Goal: Task Accomplishment & Management: Complete application form

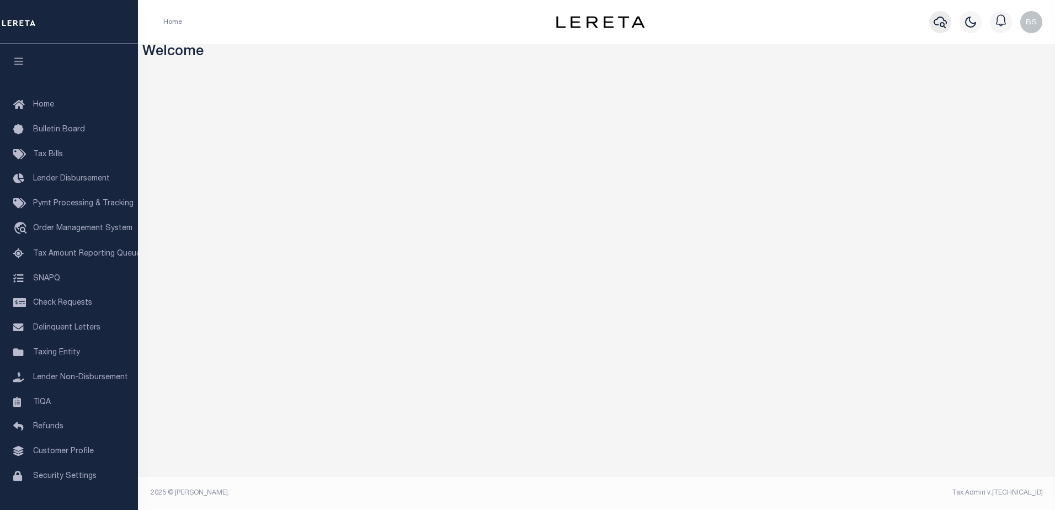
click at [941, 23] on icon "button" at bounding box center [939, 21] width 13 height 13
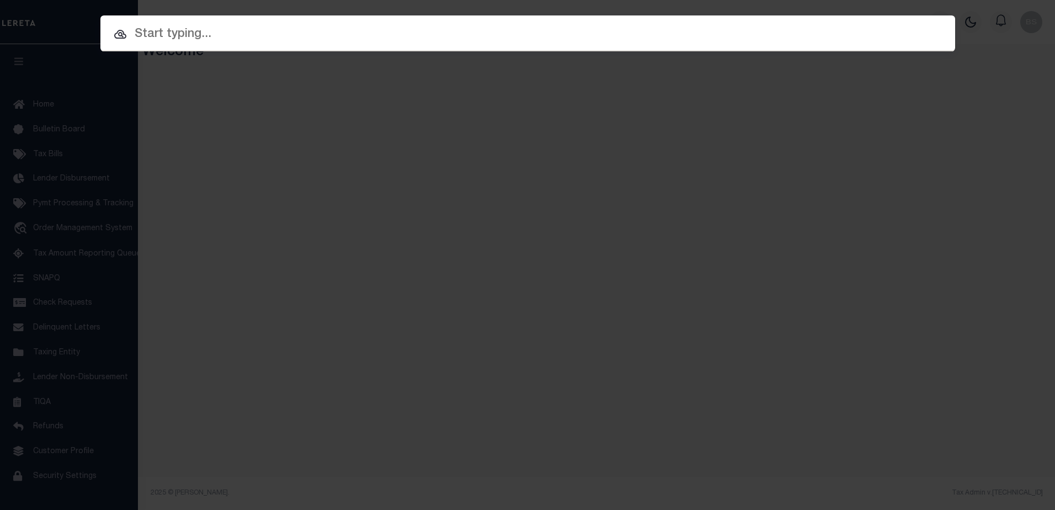
click at [292, 42] on input "text" at bounding box center [527, 34] width 855 height 19
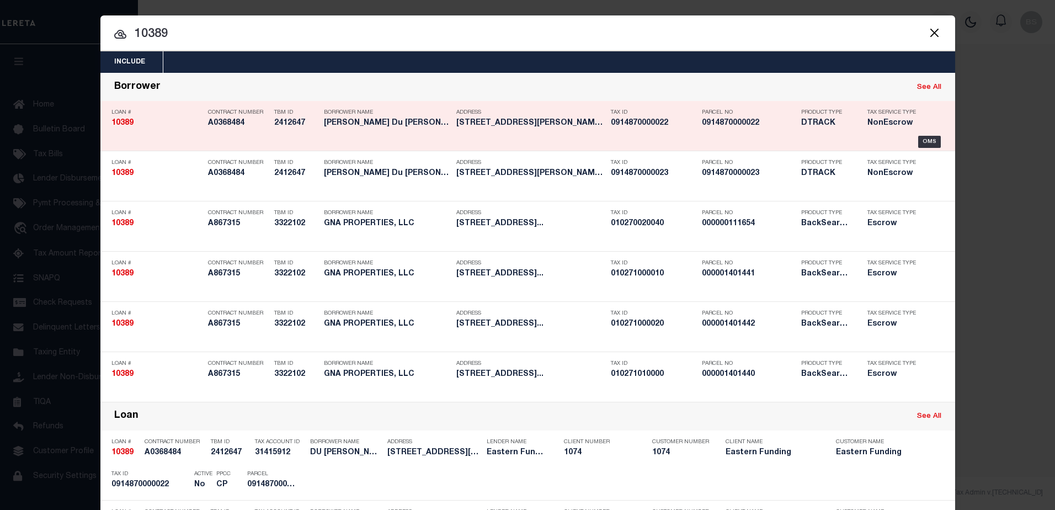
click at [925, 85] on link "See All" at bounding box center [929, 87] width 24 height 7
type input "10389"
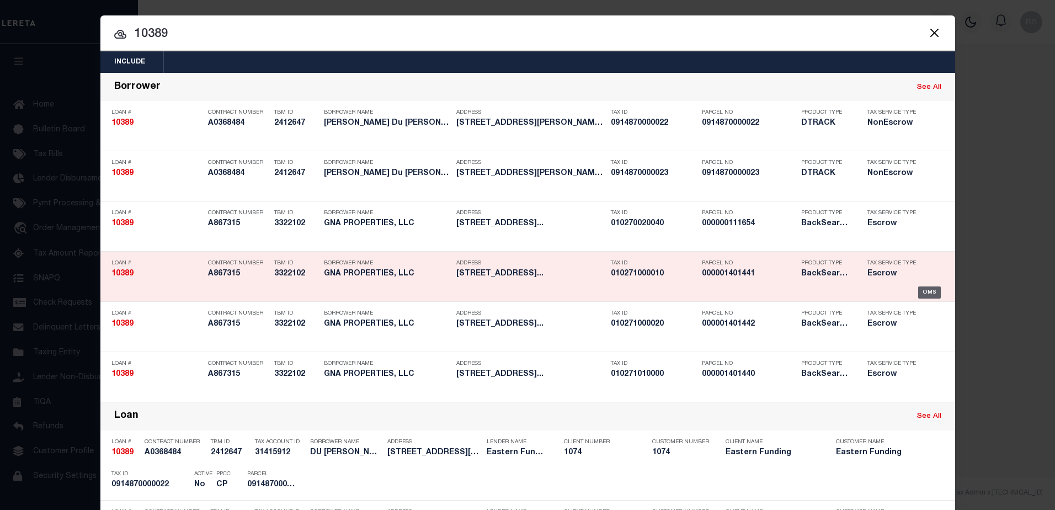
click at [918, 295] on div "OMS" at bounding box center [929, 292] width 23 height 12
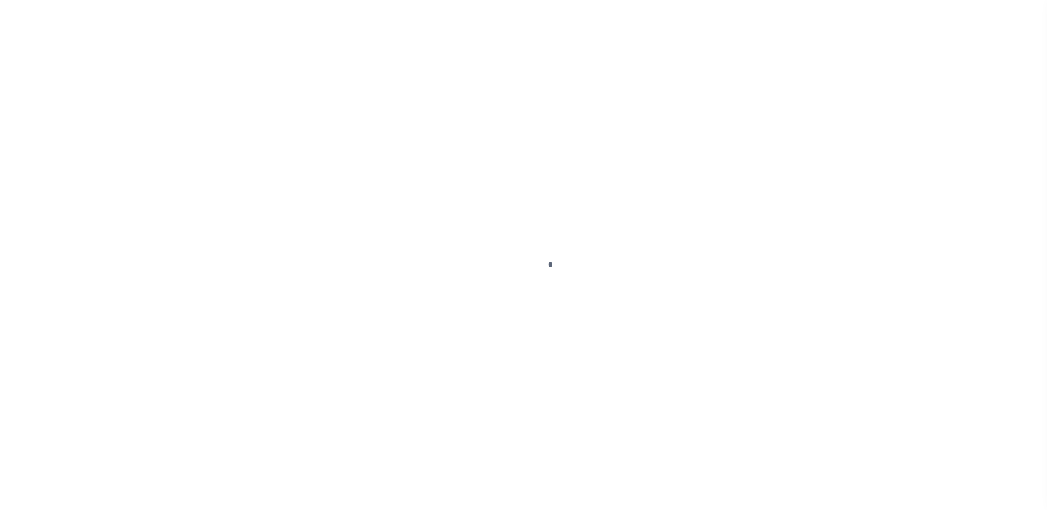
type input "10389"
type input "GNA PROPERTIES, LLC"
select select
type input "102 Kirkwood"
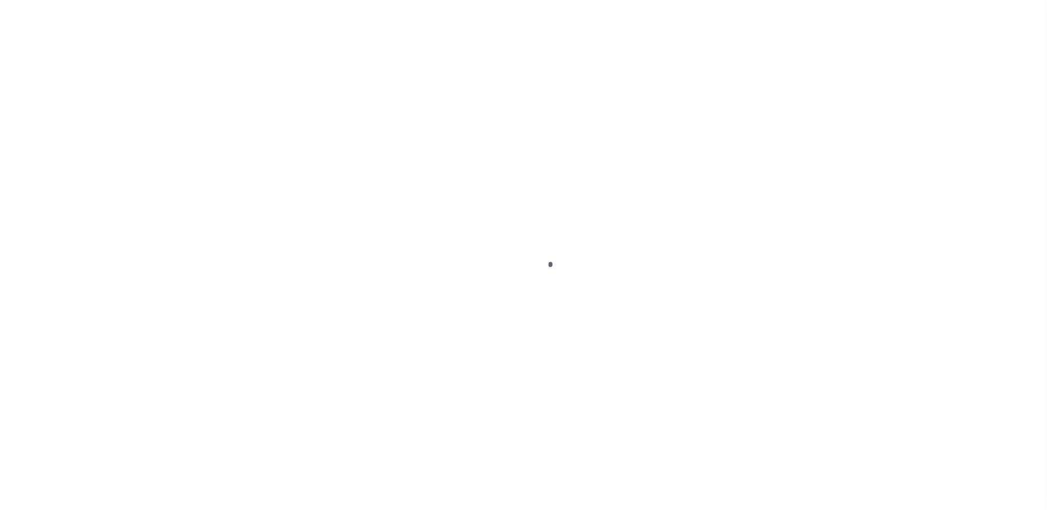
type input "[GEOGRAPHIC_DATA]"
select select "Escrow"
type input "[STREET_ADDRESS]"
select select
type input "[GEOGRAPHIC_DATA]"
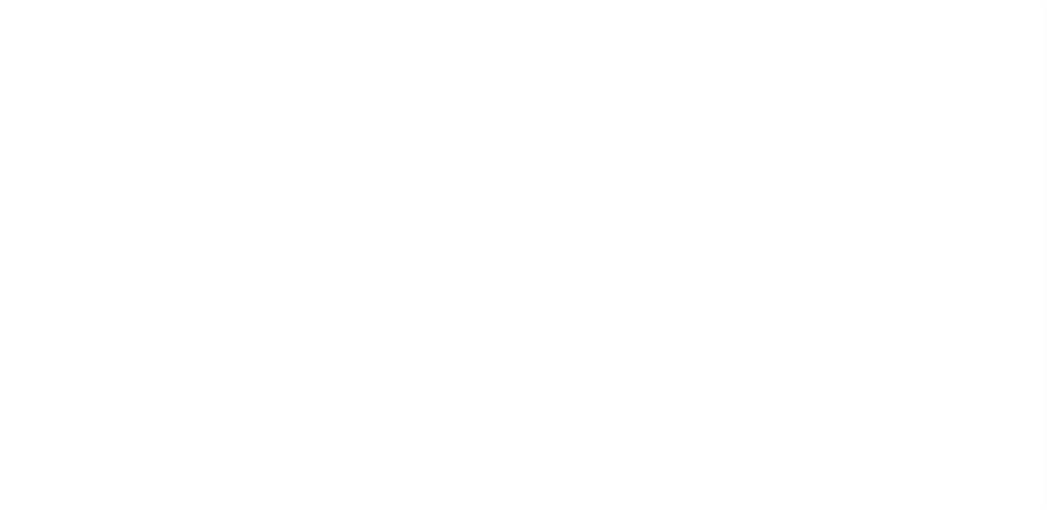
type input "a0k8Y00000jISP9"
type input "[GEOGRAPHIC_DATA]"
select select
type textarea "LEGAL REQUIRED"
select select "14701"
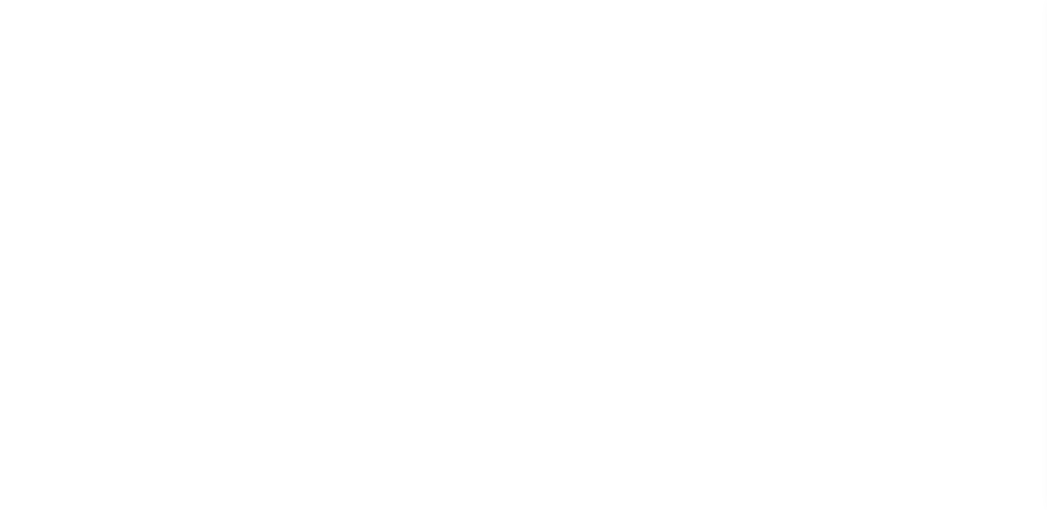
select select "25066"
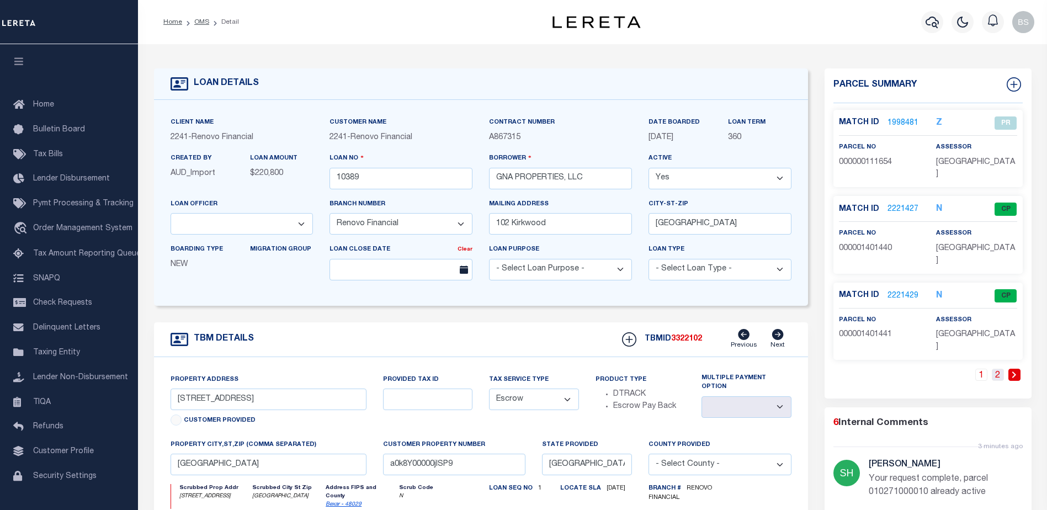
click at [995, 369] on link "2" at bounding box center [997, 375] width 12 height 12
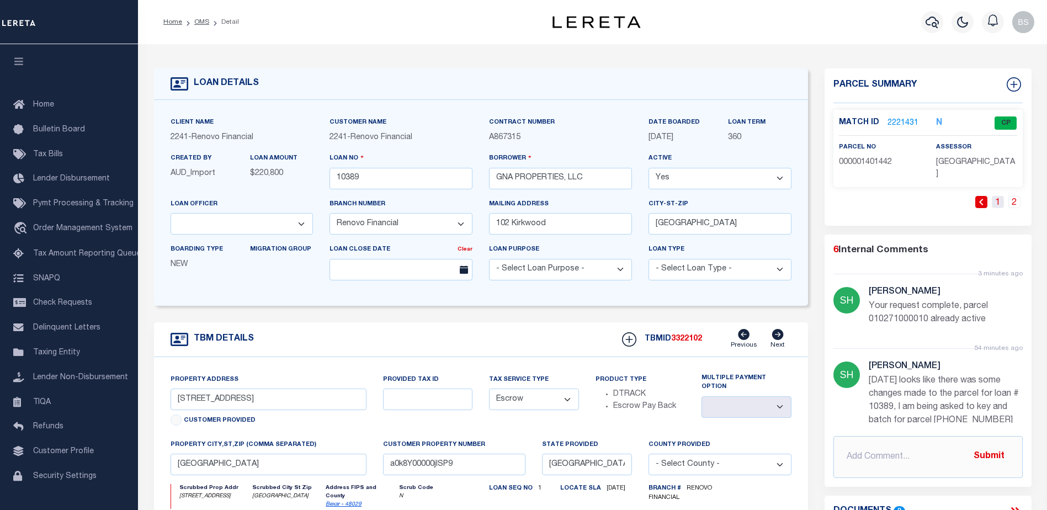
click at [997, 196] on link "1" at bounding box center [997, 202] width 12 height 12
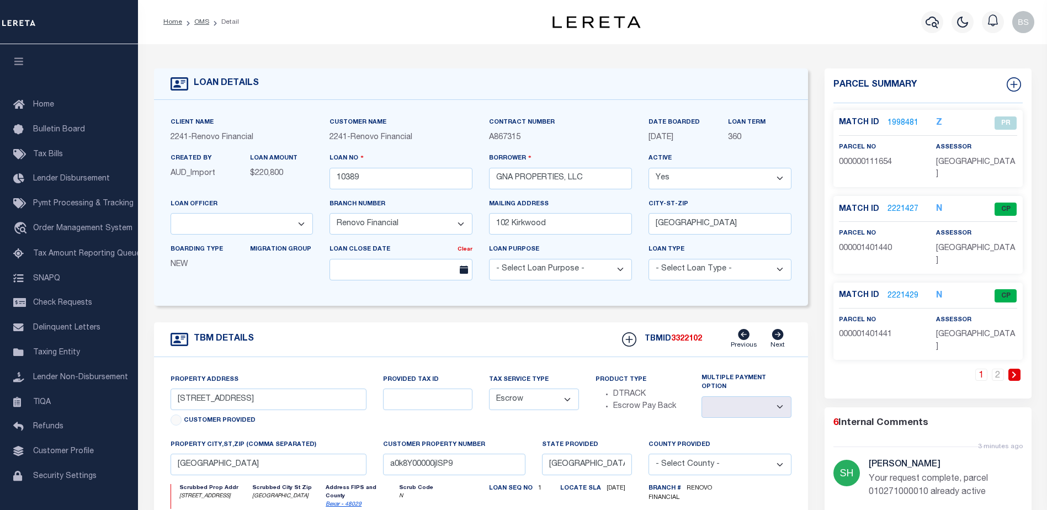
click at [899, 290] on link "2221429" at bounding box center [902, 296] width 31 height 12
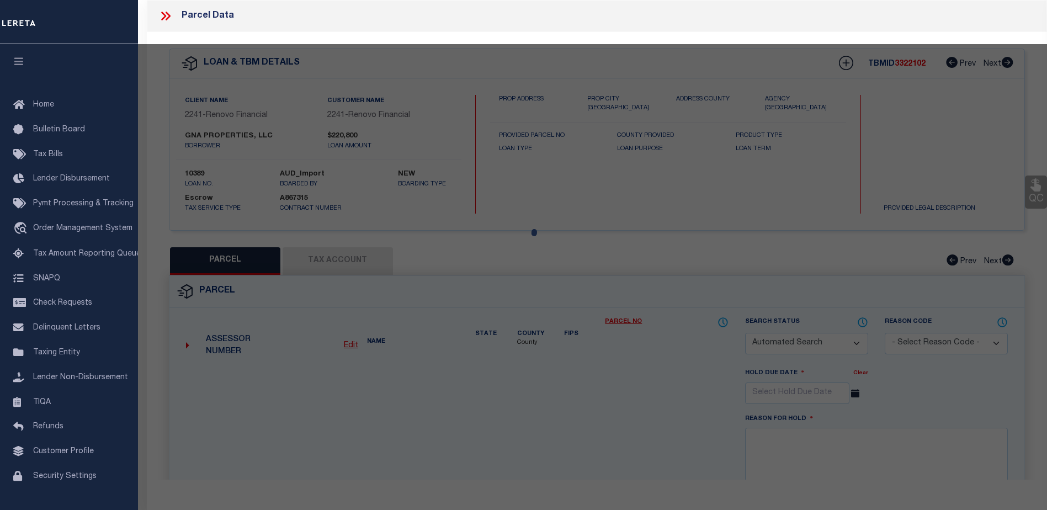
checkbox input "false"
select select "CP"
select select "ACT"
type input "GNA PROPERTIES LLC"
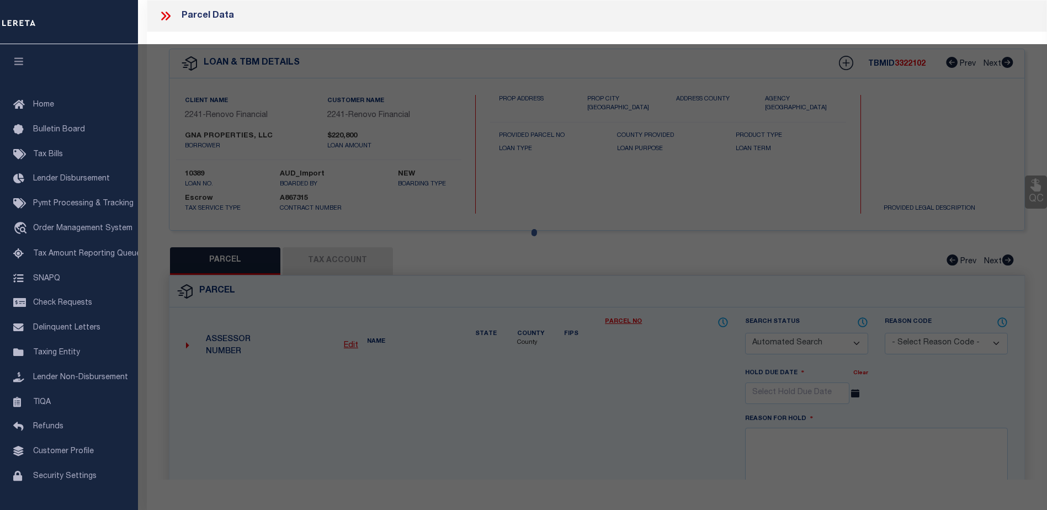
select select "PHN"
select select
type input "104 SHENANDOAH ST 1"
type input "SAN ANTONIO, TX 78210"
type textarea "NCB 1027 (SHENANDOAH CONDOMINIUMS), UNIT 1"
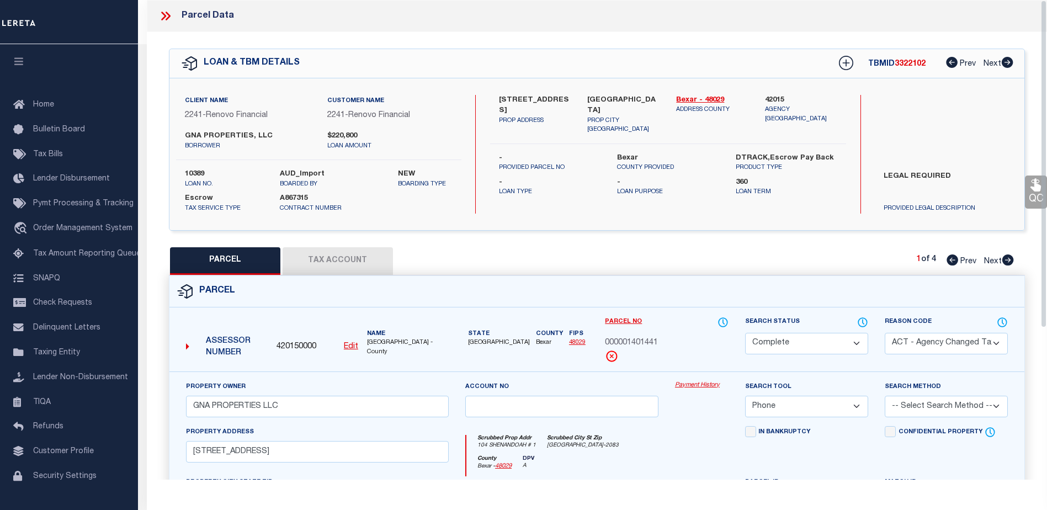
click at [700, 385] on link "Payment History" at bounding box center [702, 385] width 54 height 9
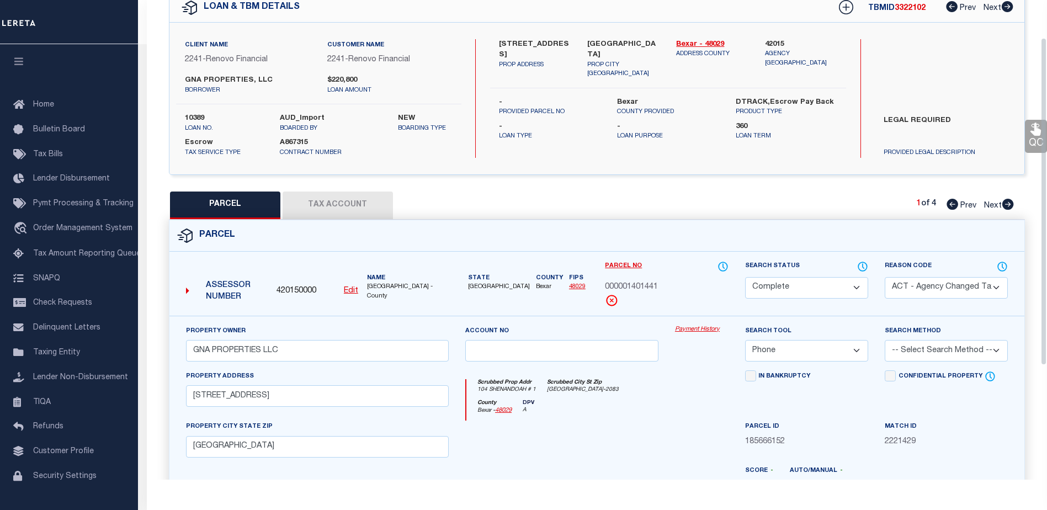
scroll to position [55, 0]
click at [1010, 201] on icon at bounding box center [1008, 204] width 12 height 11
select select "AS"
select select
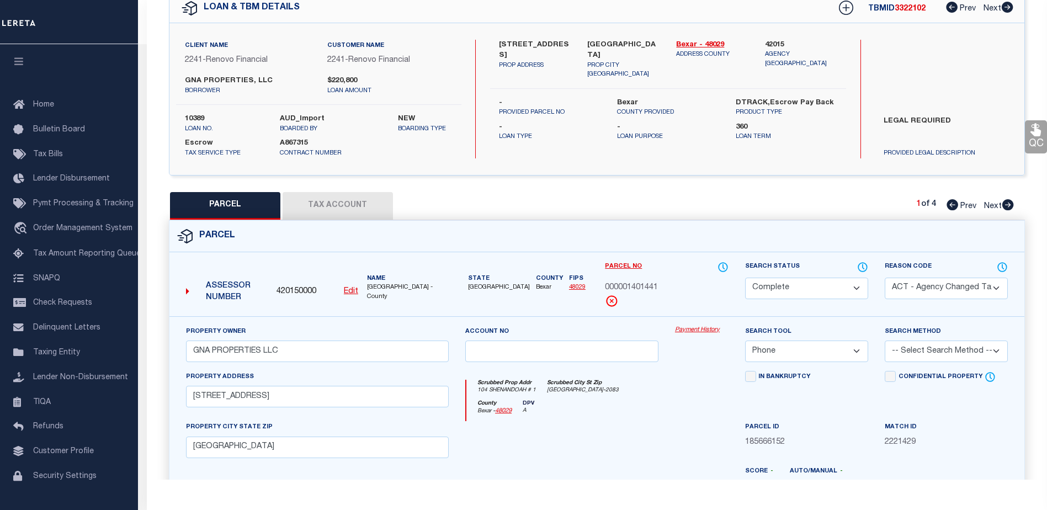
checkbox input "false"
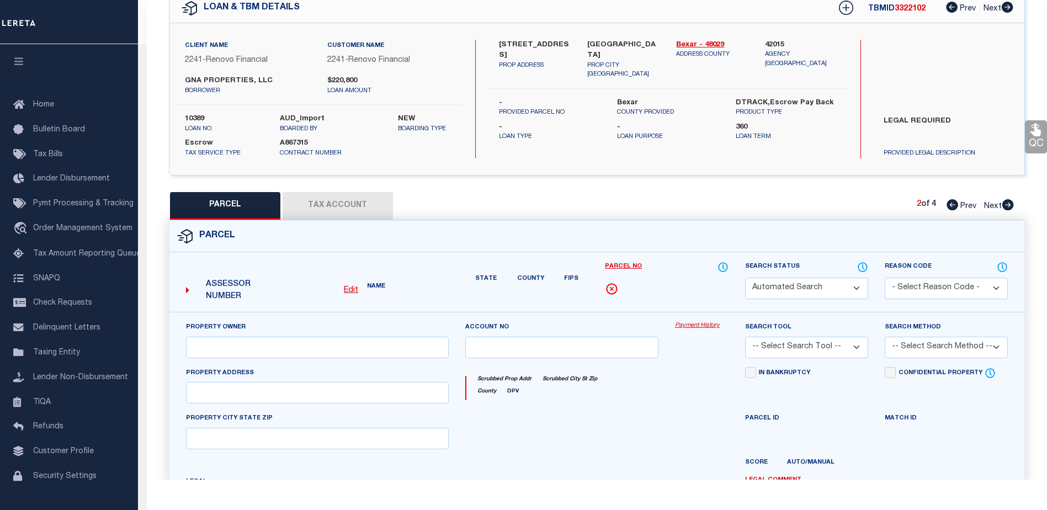
select select "CP"
select select "099"
type input "SHENANDOAH CONDOMINIUM ASSOCIATION INC"
select select "AGW"
select select
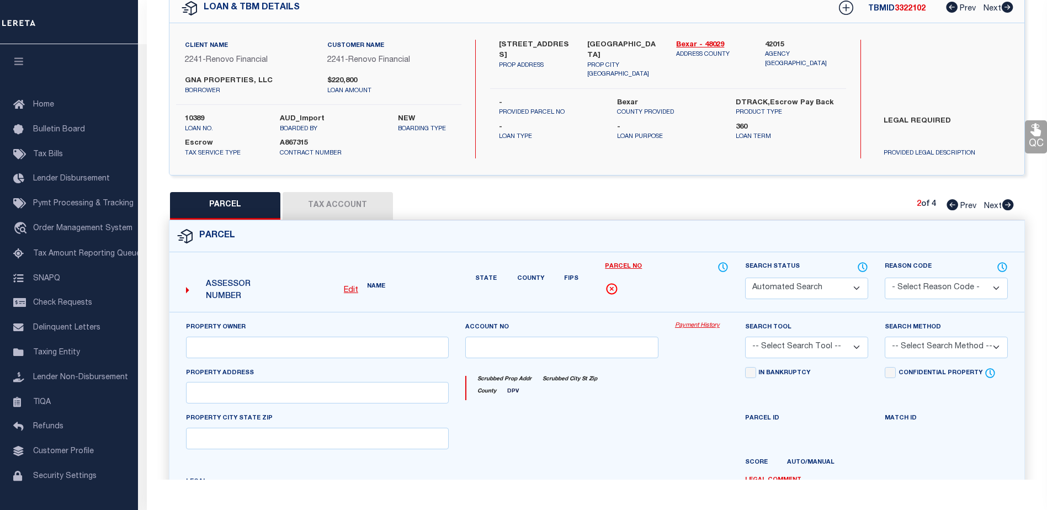
type input "104 SHENANDOAH ST"
type input "SAN ANTONIO, TX 78210"
type textarea "NCB 1027 (SHENANDOAH CONDOMINIUMS), BLK 2 LOT 3 ***MASTER FILE/COMMON ELEMENTS*…"
type textarea "parcel number changed."
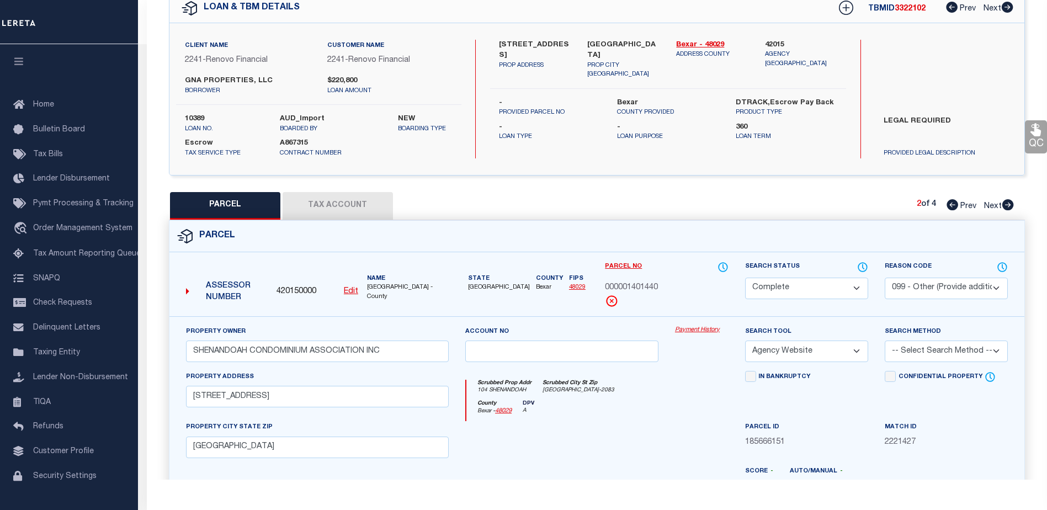
click at [1010, 202] on icon at bounding box center [1008, 204] width 12 height 11
select select "AS"
select select
checkbox input "false"
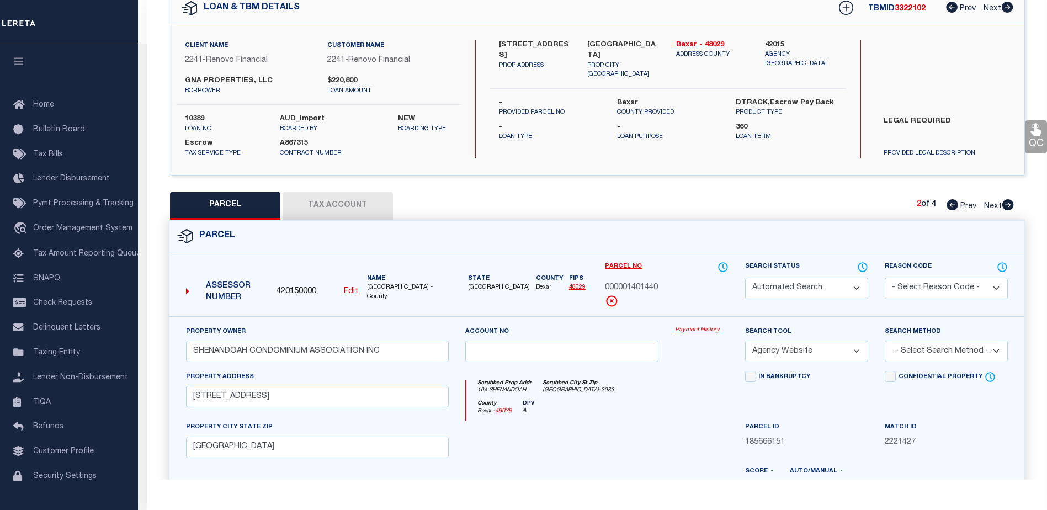
checkbox input "false"
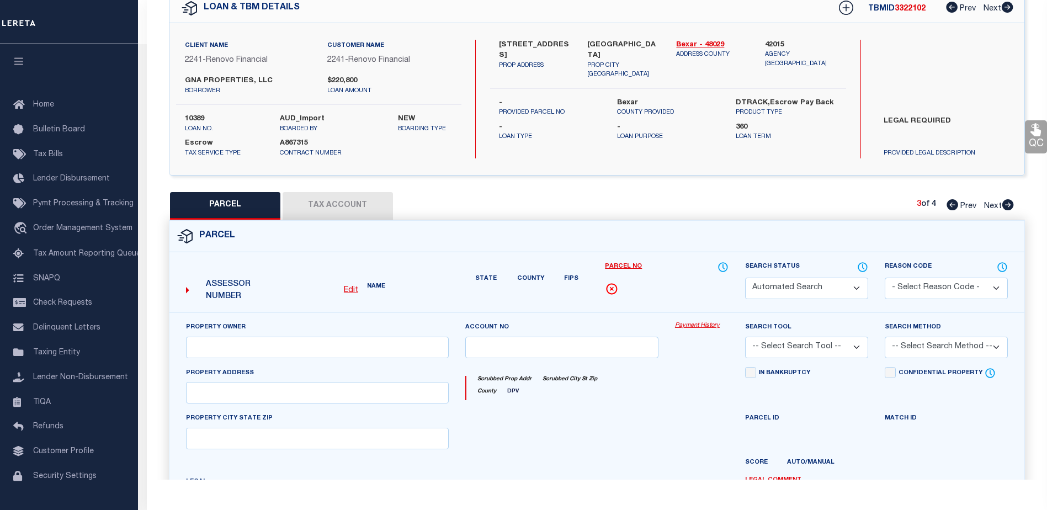
select select "PR"
select select "099"
type input "GNA PROPERTIES LLC"
type input "104 SHENANDOAH ST"
type textarea "NCB 1027 BLK 2 LOT 3"
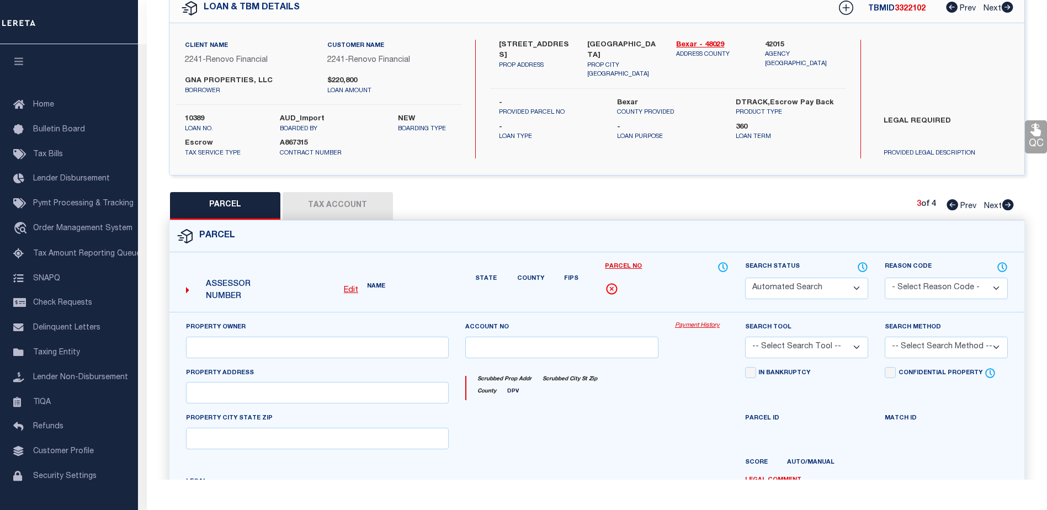
type textarea "Deleted in 2023"
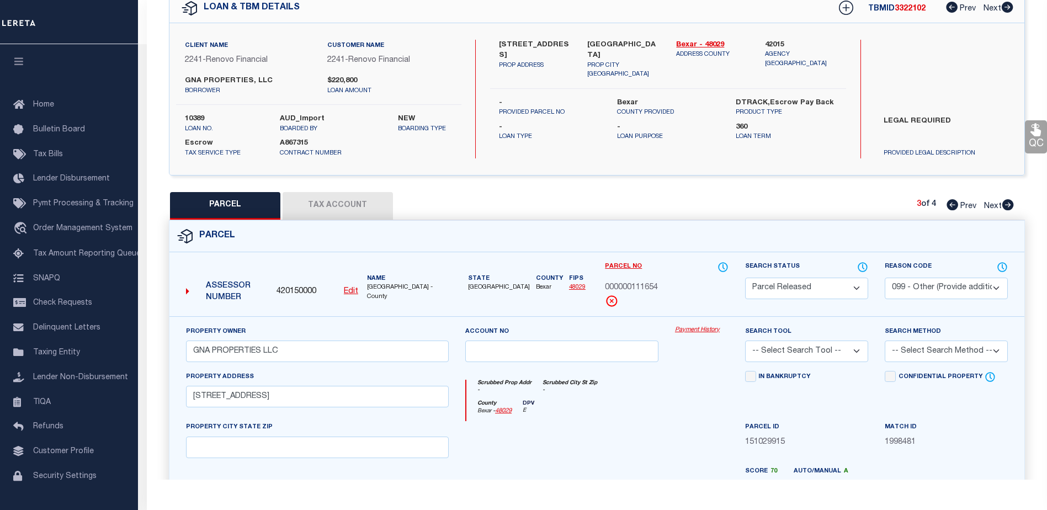
click at [1010, 202] on icon at bounding box center [1008, 204] width 12 height 11
select select "AS"
select select
checkbox input "false"
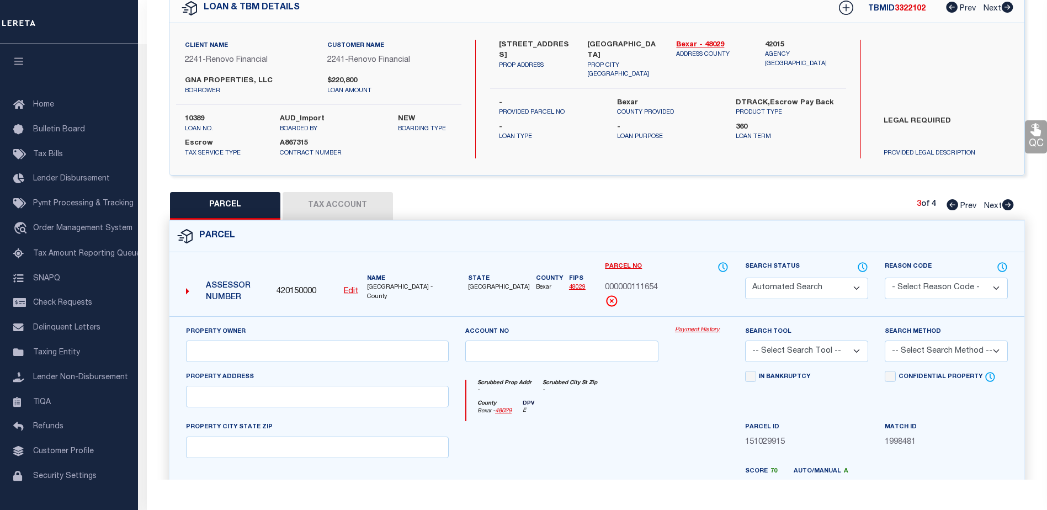
select select "CP"
type input "TORRES RENE ALEJANDRO"
select select "AGW"
select select
type input "104 SHENANDOAH ST 2"
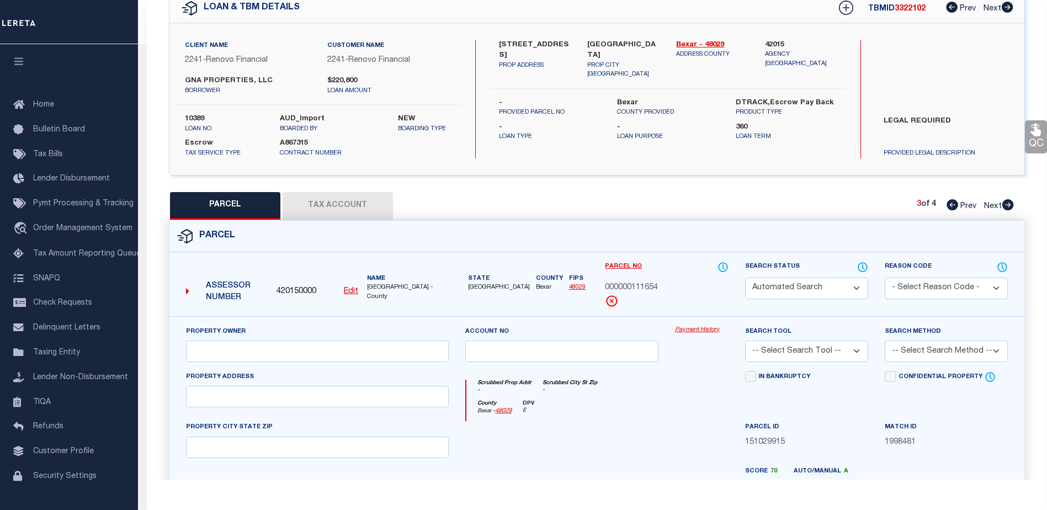
type input "SAN ANTONIO, TX 78210"
type textarea "NCB 1027 (SHENANDOAH CONDOMINIUMS), UNIT 2"
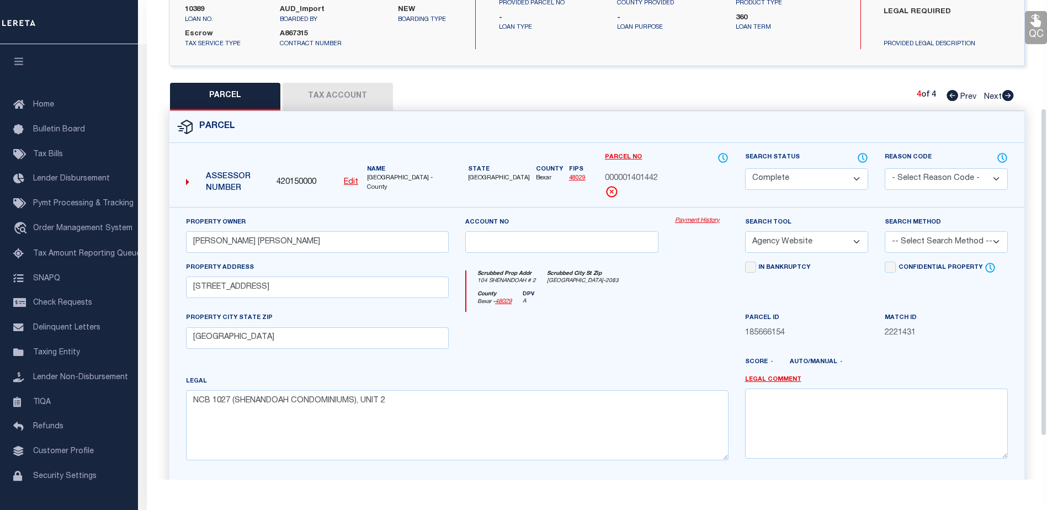
scroll to position [166, 0]
click at [1011, 97] on icon at bounding box center [1008, 94] width 12 height 11
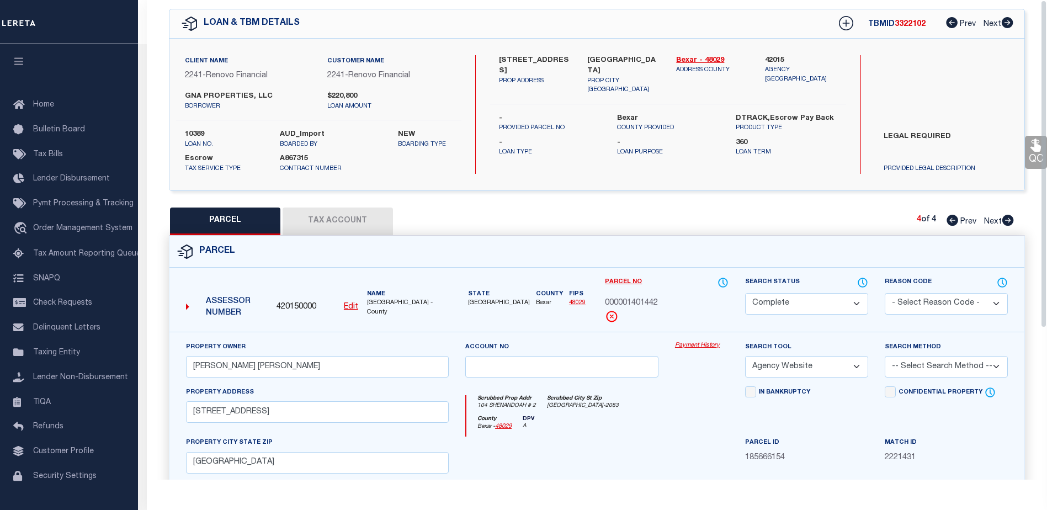
scroll to position [0, 0]
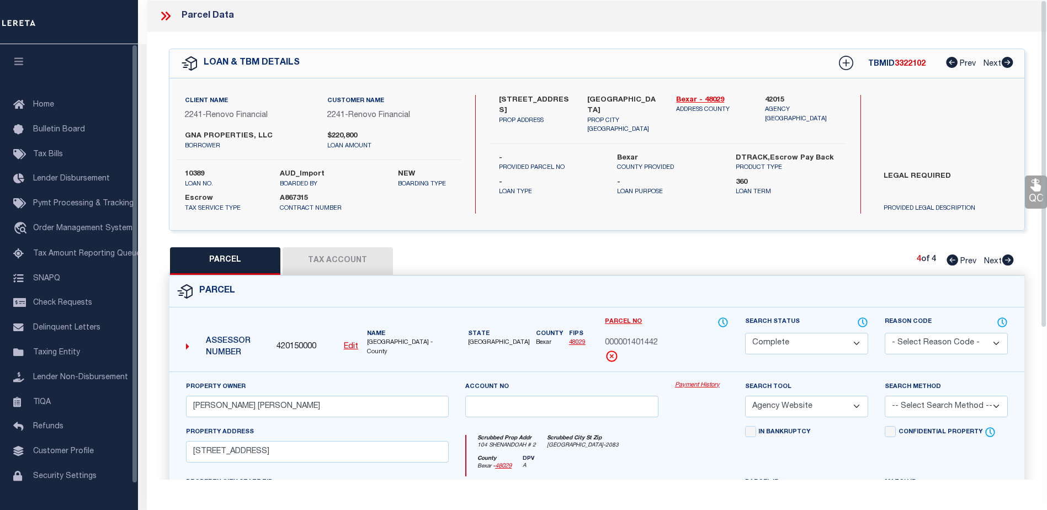
click at [342, 258] on button "Tax Account" at bounding box center [337, 261] width 110 height 28
select select "100"
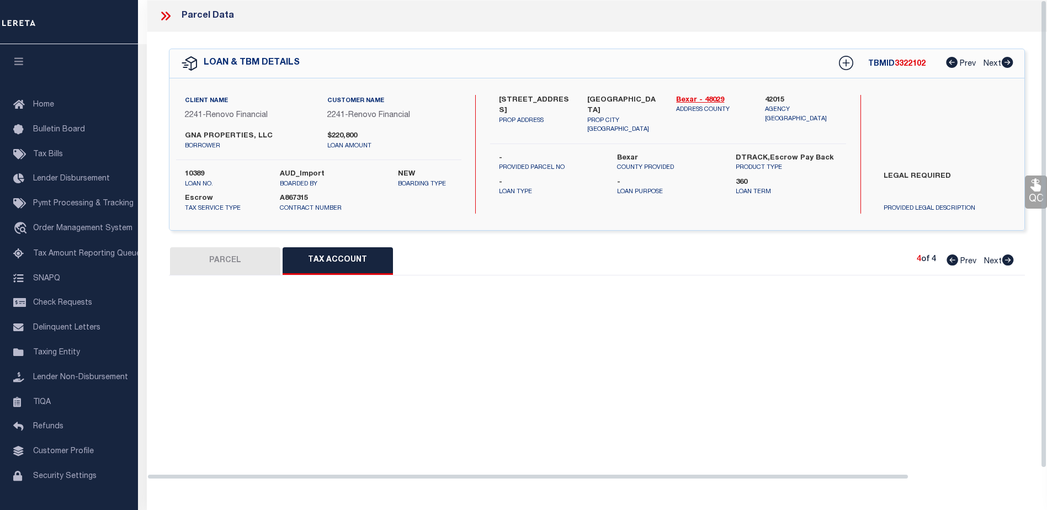
select select "100"
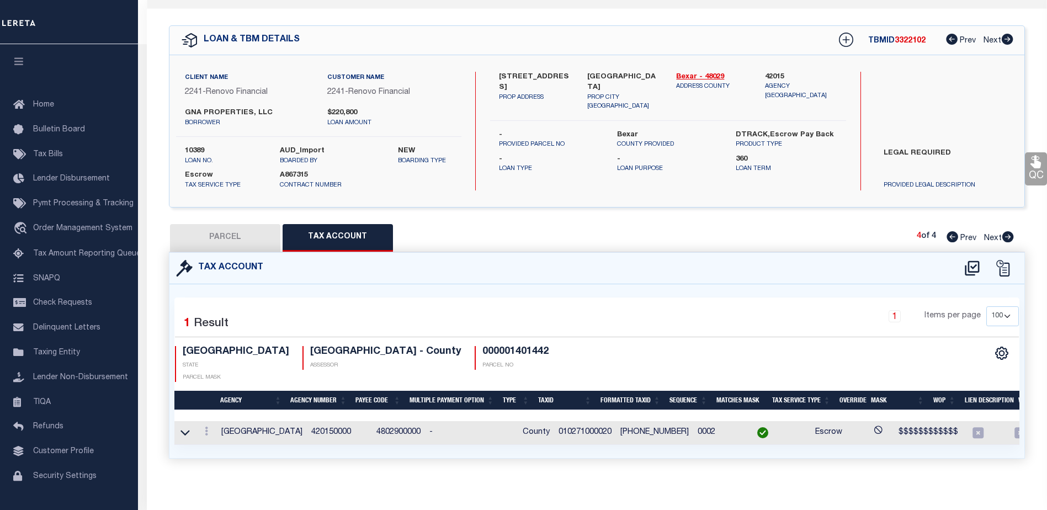
click at [228, 242] on button "PARCEL" at bounding box center [225, 238] width 110 height 28
select select "AS"
select select
checkbox input "false"
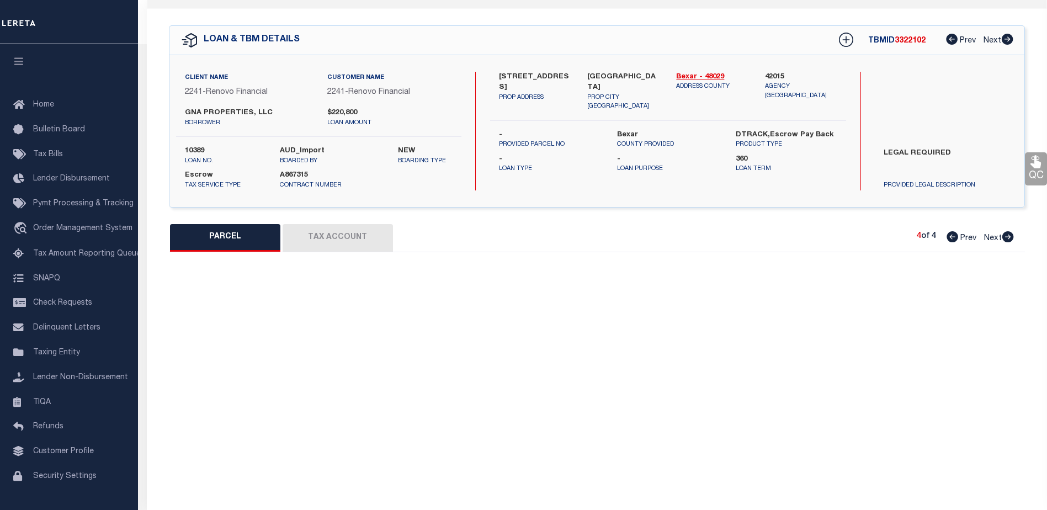
select select "CP"
type input "TORRES RENE ALEJANDRO"
select select "AGW"
select select
type input "104 SHENANDOAH ST 2"
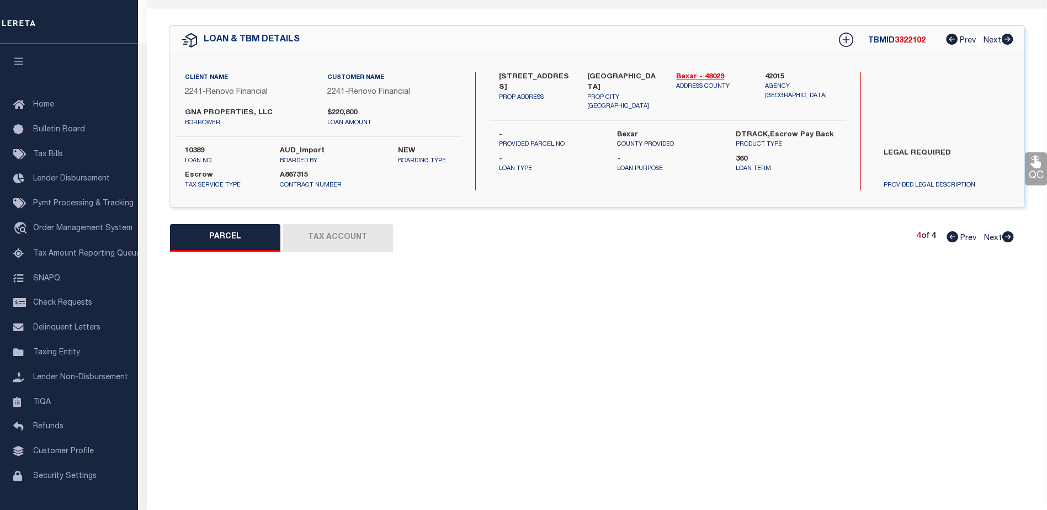
type input "SAN ANTONIO, TX 78210"
type textarea "NCB 1027 (SHENANDOAH CONDOMINIUMS), UNIT 2"
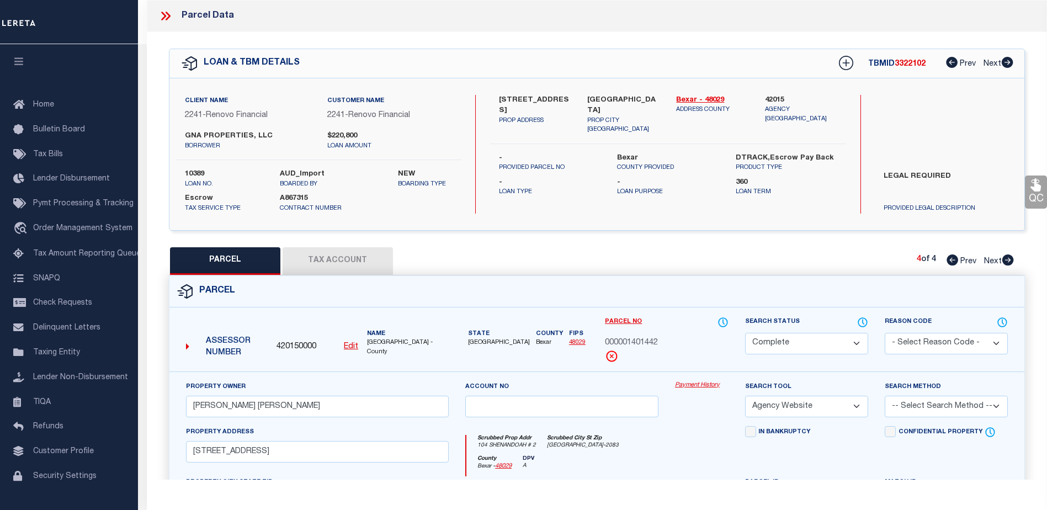
click at [948, 258] on icon at bounding box center [952, 259] width 12 height 11
select select "AS"
select select
checkbox input "false"
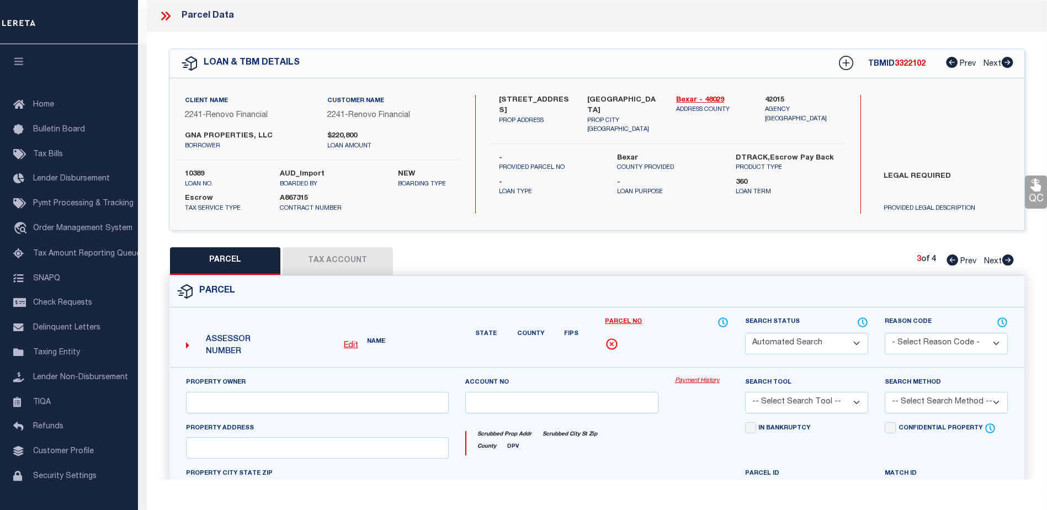
select select "PR"
select select "099"
type input "GNA PROPERTIES LLC"
type input "104 SHENANDOAH ST"
type textarea "NCB 1027 BLK 2 LOT 3"
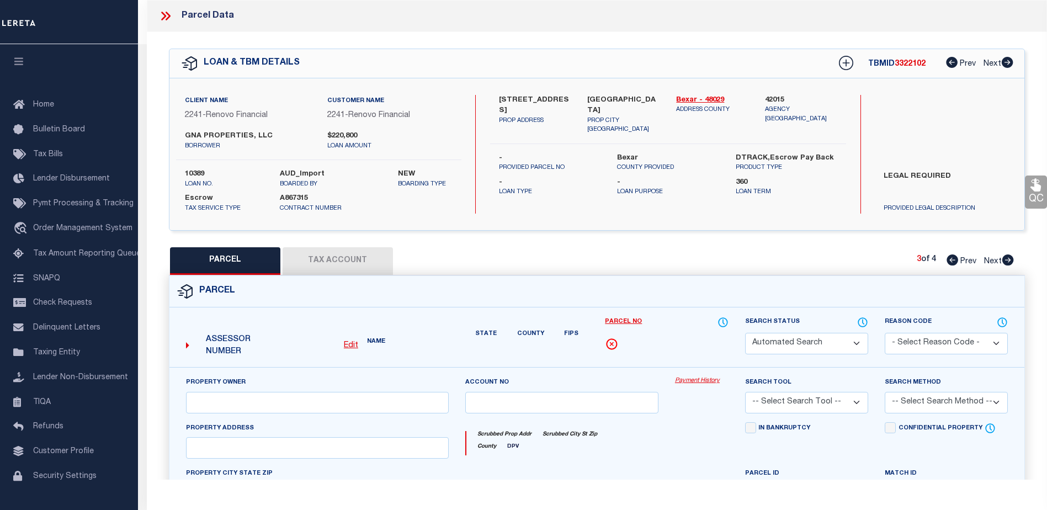
type textarea "Deleted in 2023"
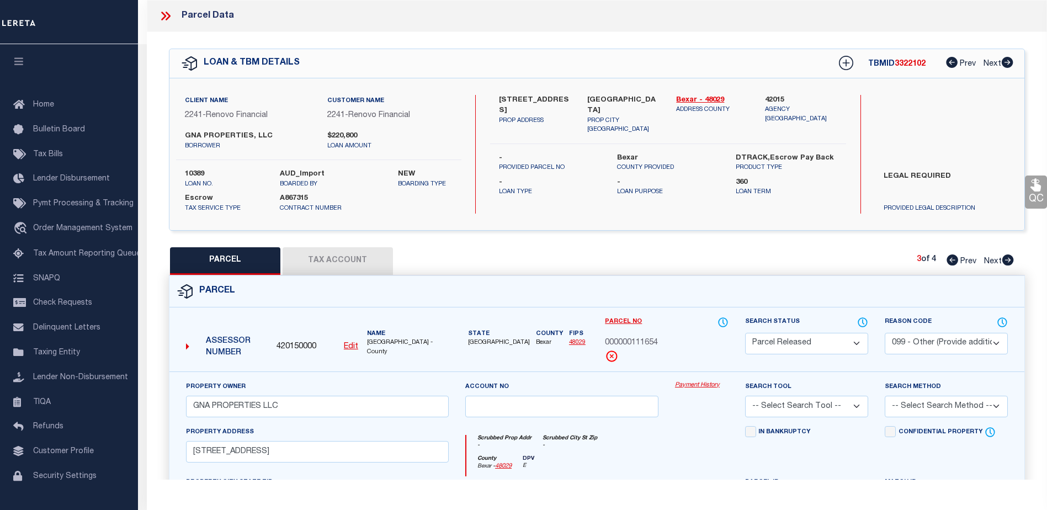
click at [951, 262] on icon at bounding box center [952, 259] width 12 height 11
select select "AS"
select select
checkbox input "false"
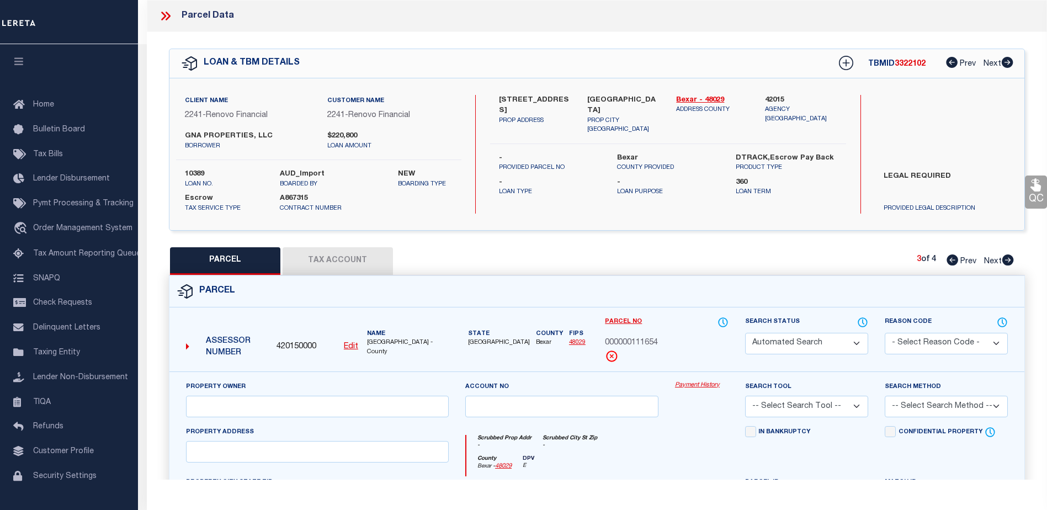
select select "CP"
select select "099"
type input "SHENANDOAH CONDOMINIUM ASSOCIATION INC"
select select "AGW"
select select
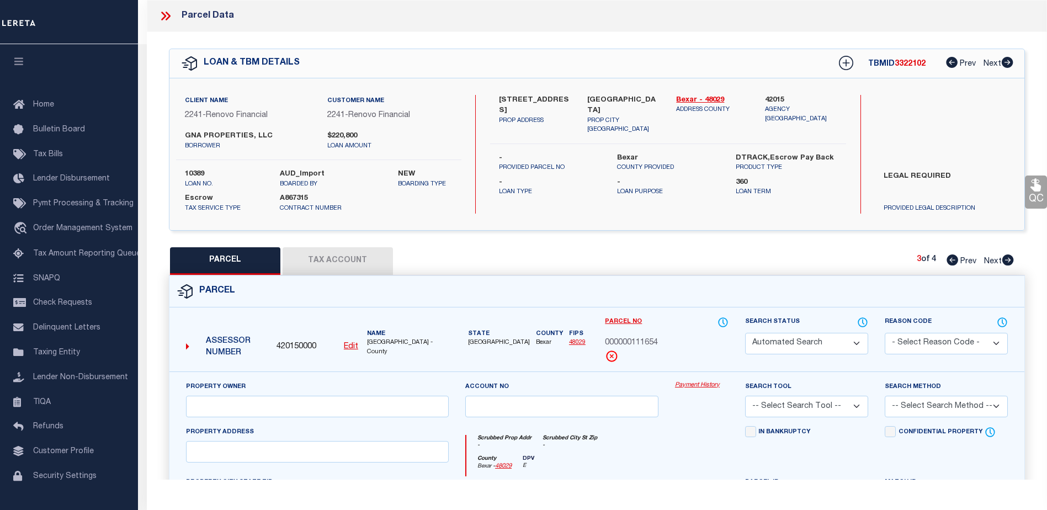
type input "104 SHENANDOAH ST"
type input "SAN ANTONIO, TX 78210"
type textarea "NCB 1027 (SHENANDOAH CONDOMINIUMS), BLK 2 LOT 3 ***MASTER FILE/COMMON ELEMENTS*…"
type textarea "parcel number changed."
click at [947, 258] on icon at bounding box center [952, 259] width 12 height 11
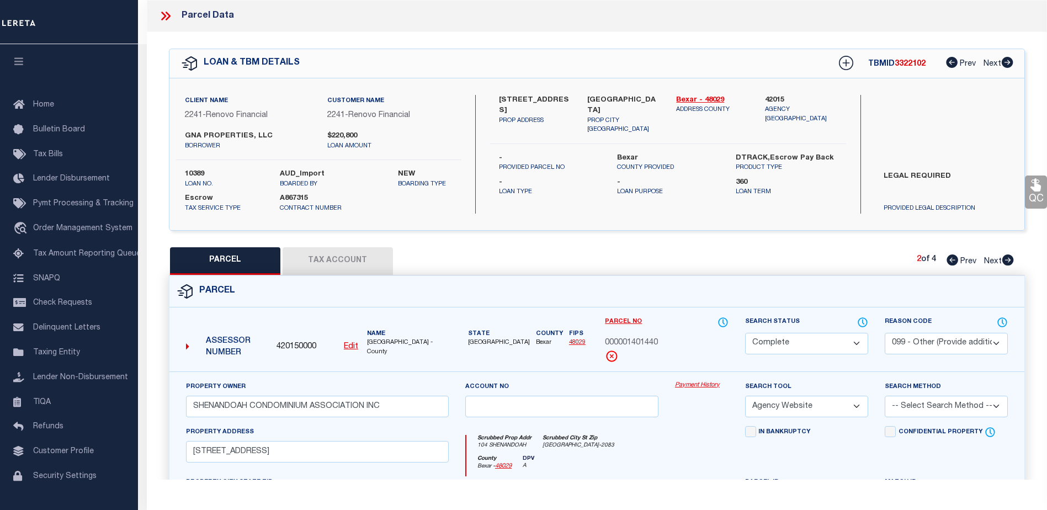
select select "AS"
select select
checkbox input "false"
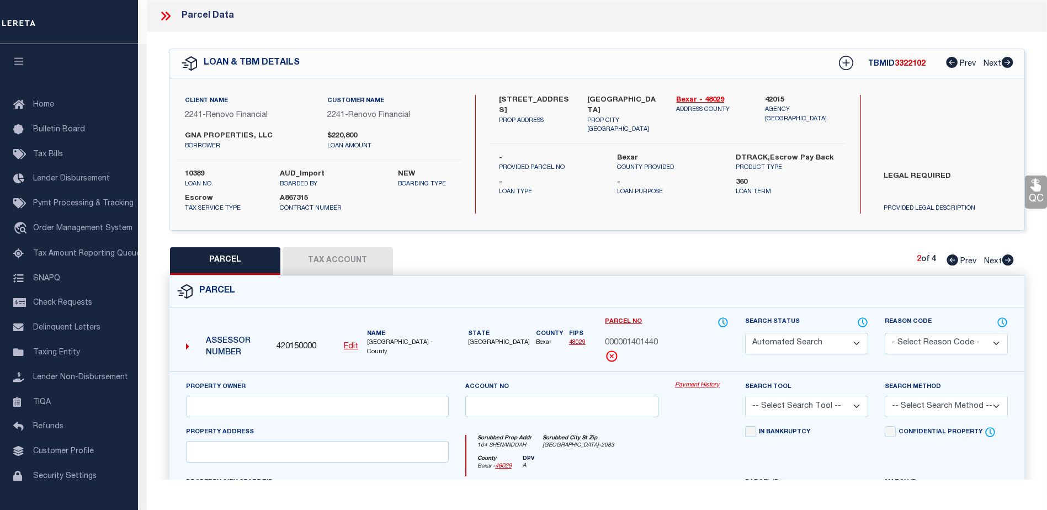
select select "CP"
select select "ACT"
type input "GNA PROPERTIES LLC"
select select "PHN"
select select
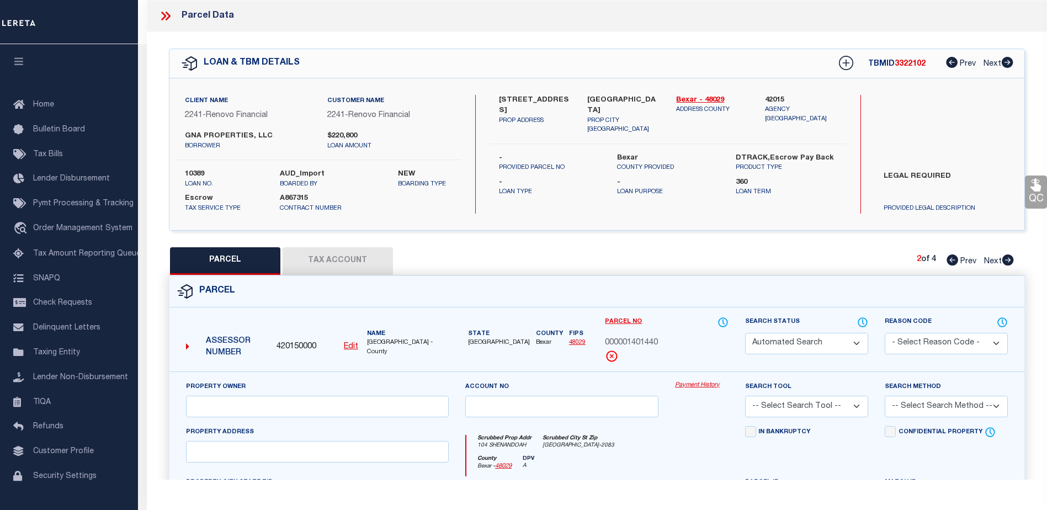
type input "104 SHENANDOAH ST 1"
type input "SAN ANTONIO, TX 78210"
type textarea "NCB 1027 (SHENANDOAH CONDOMINIUMS), UNIT 1"
click at [951, 261] on icon at bounding box center [952, 259] width 12 height 11
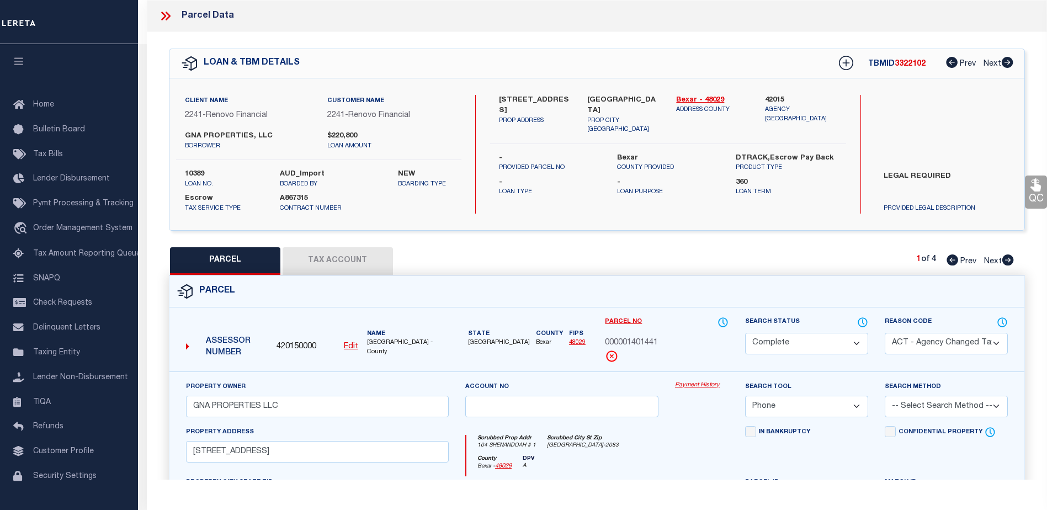
click at [694, 382] on link "Payment History" at bounding box center [702, 385] width 54 height 9
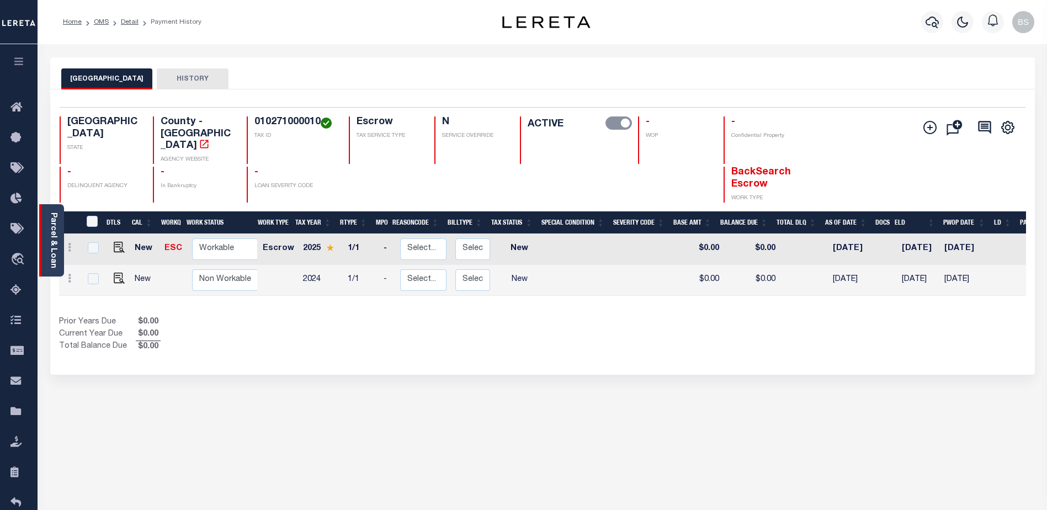
click at [50, 218] on link "Parcel & Loan" at bounding box center [53, 240] width 8 height 56
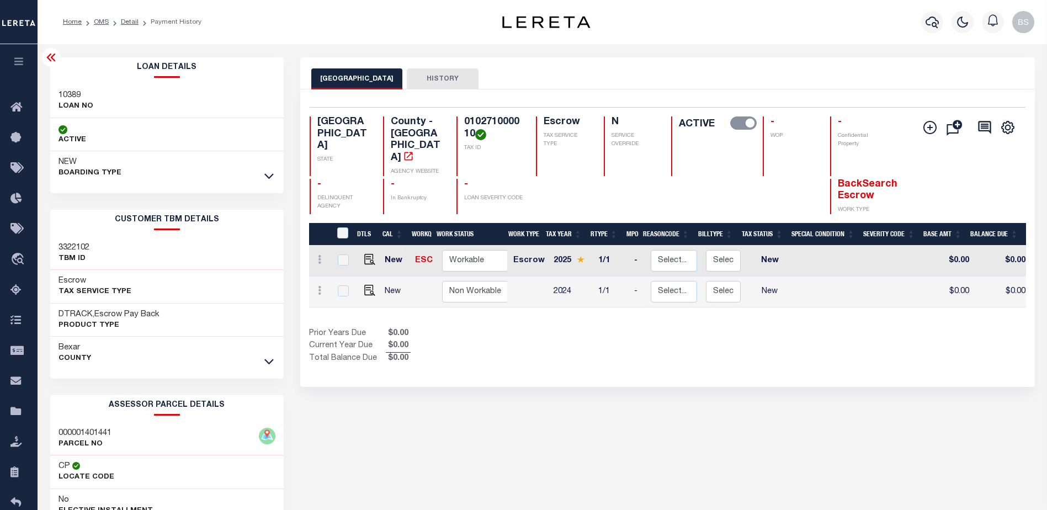
click at [50, 61] on icon at bounding box center [51, 57] width 13 height 13
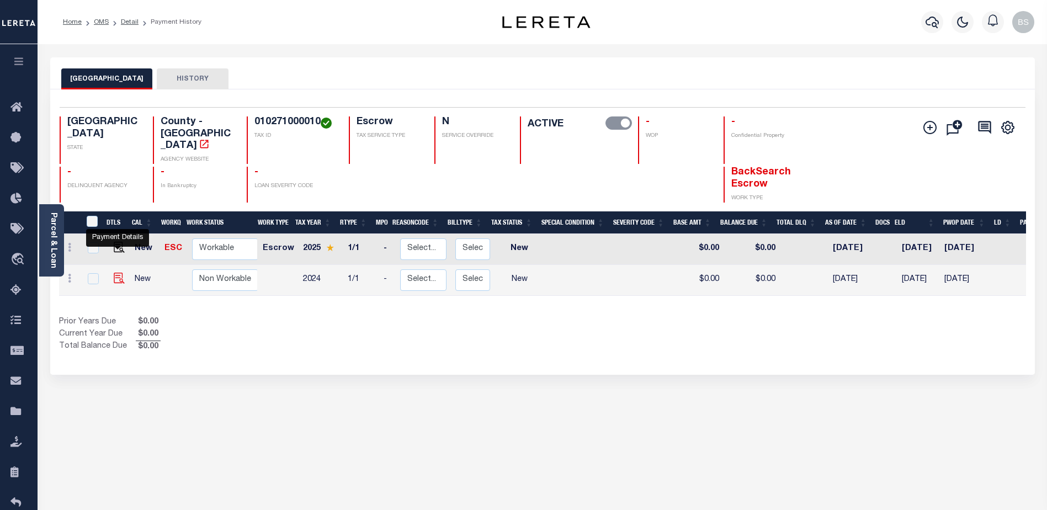
click at [115, 273] on img "" at bounding box center [119, 278] width 11 height 11
checkbox input "true"
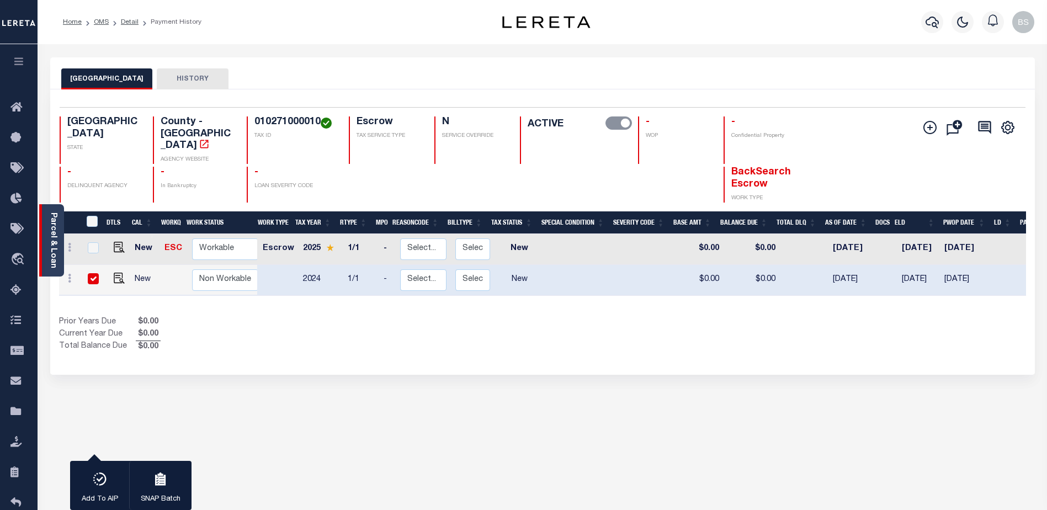
click at [45, 224] on div "Parcel & Loan" at bounding box center [51, 240] width 25 height 72
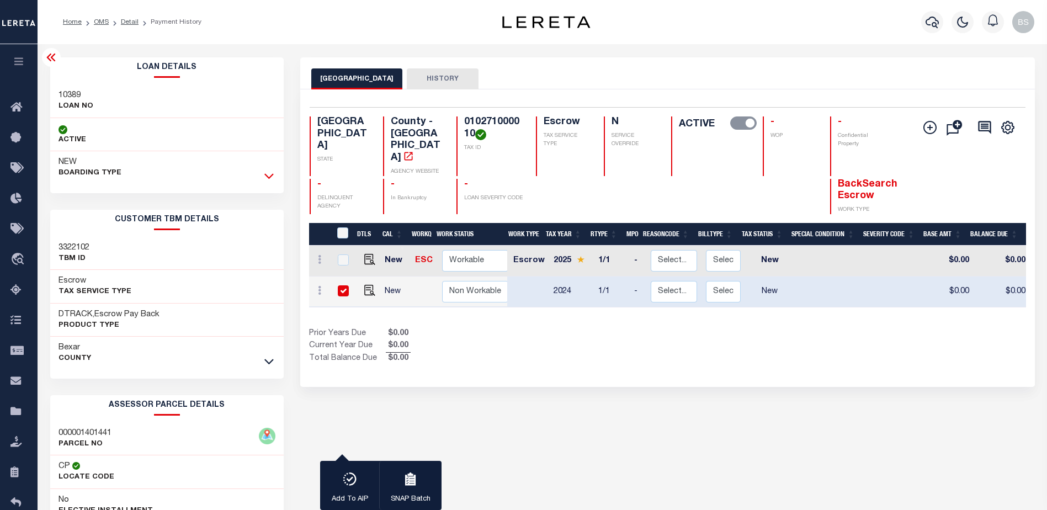
click at [269, 176] on icon at bounding box center [268, 176] width 9 height 12
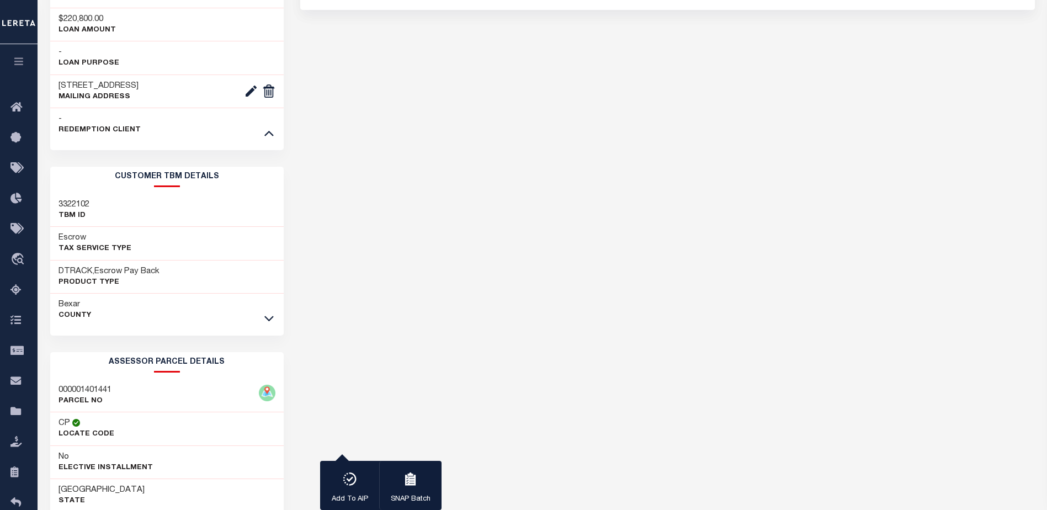
scroll to position [386, 0]
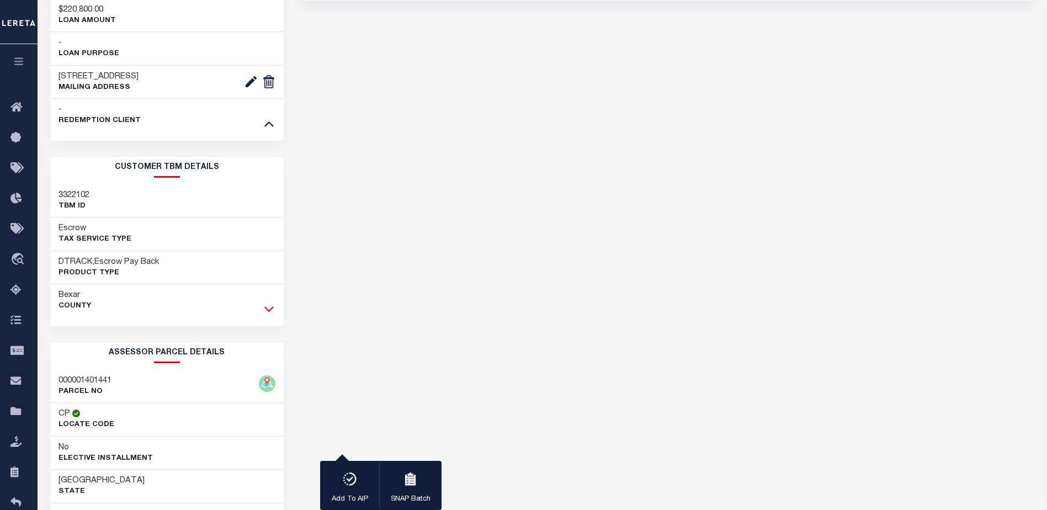
click at [270, 312] on icon at bounding box center [268, 310] width 9 height 6
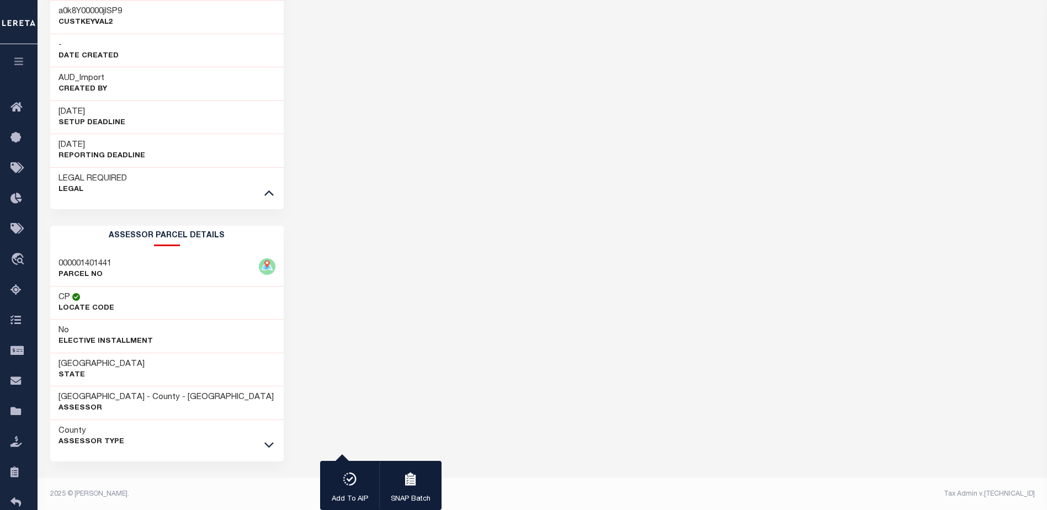
scroll to position [873, 0]
click at [269, 442] on icon at bounding box center [268, 443] width 9 height 12
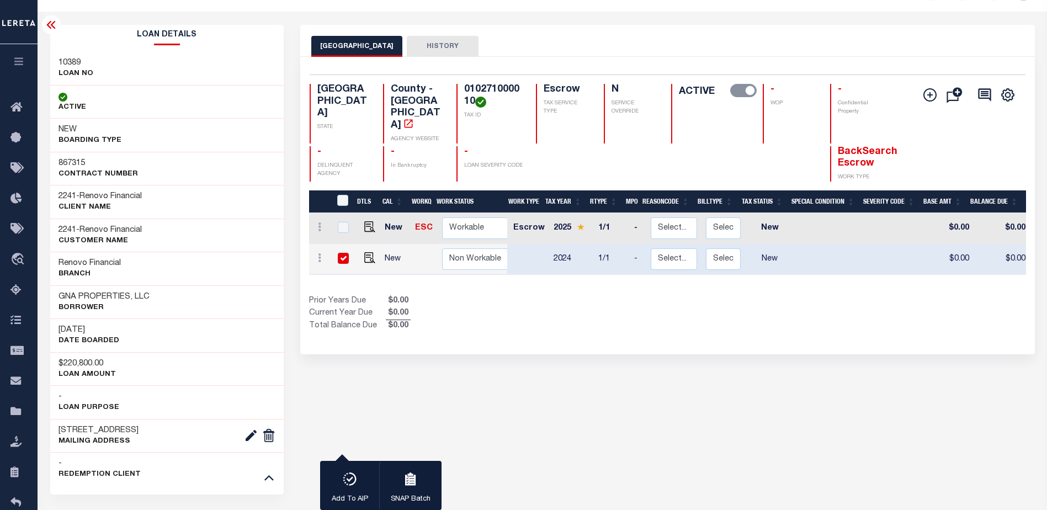
scroll to position [16, 0]
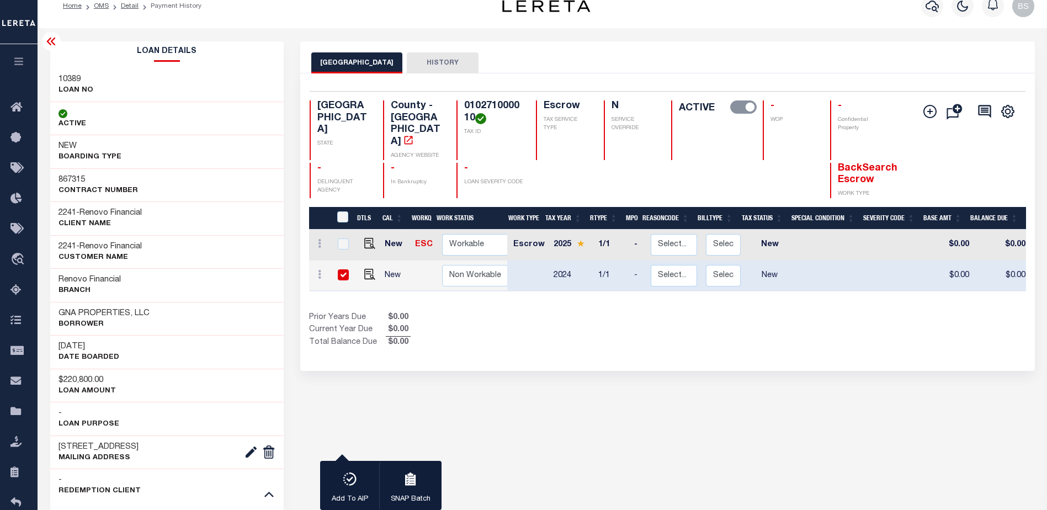
click at [343, 269] on input "checkbox" at bounding box center [343, 274] width 11 height 11
checkbox input "false"
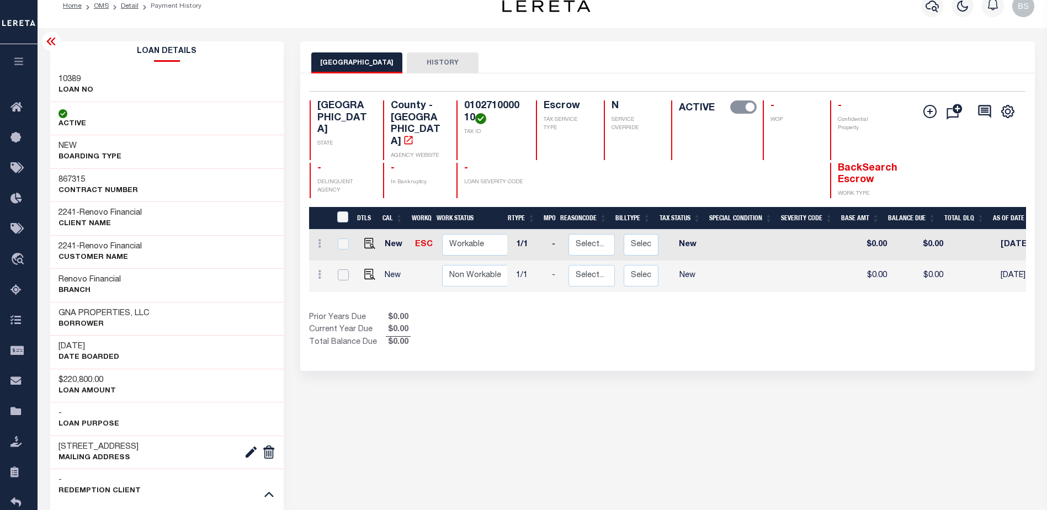
scroll to position [0, 0]
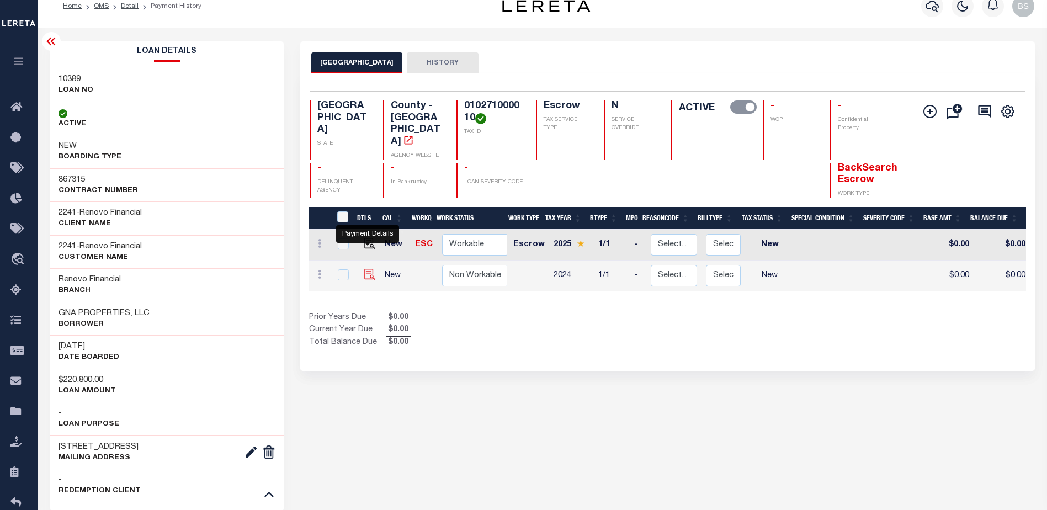
click at [364, 269] on img "" at bounding box center [369, 274] width 11 height 11
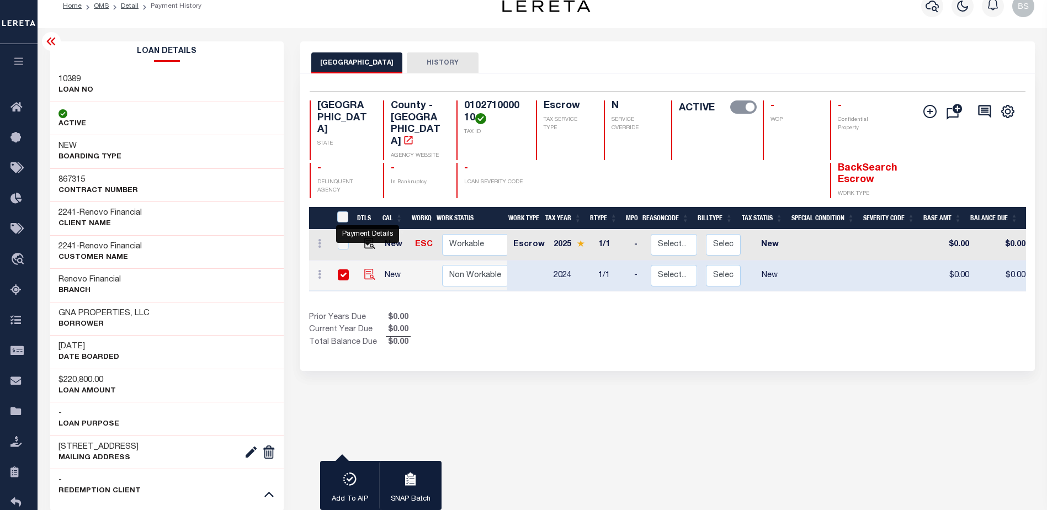
checkbox input "true"
click at [345, 269] on input "checkbox" at bounding box center [343, 274] width 11 height 11
checkbox input "false"
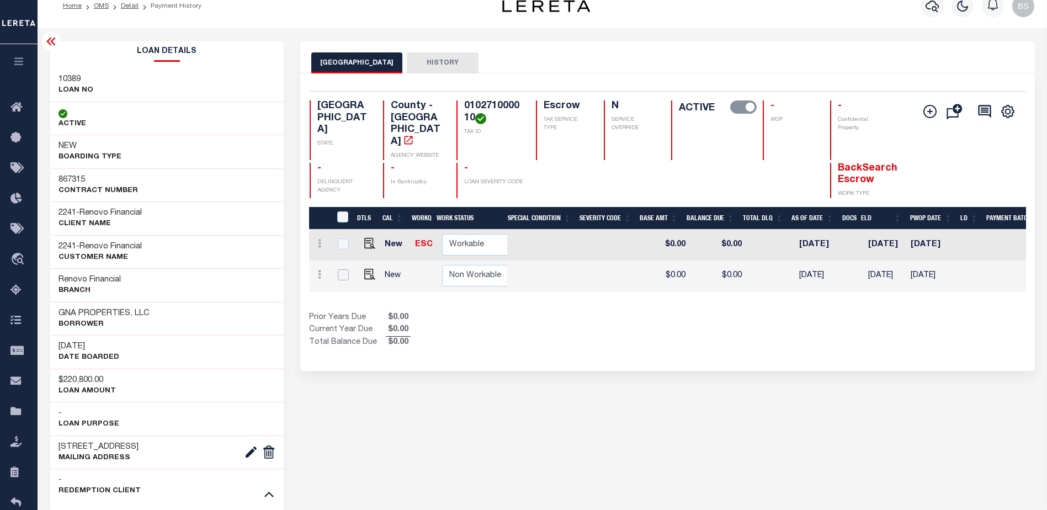
scroll to position [0, 357]
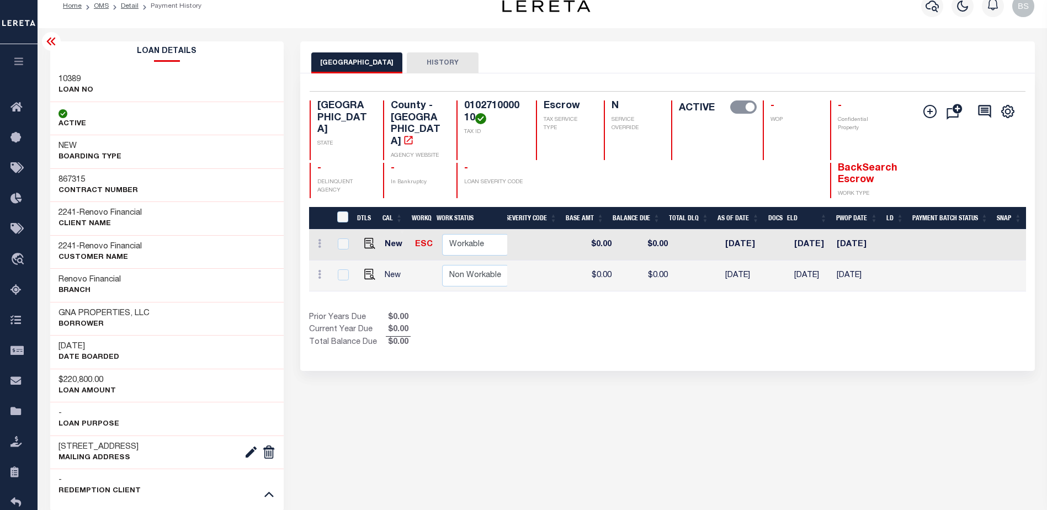
click at [428, 63] on button "HISTORY" at bounding box center [443, 62] width 72 height 21
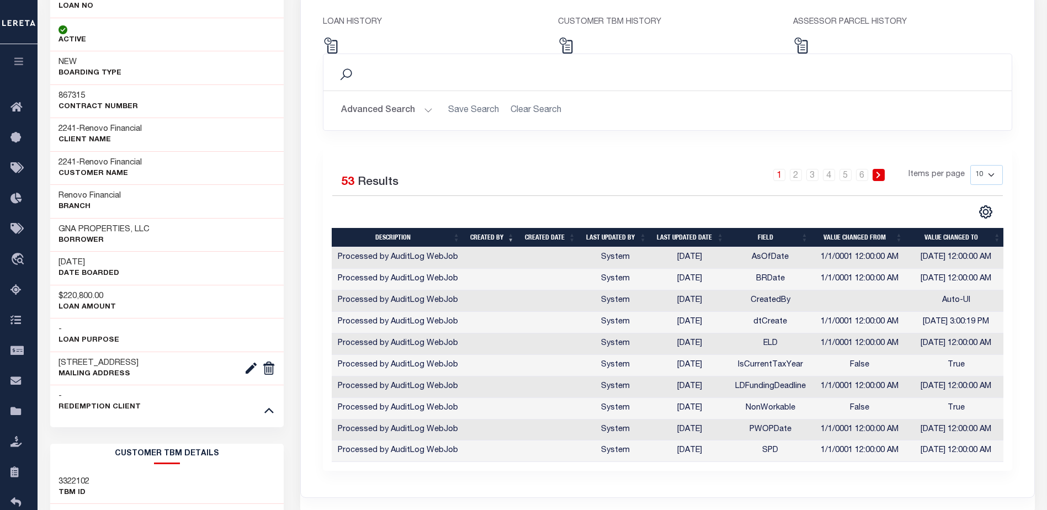
scroll to position [126, 0]
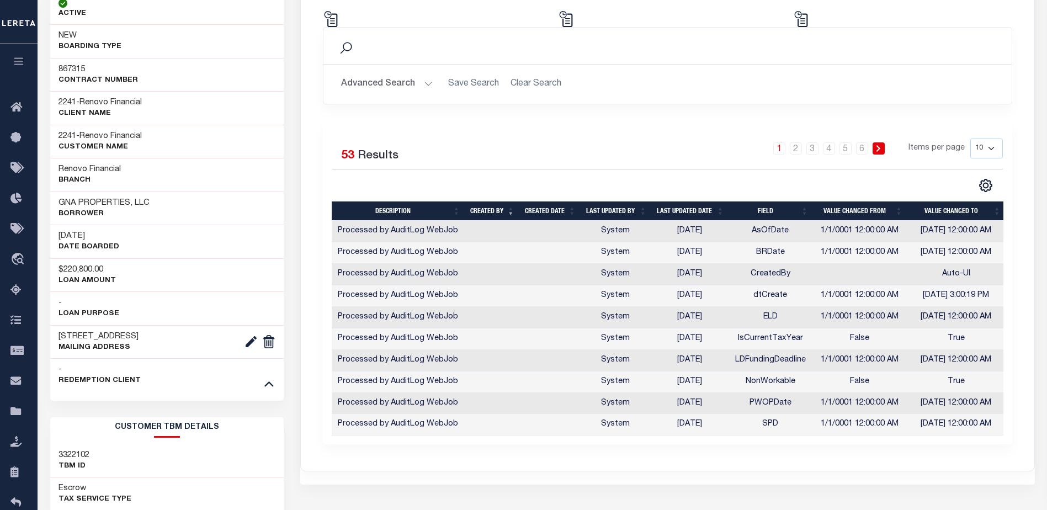
click at [990, 149] on select "10 25 50 100" at bounding box center [986, 148] width 33 height 20
select select "100"
click at [970, 138] on select "10 25 50 100" at bounding box center [986, 148] width 33 height 20
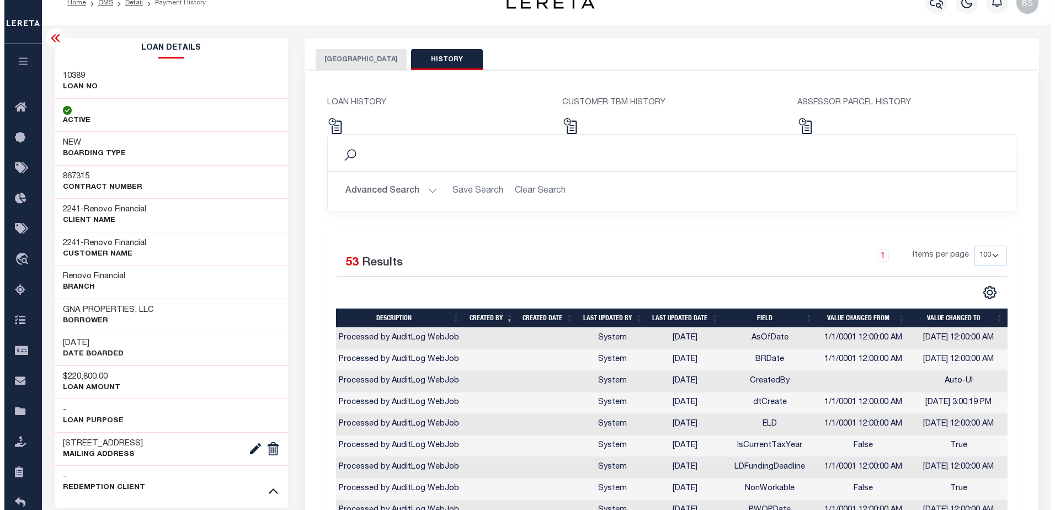
scroll to position [16, 0]
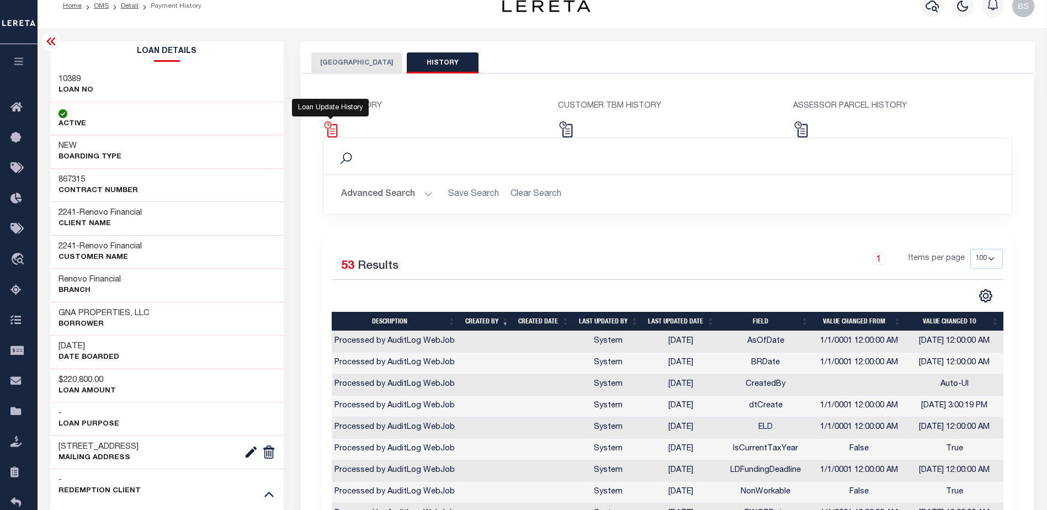
click at [329, 129] on img at bounding box center [331, 129] width 16 height 16
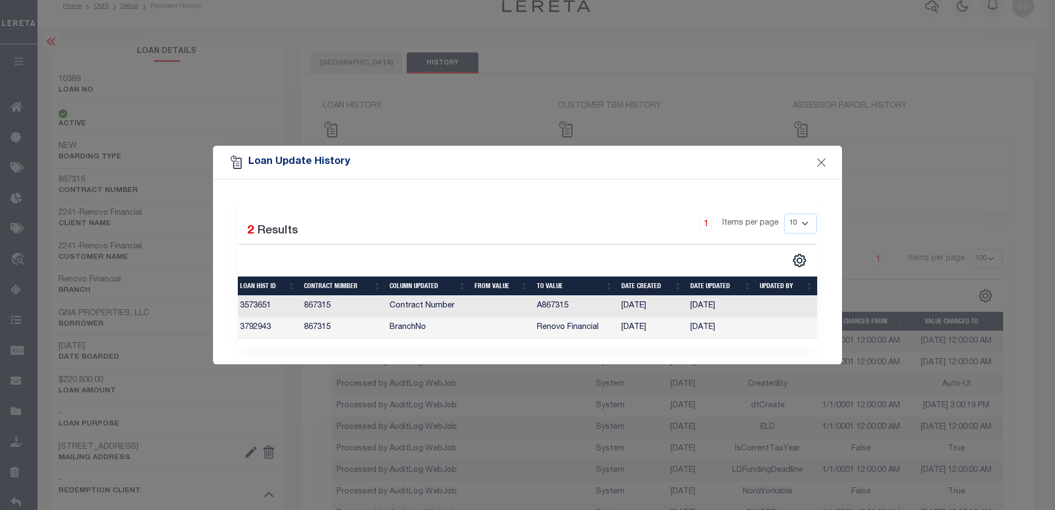
scroll to position [0, 0]
click at [819, 156] on button "Close" at bounding box center [821, 162] width 14 height 14
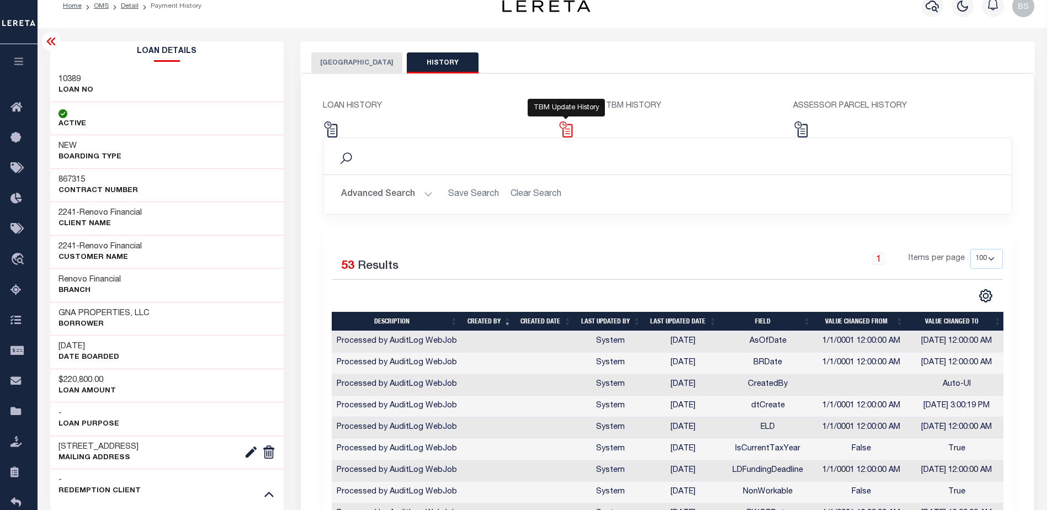
click at [564, 131] on img at bounding box center [566, 129] width 16 height 16
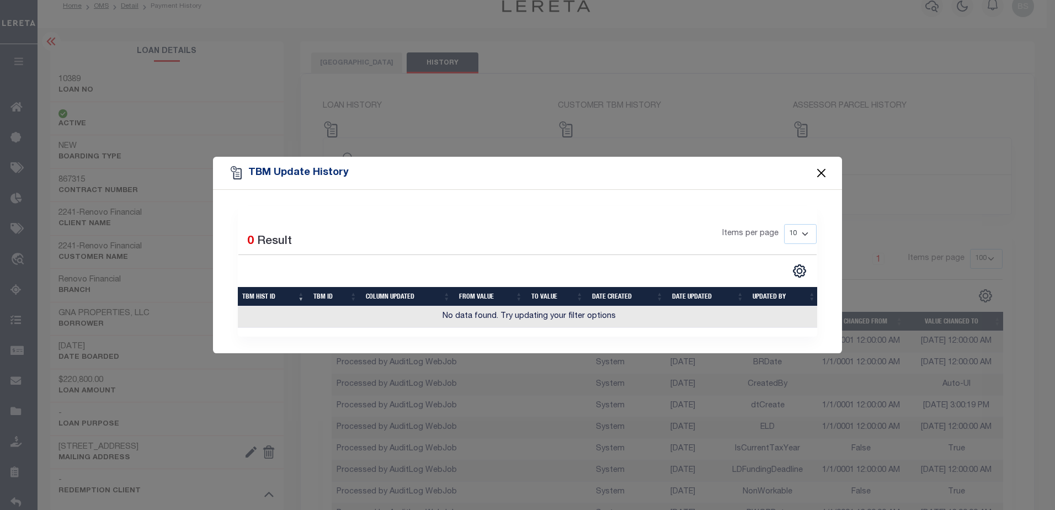
click at [824, 166] on button "Close" at bounding box center [821, 173] width 14 height 14
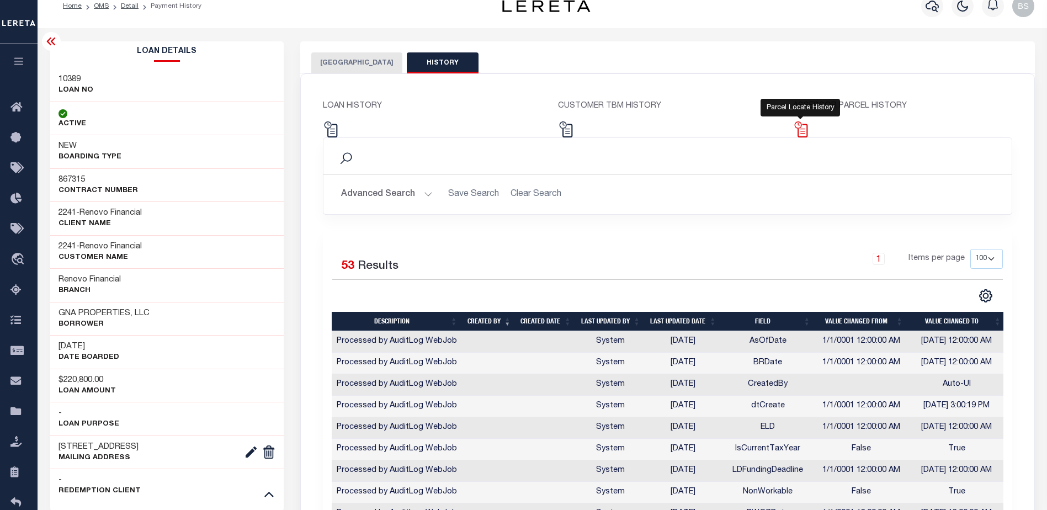
click at [803, 130] on img at bounding box center [801, 129] width 16 height 16
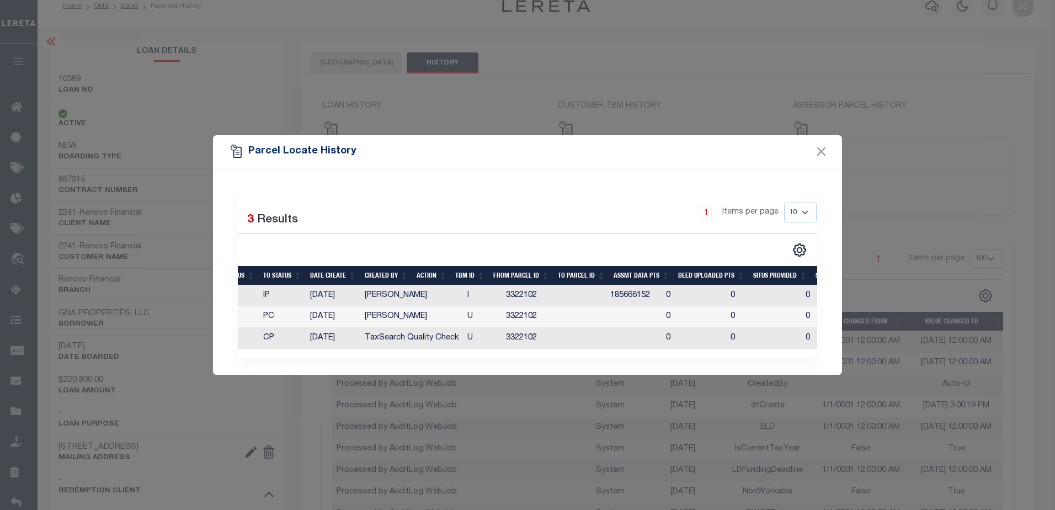
scroll to position [0, 130]
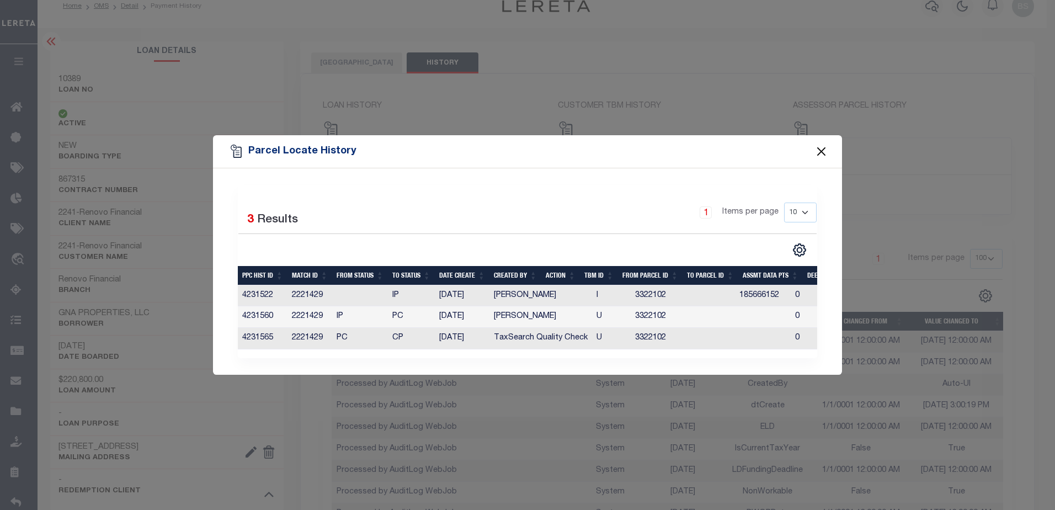
click at [817, 146] on button "Close" at bounding box center [821, 152] width 14 height 14
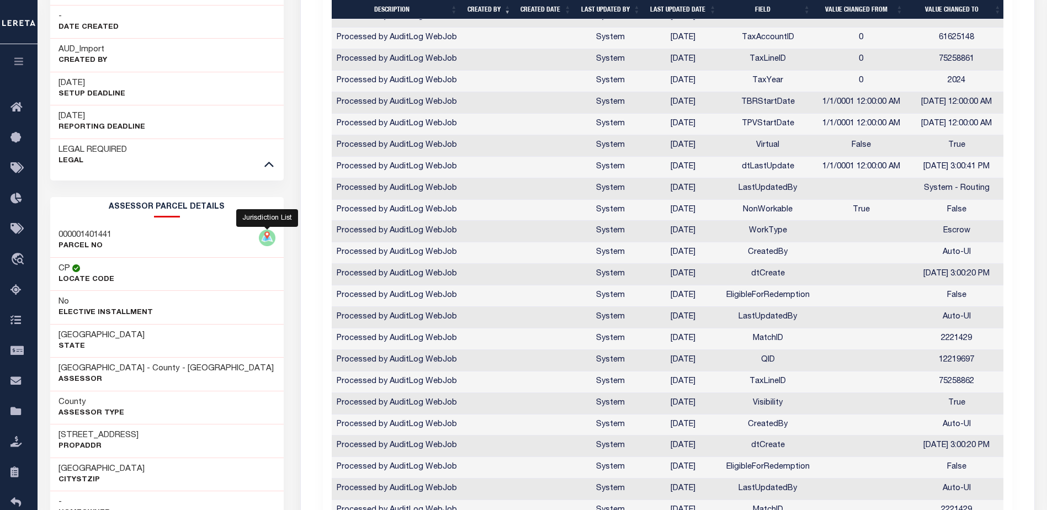
click at [266, 237] on img at bounding box center [267, 238] width 17 height 17
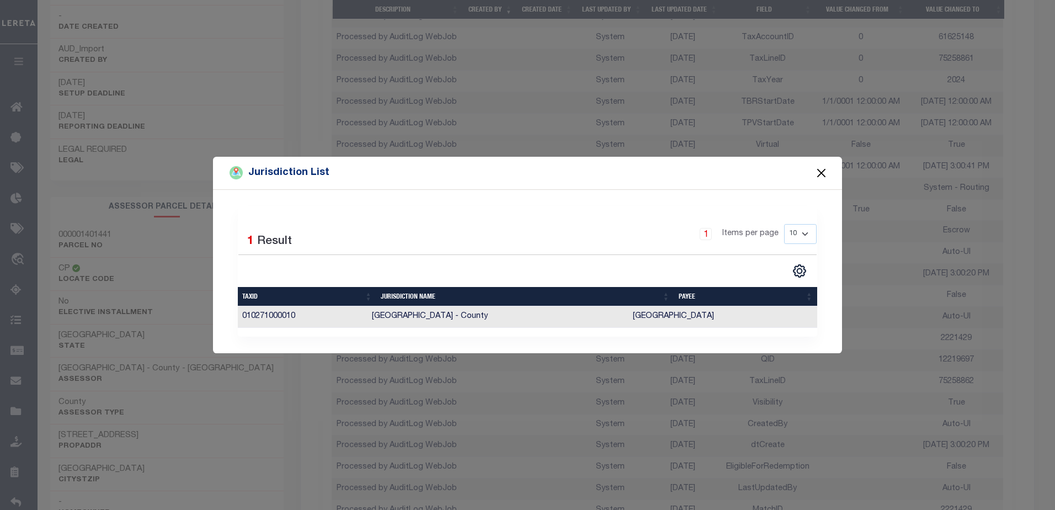
click at [817, 170] on button "Close" at bounding box center [821, 173] width 14 height 14
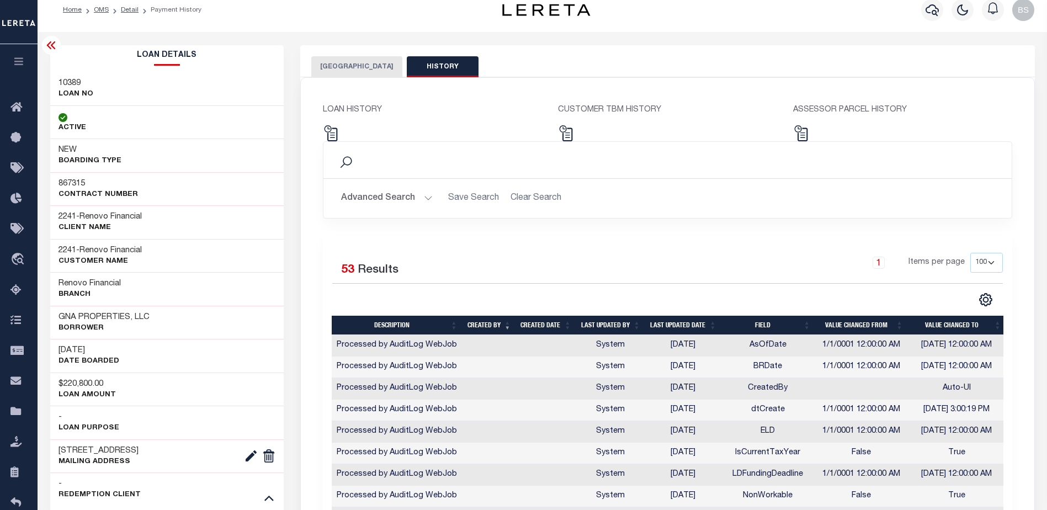
scroll to position [0, 0]
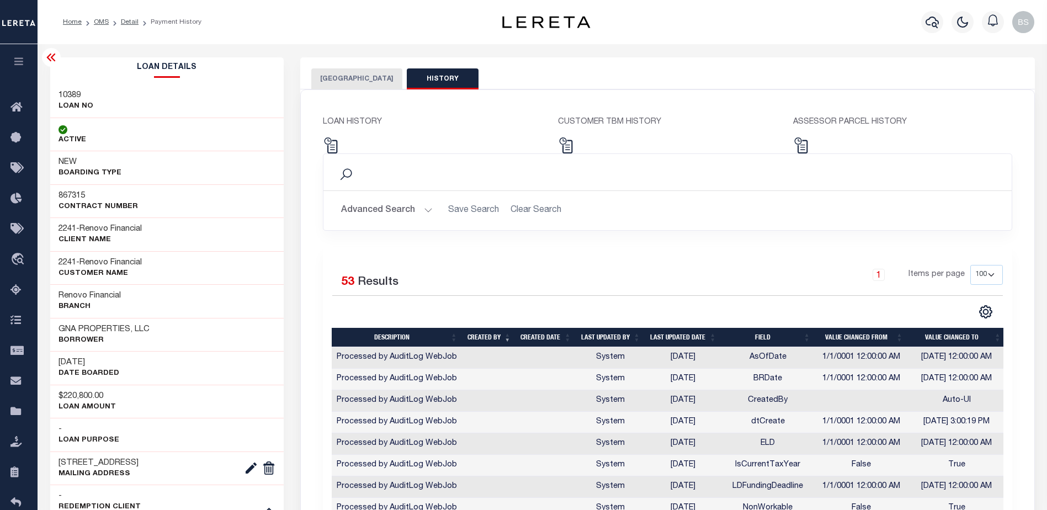
click at [55, 58] on icon at bounding box center [51, 57] width 13 height 13
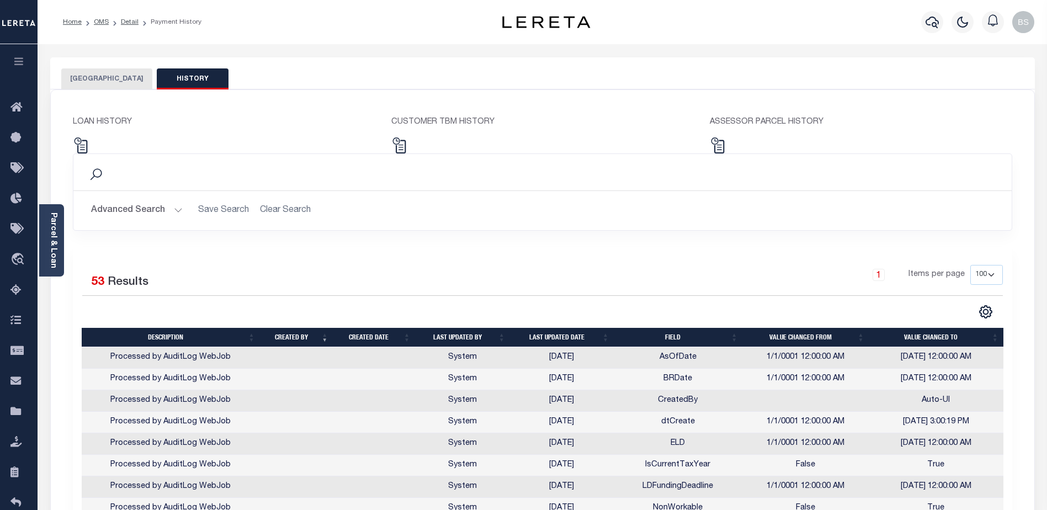
click at [106, 77] on button "BEXAR COUNTY" at bounding box center [106, 78] width 91 height 21
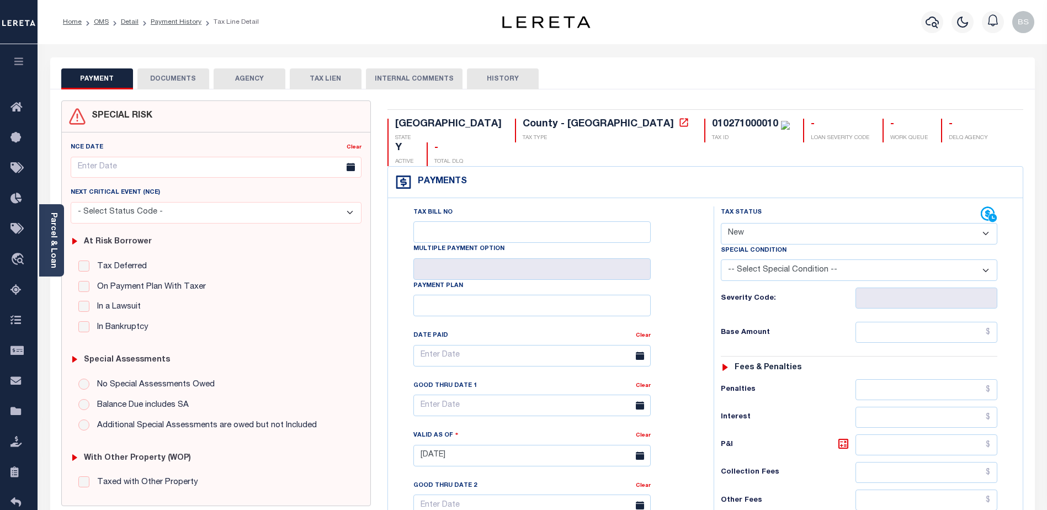
click at [852, 223] on select "- Select Status Code - Open Due/Unpaid Paid Incomplete No Tax Due Internal Refu…" at bounding box center [859, 234] width 276 height 22
select select "DUE"
click at [721, 223] on select "- Select Status Code - Open Due/Unpaid Paid Incomplete No Tax Due Internal Refu…" at bounding box center [859, 234] width 276 height 22
type input "08/11/2025"
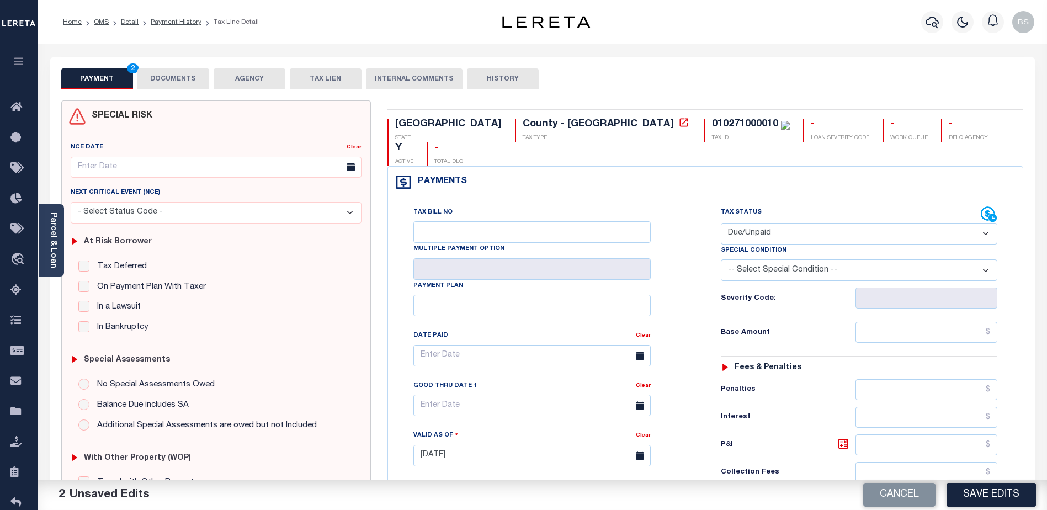
click at [986, 259] on select "-- Select Special Condition -- 3RD PARTY TAX LIEN AGENCY TAX LIEN (A.K.A Inside…" at bounding box center [859, 270] width 276 height 22
select select "17"
click at [721, 259] on select "-- Select Special Condition -- 3RD PARTY TAX LIEN AGENCY TAX LIEN (A.K.A Inside…" at bounding box center [859, 270] width 276 height 22
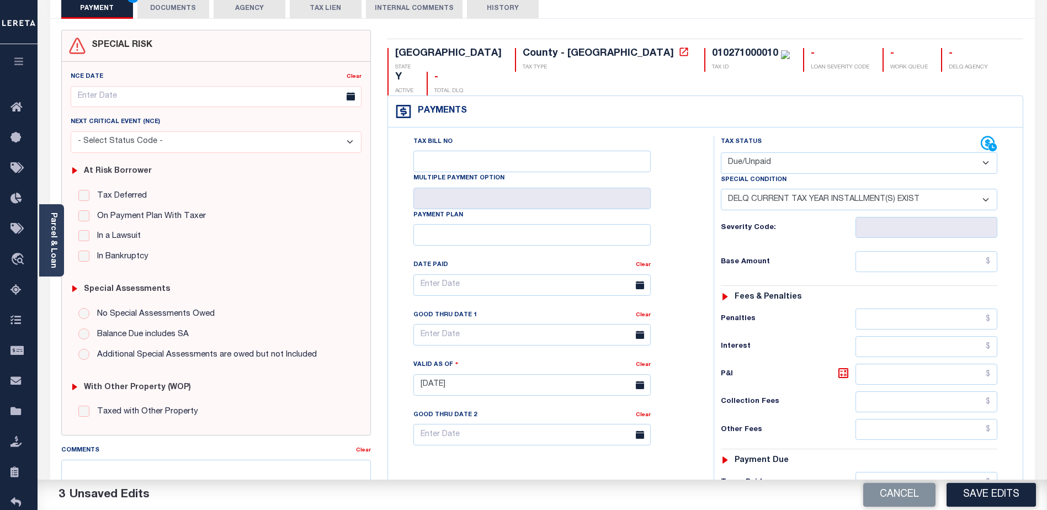
scroll to position [110, 0]
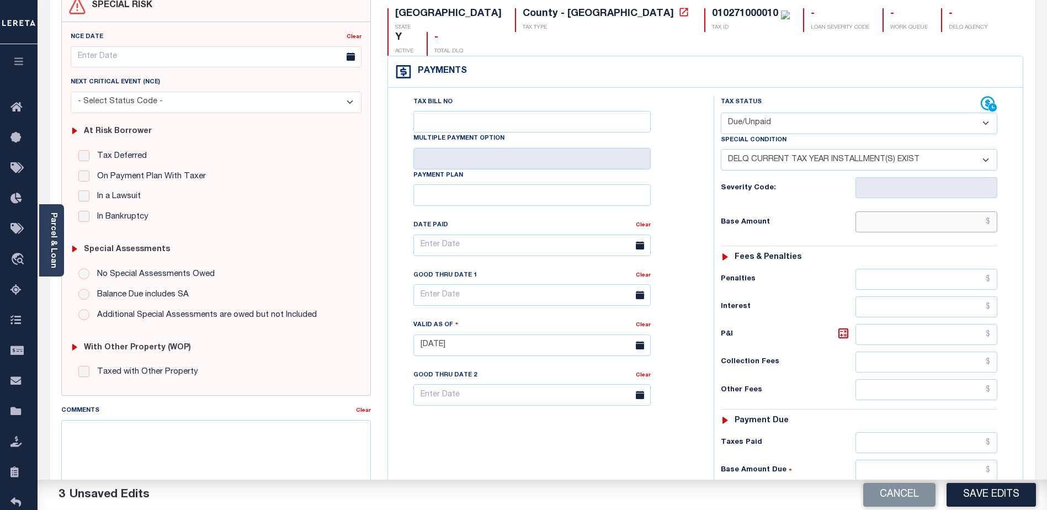
click at [972, 211] on input "text" at bounding box center [926, 221] width 142 height 21
click at [527, 319] on div "Valid as Of" at bounding box center [524, 326] width 222 height 15
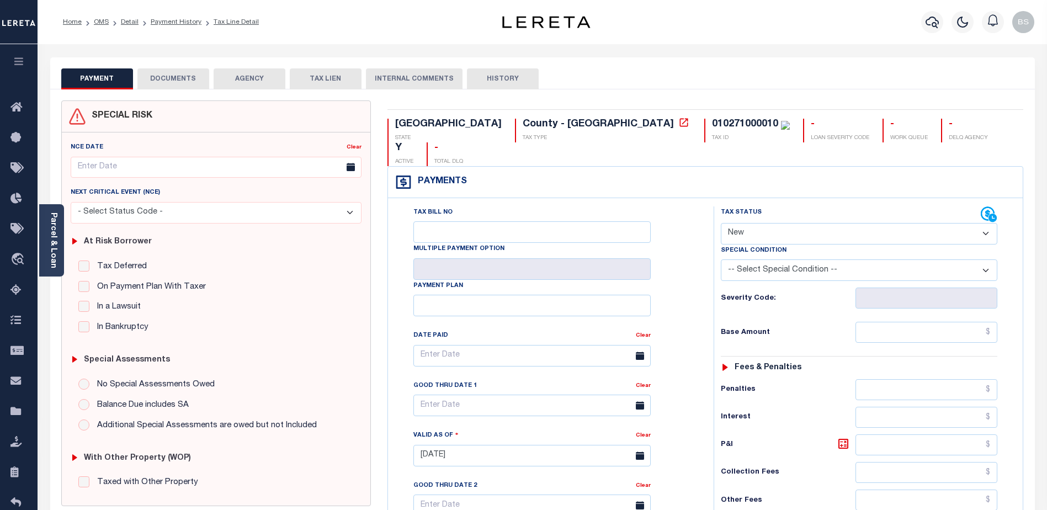
click at [980, 223] on select "- Select Status Code - Open Due/Unpaid Paid Incomplete No Tax Due Internal Refu…" at bounding box center [859, 234] width 276 height 22
select select "DUE"
click at [721, 223] on select "- Select Status Code - Open Due/Unpaid Paid Incomplete No Tax Due Internal Refu…" at bounding box center [859, 234] width 276 height 22
type input "[DATE]"
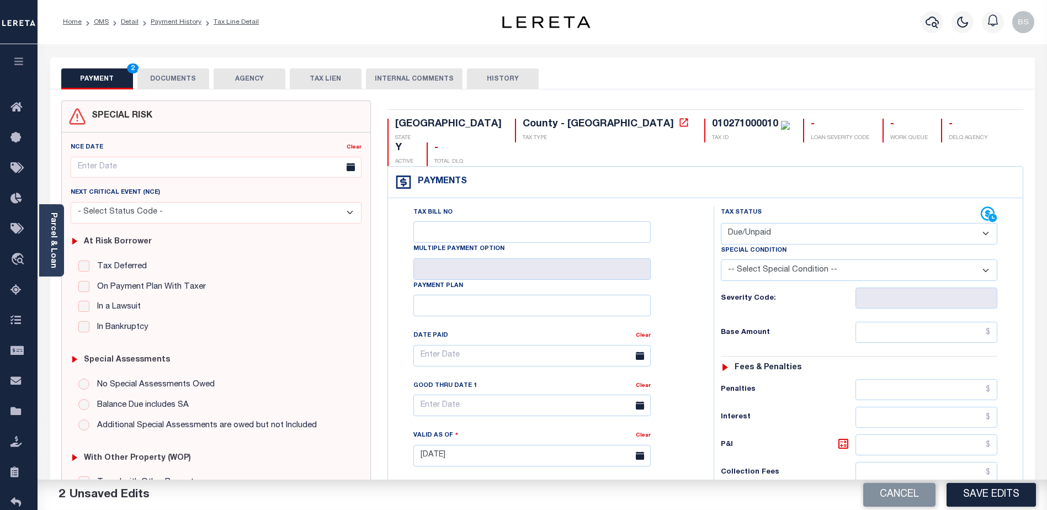
click at [986, 259] on select "-- Select Special Condition -- 3RD PARTY TAX LIEN AGENCY TAX LIEN (A.K.A Inside…" at bounding box center [859, 270] width 276 height 22
select select "17"
click at [721, 259] on select "-- Select Special Condition -- 3RD PARTY TAX LIEN AGENCY TAX LIEN (A.K.A Inside…" at bounding box center [859, 270] width 276 height 22
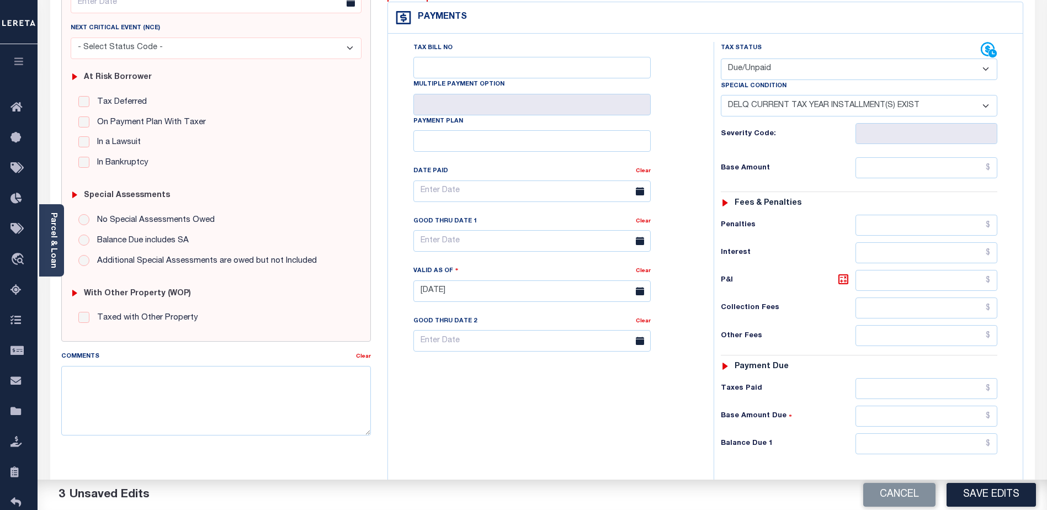
scroll to position [166, 0]
click at [928, 156] on input "text" at bounding box center [926, 166] width 142 height 21
type input "$"
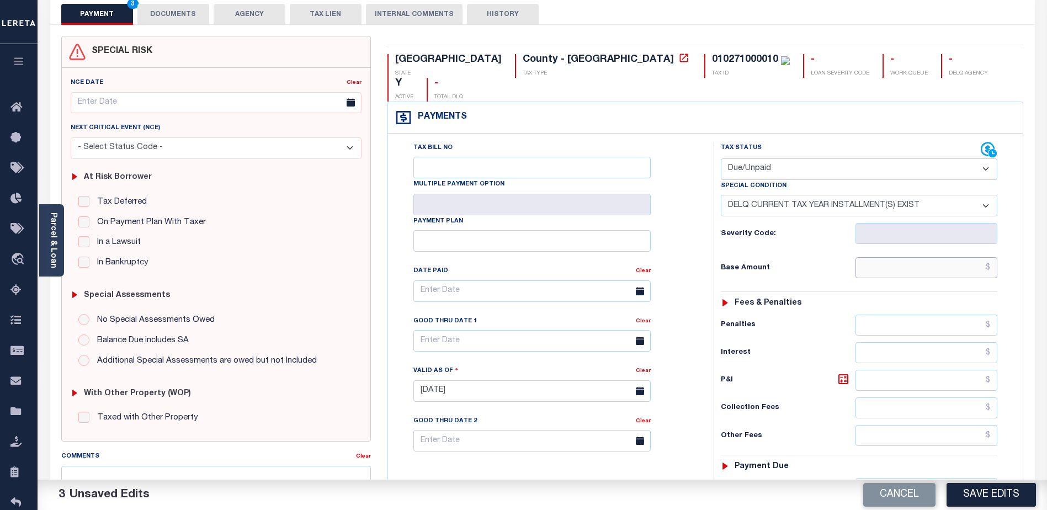
scroll to position [0, 0]
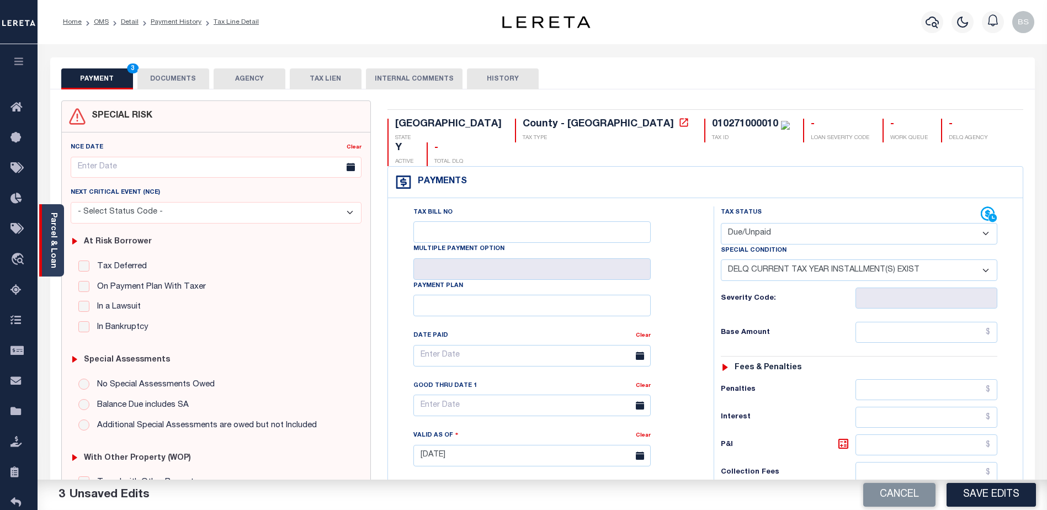
click at [51, 223] on link "Parcel & Loan" at bounding box center [53, 240] width 8 height 56
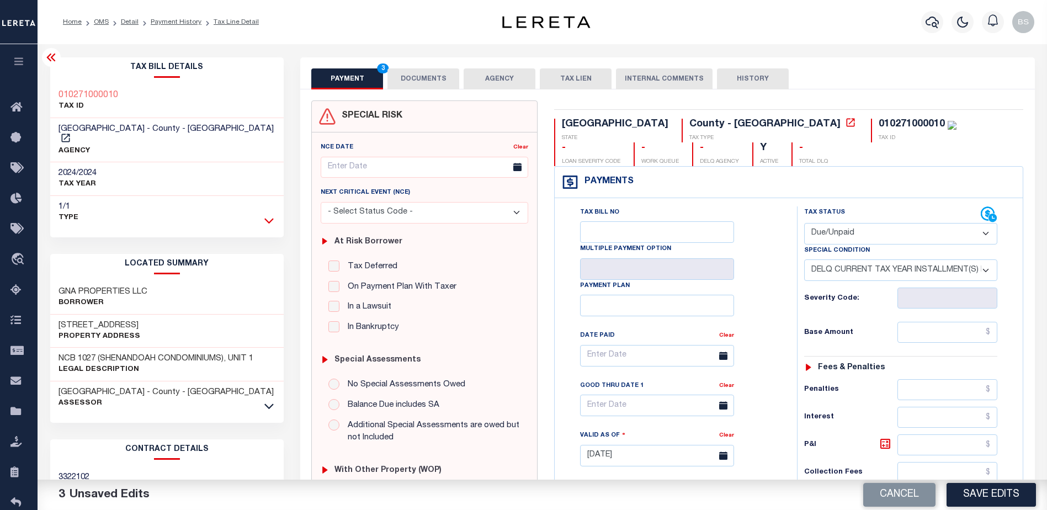
click at [268, 215] on icon at bounding box center [268, 221] width 9 height 12
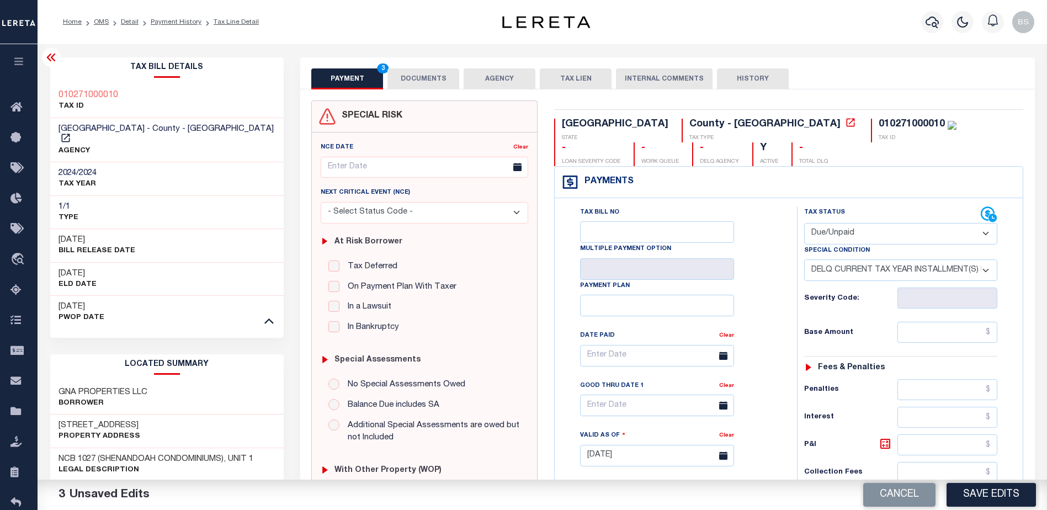
click at [51, 57] on icon at bounding box center [51, 57] width 13 height 13
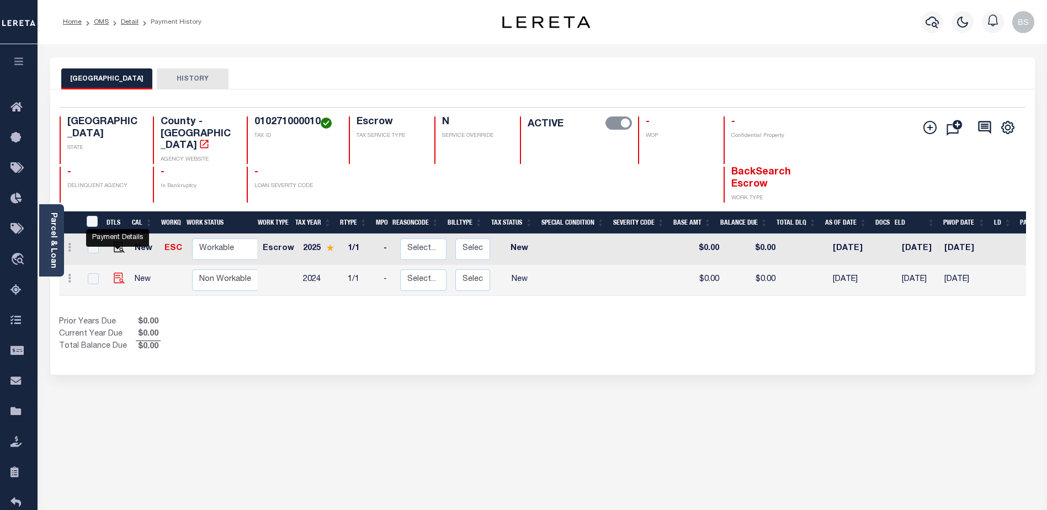
click at [116, 273] on img "" at bounding box center [119, 278] width 11 height 11
checkbox input "true"
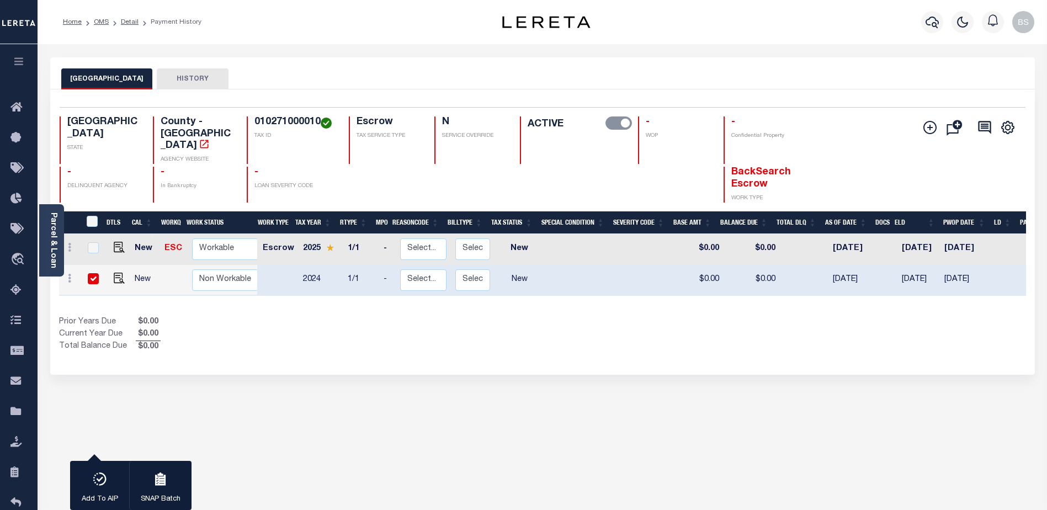
click at [90, 273] on input "checkbox" at bounding box center [93, 278] width 11 height 11
checkbox input "false"
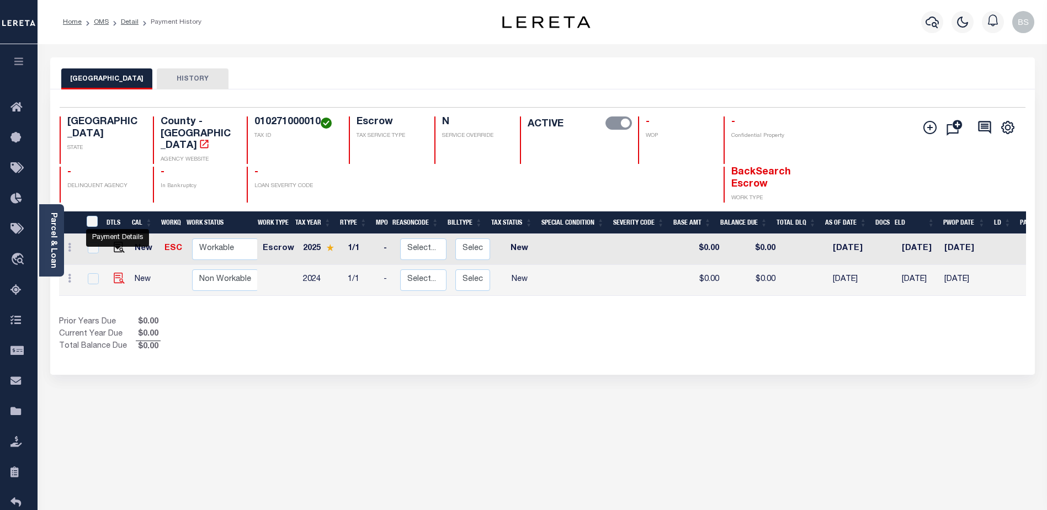
click at [119, 273] on img "" at bounding box center [119, 278] width 11 height 11
checkbox input "true"
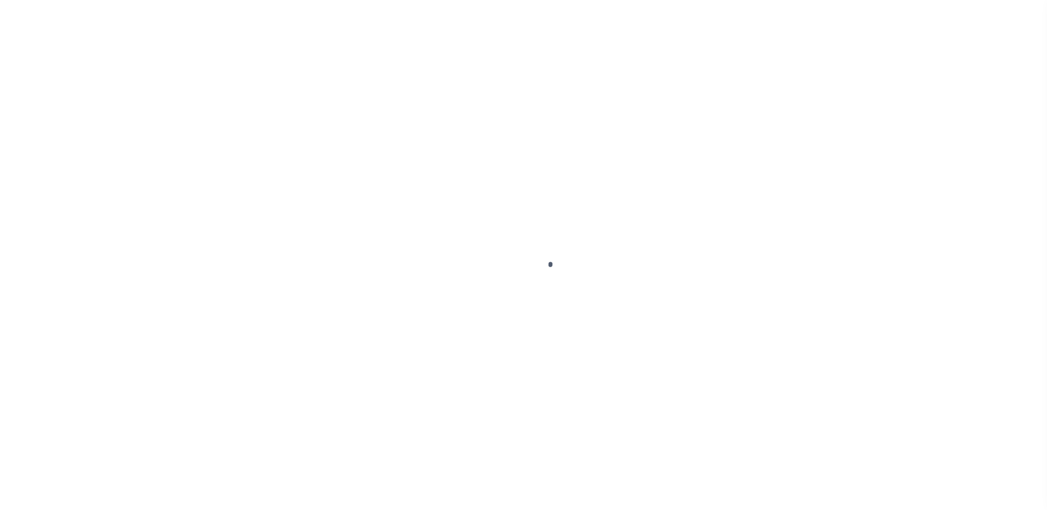
select select "NW2"
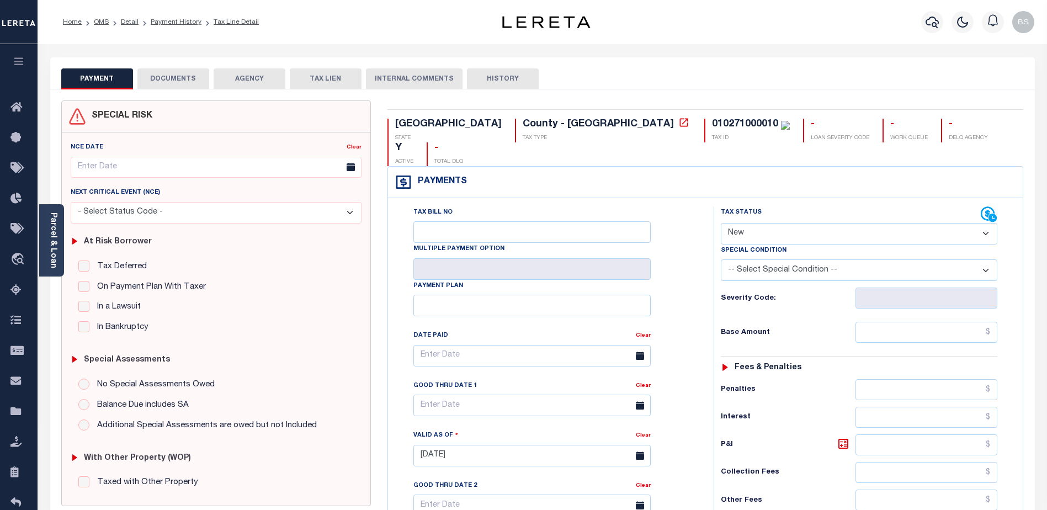
click at [939, 223] on select "- Select Status Code - Open Due/Unpaid Paid Incomplete No Tax Due Internal Refu…" at bounding box center [859, 234] width 276 height 22
select select "DUE"
click at [721, 223] on select "- Select Status Code - Open Due/Unpaid Paid Incomplete No Tax Due Internal Refu…" at bounding box center [859, 234] width 276 height 22
type input "[DATE]"
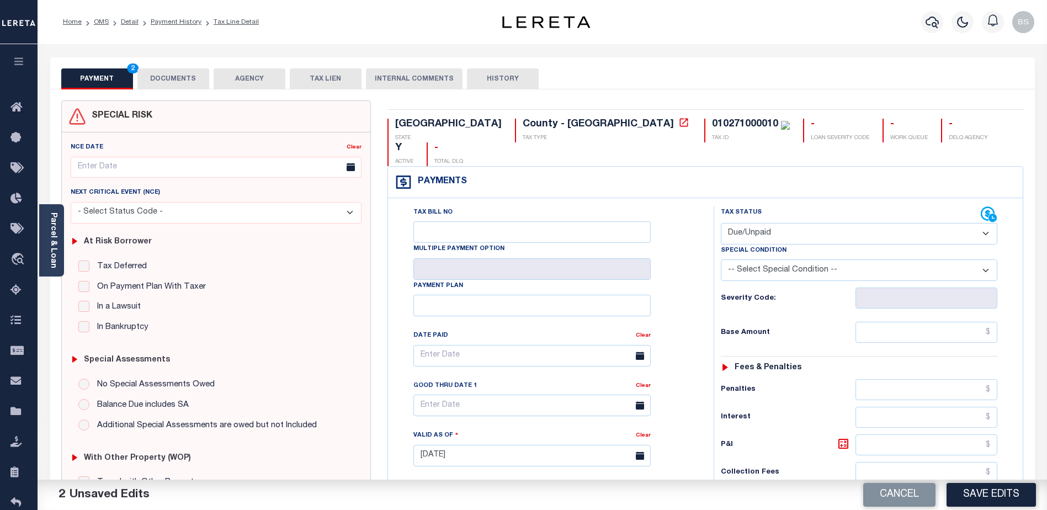
click at [889, 259] on select "-- Select Special Condition -- 3RD PARTY TAX LIEN AGENCY TAX LIEN (A.K.A Inside…" at bounding box center [859, 270] width 276 height 22
select select "17"
click at [721, 259] on select "-- Select Special Condition -- 3RD PARTY TAX LIEN AGENCY TAX LIEN (A.K.A Inside…" at bounding box center [859, 270] width 276 height 22
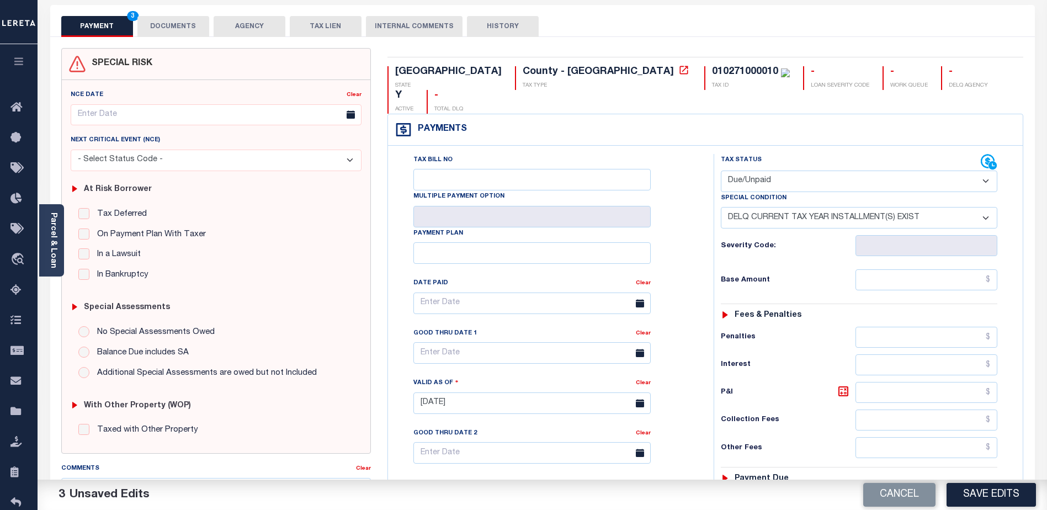
scroll to position [55, 0]
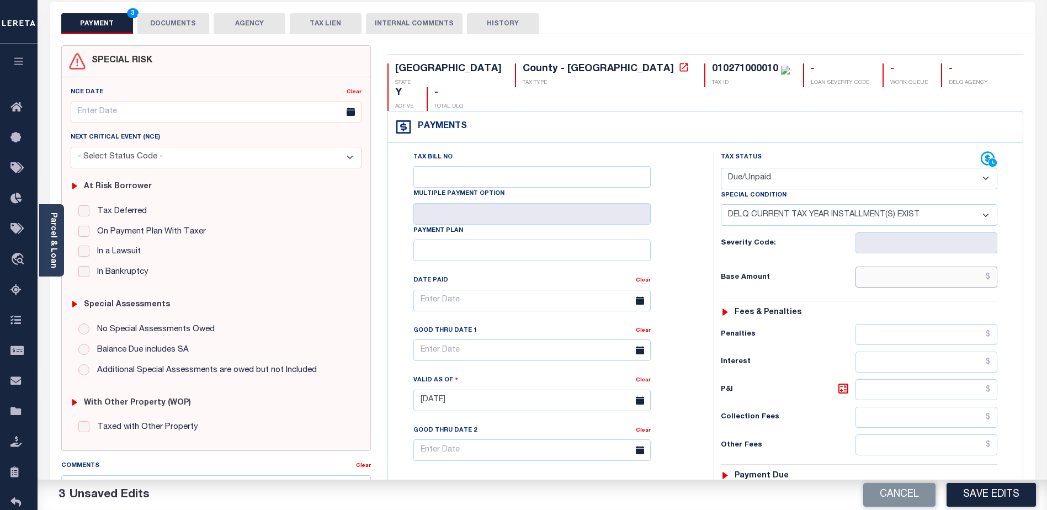
click at [905, 266] on input "text" at bounding box center [926, 276] width 142 height 21
click at [910, 266] on input "text" at bounding box center [926, 276] width 142 height 21
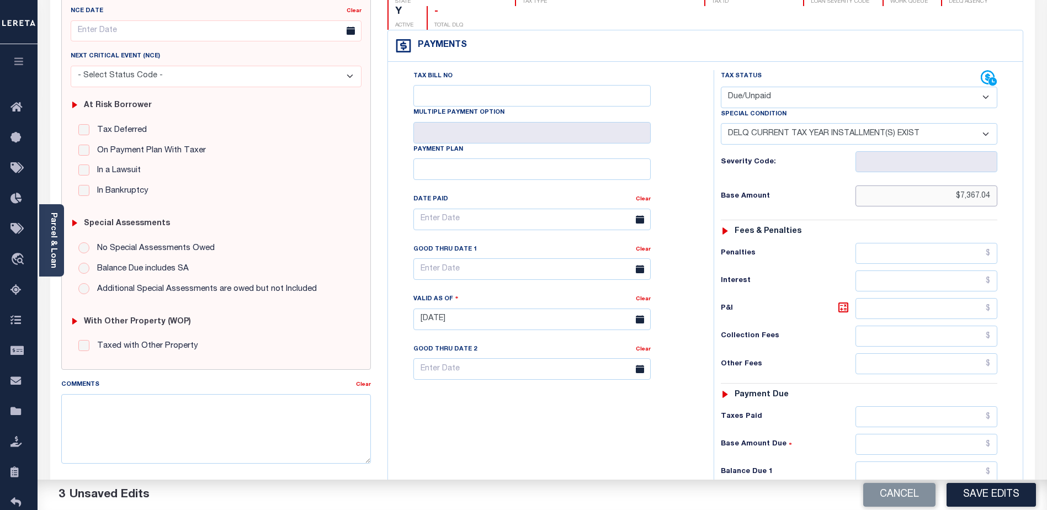
scroll to position [166, 0]
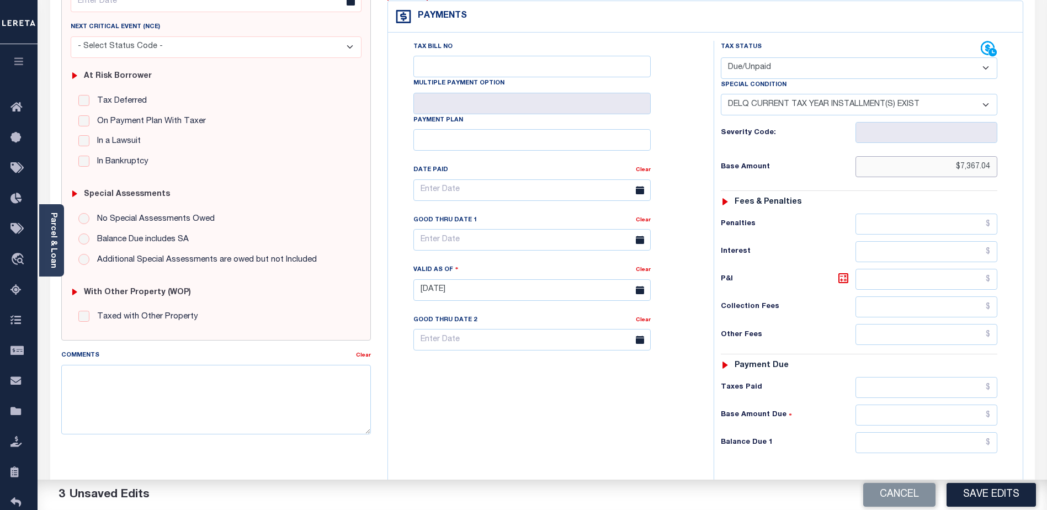
type input "$7,367.04"
click at [915, 269] on input "text" at bounding box center [926, 279] width 142 height 21
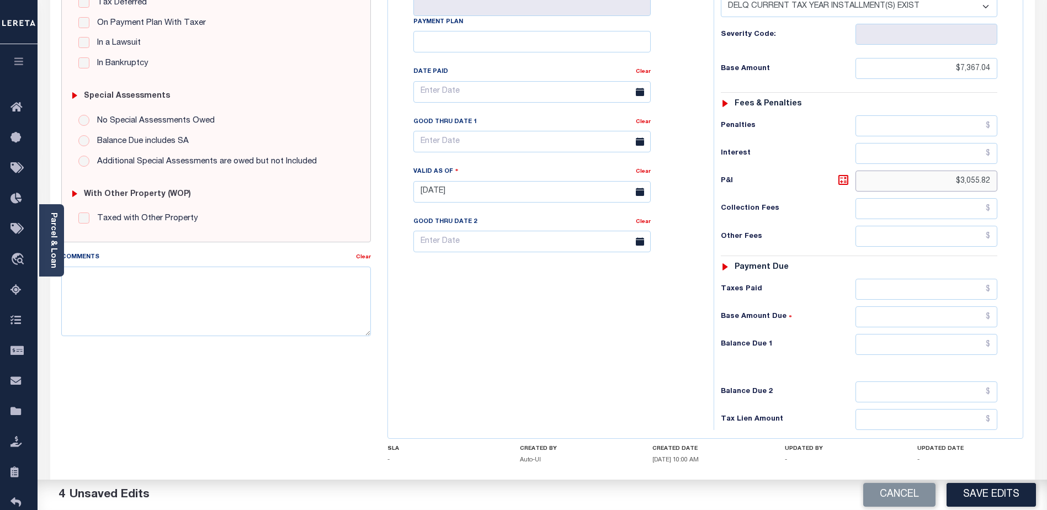
scroll to position [276, 0]
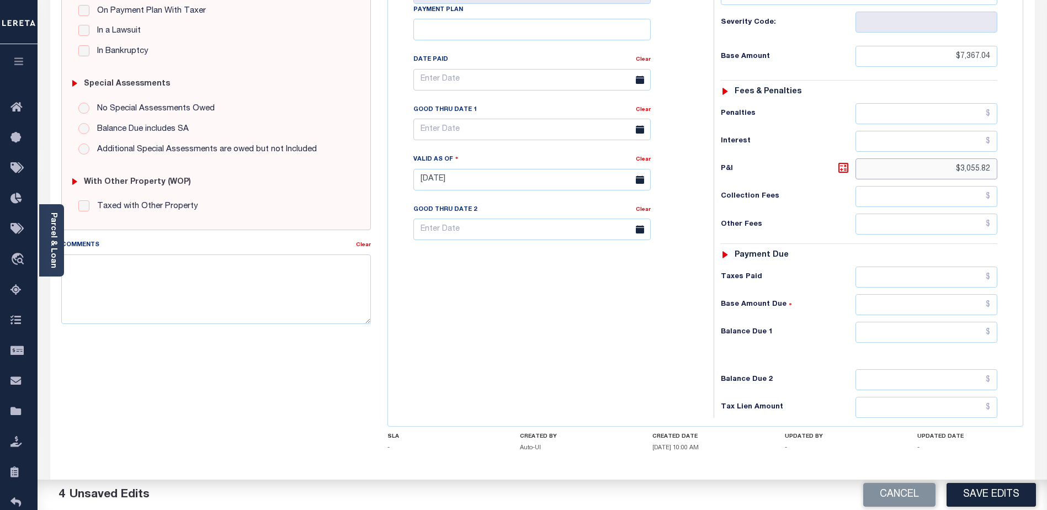
type input "$3,055.82"
click at [920, 322] on input "text" at bounding box center [926, 332] width 142 height 21
type input "$10,422.86"
drag, startPoint x: 682, startPoint y: 280, endPoint x: 674, endPoint y: 277, distance: 8.9
click at [678, 278] on div "Tax Bill No Multiple Payment Option Payment Plan Clear" at bounding box center [548, 173] width 314 height 487
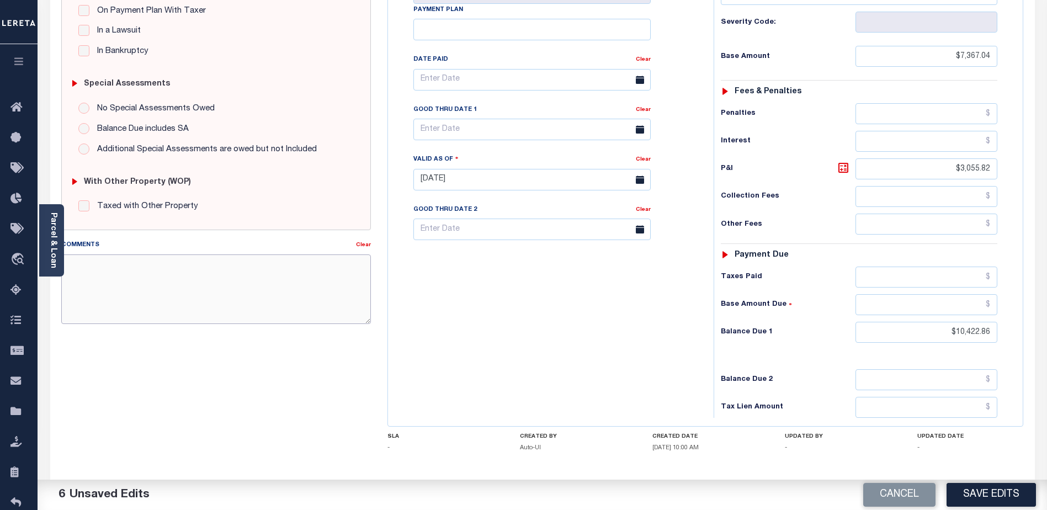
click at [166, 289] on textarea "Comments" at bounding box center [216, 289] width 310 height 70
click at [87, 264] on textarea "CAS-" at bounding box center [216, 289] width 310 height 70
click at [129, 265] on textarea "CAS-47714" at bounding box center [216, 289] width 310 height 70
type textarea "CAS-47714 2024"
click at [964, 490] on button "Save Edits" at bounding box center [990, 495] width 89 height 24
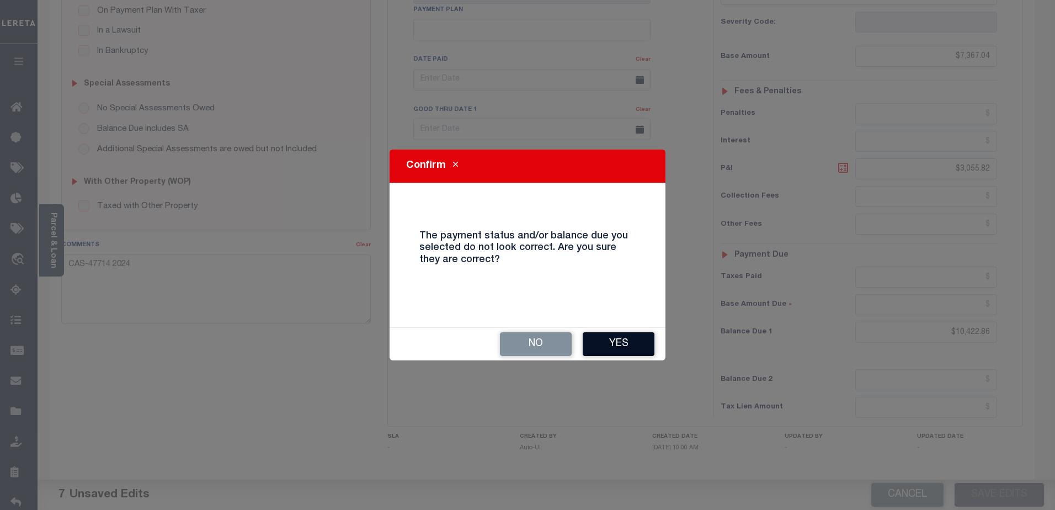
click at [636, 345] on button "Yes" at bounding box center [619, 344] width 72 height 24
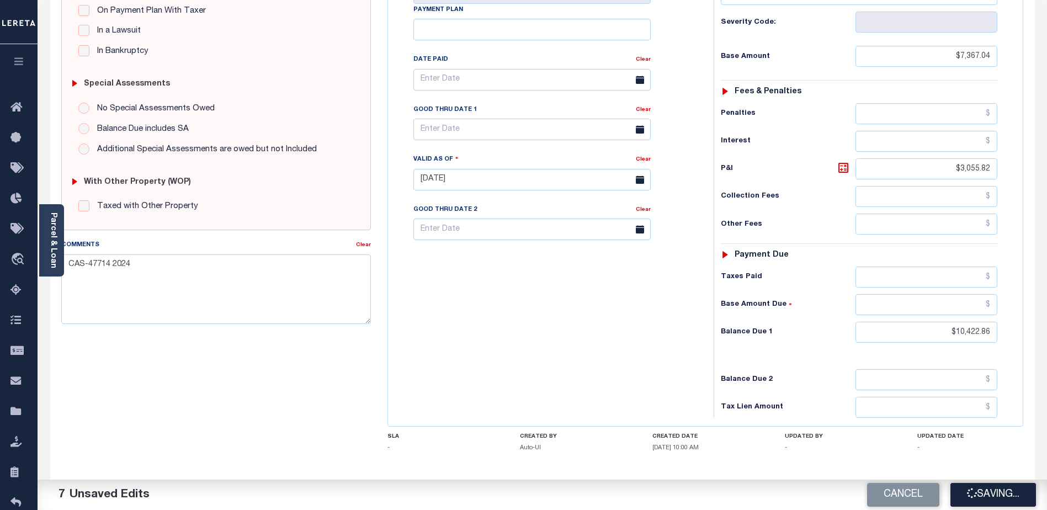
checkbox input "false"
type input "$7,367.04"
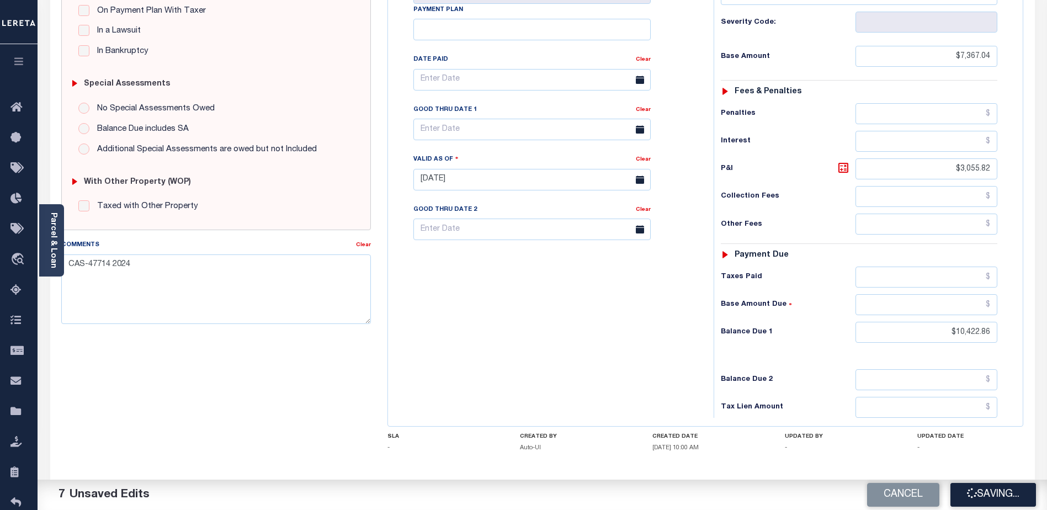
type input "$3,055.82"
type input "$10,422.86"
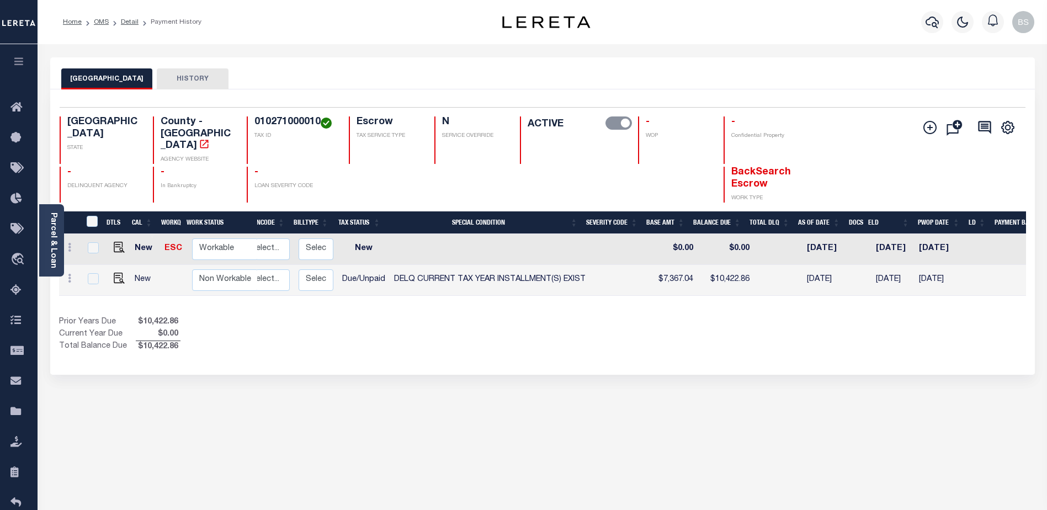
scroll to position [0, 239]
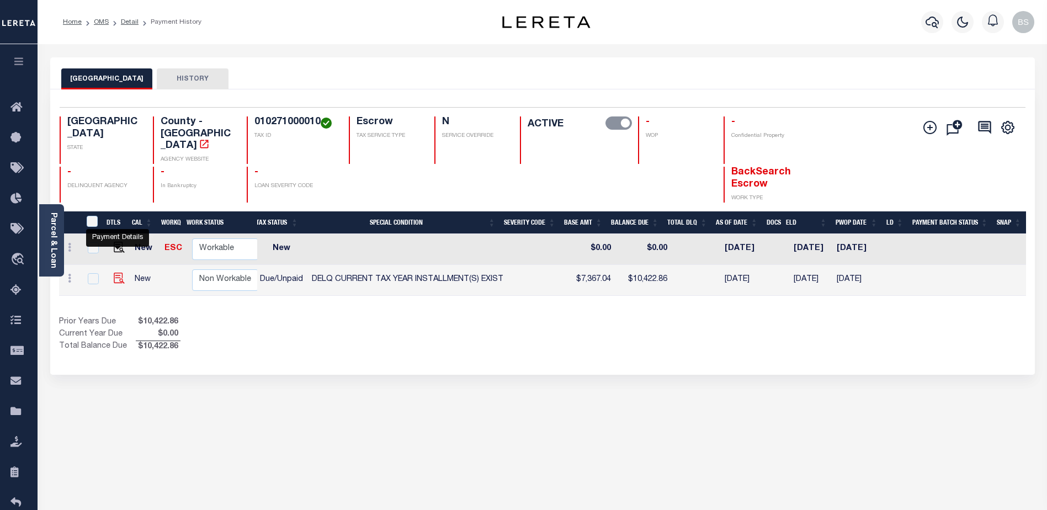
click at [115, 273] on img "" at bounding box center [119, 278] width 11 height 11
checkbox input "true"
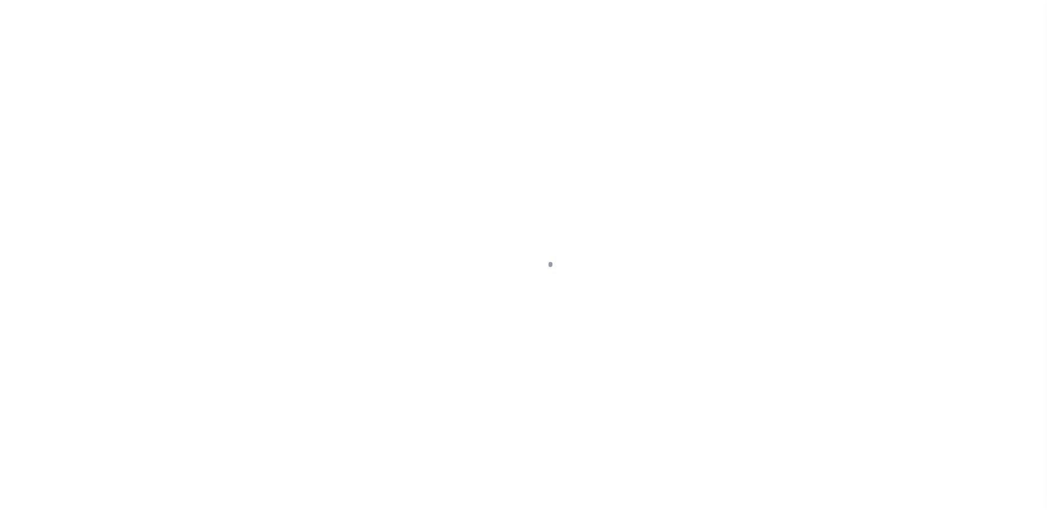
select select "DUE"
select select "17"
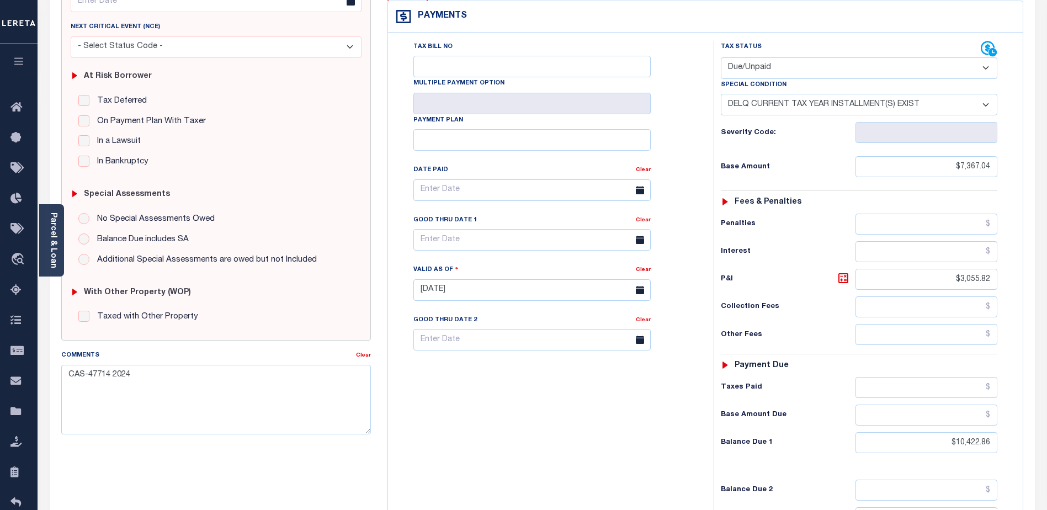
scroll to position [276, 0]
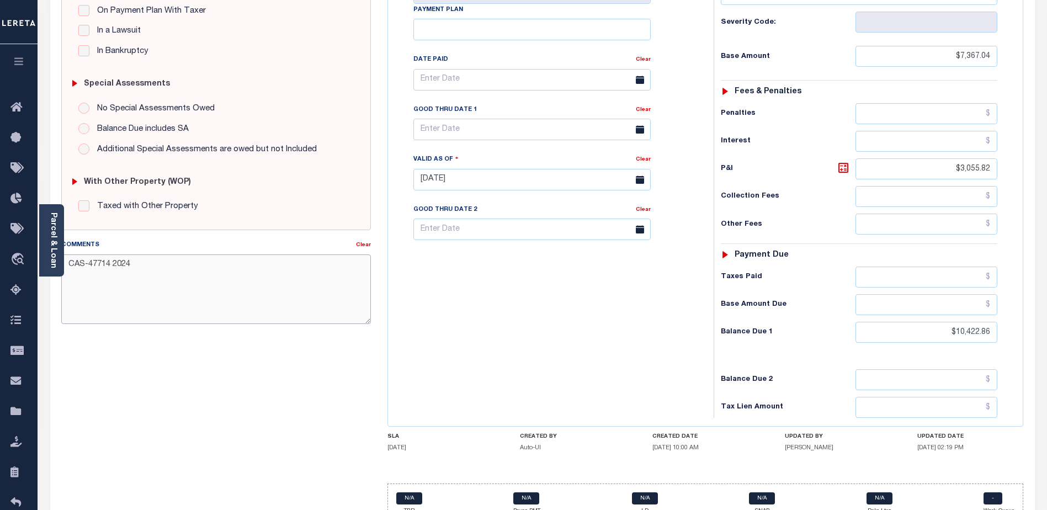
click at [142, 262] on textarea "CAS-47714 2024" at bounding box center [216, 289] width 310 height 70
click at [494, 337] on div "Tax Bill No Multiple Payment Option Payment Plan Clear" at bounding box center [548, 173] width 314 height 487
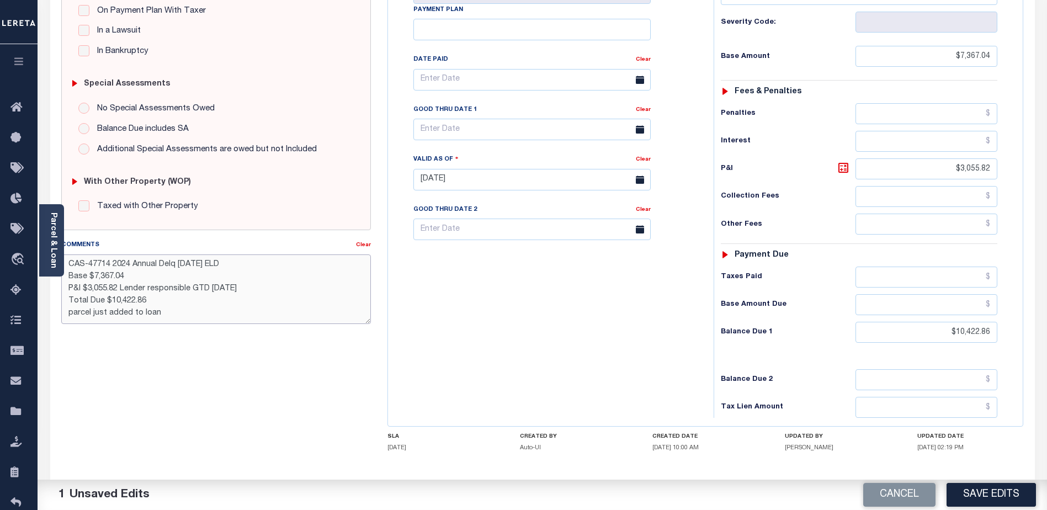
click at [182, 314] on textarea "CAS-47714 2024 Annual Delq [DATE] ELD Base $7,367.04 P&I $3,055.82 Lender respo…" at bounding box center [216, 289] width 310 height 70
paste textarea "tax id 111654 #010270020040 was deleted in [DATE]; new tax ID # 1401440 - maste…"
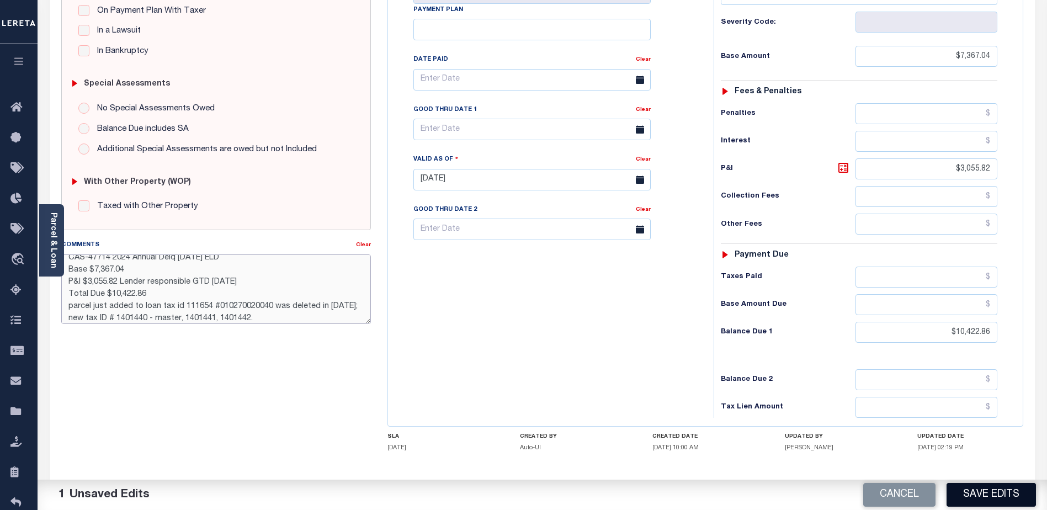
type textarea "CAS-47714 2024 Annual Delq [DATE] ELD Base $7,367.04 P&I $3,055.82 Lender respo…"
click at [995, 501] on button "Save Edits" at bounding box center [990, 495] width 89 height 24
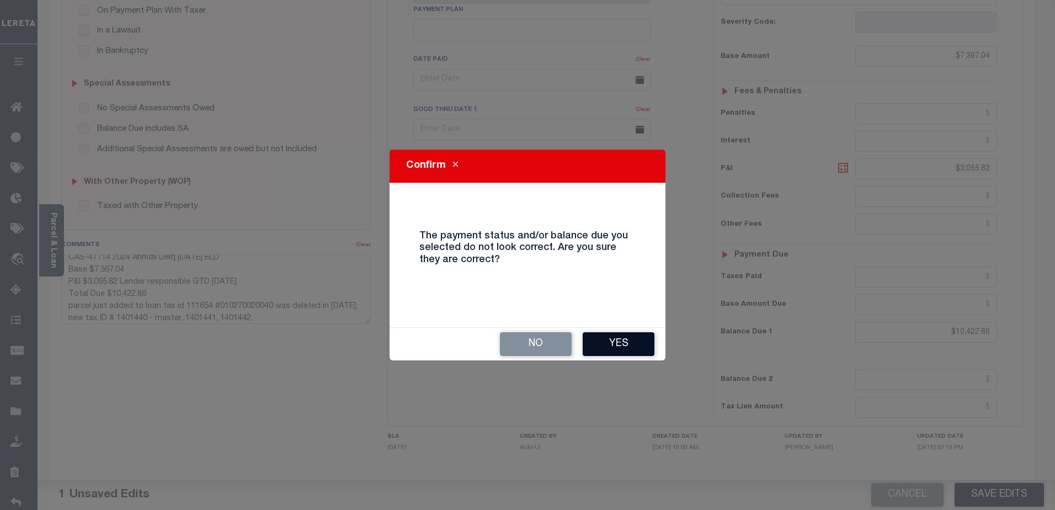
click at [610, 343] on button "Yes" at bounding box center [619, 344] width 72 height 24
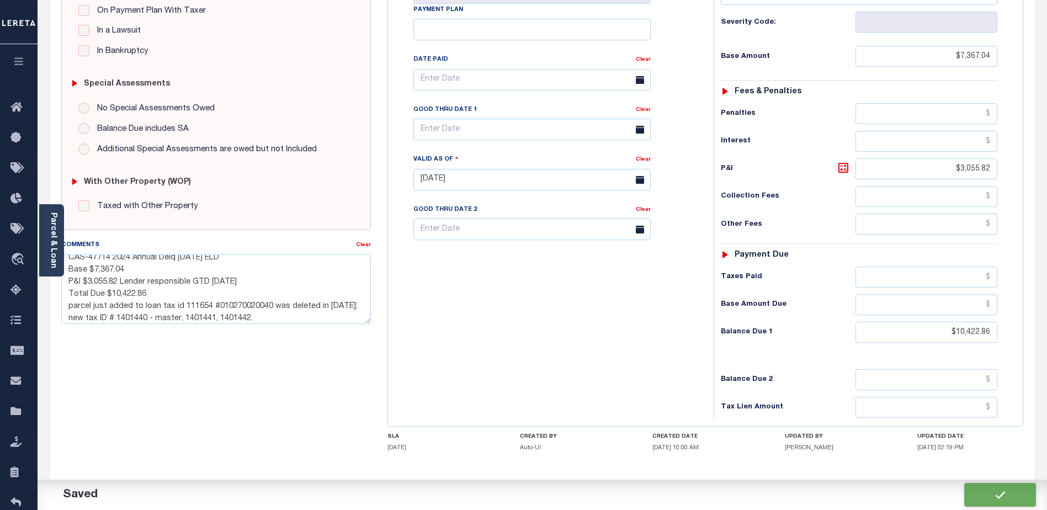
checkbox input "false"
type textarea "CAS-47714 2024 Annual Delq [DATE] ELD Base $7,367.04 P&I $3,055.82 Lender respo…"
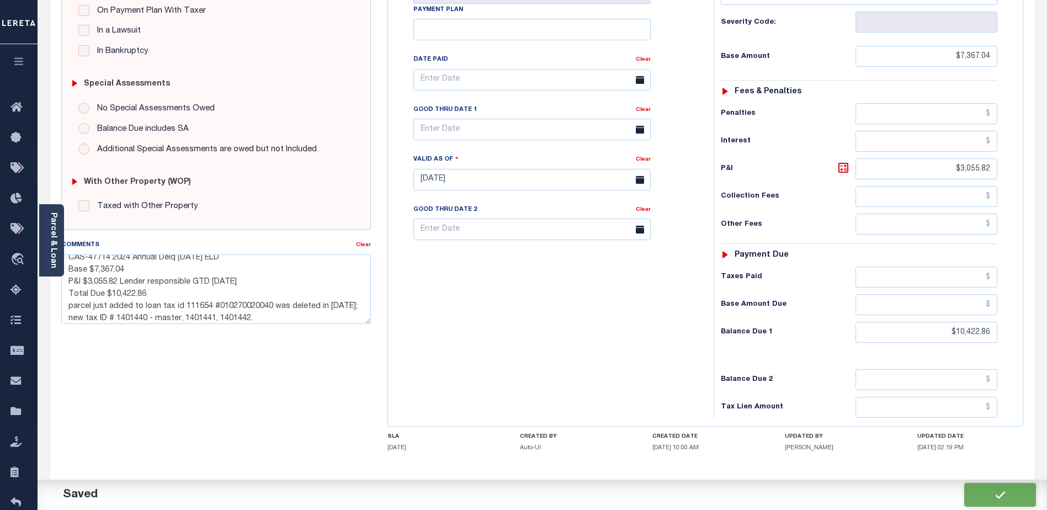
type input "$7,367.04"
type input "$10,422.86"
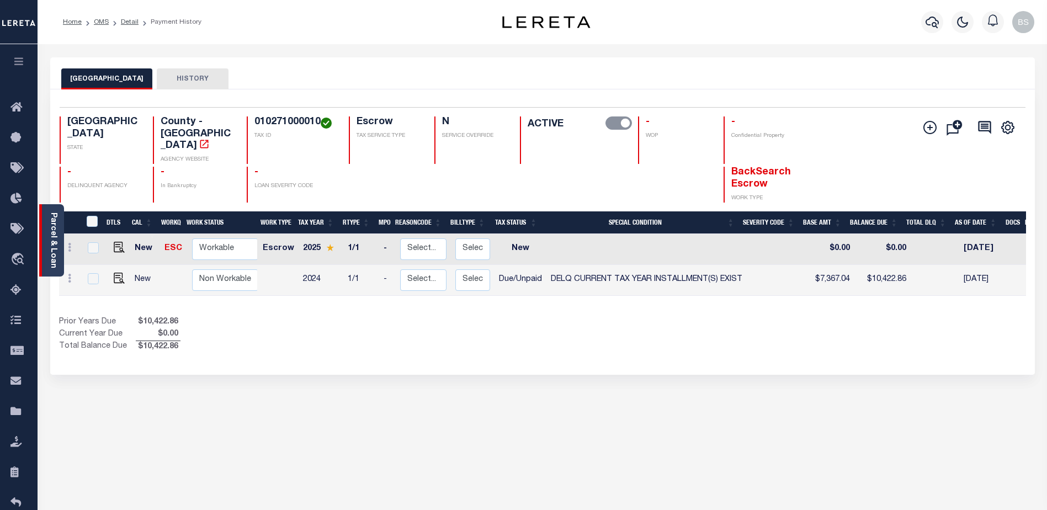
click at [47, 237] on div "Parcel & Loan" at bounding box center [51, 240] width 25 height 72
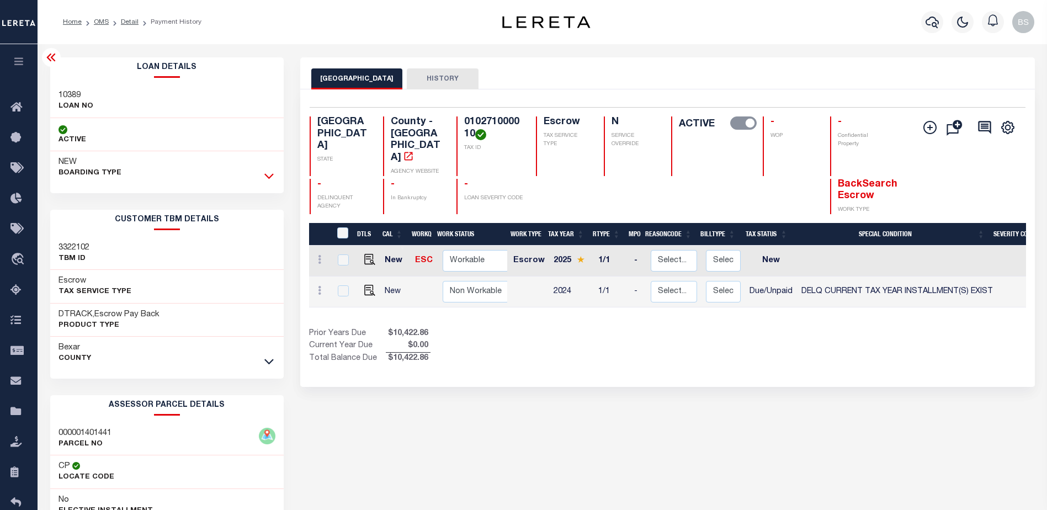
click at [273, 177] on icon at bounding box center [268, 176] width 9 height 12
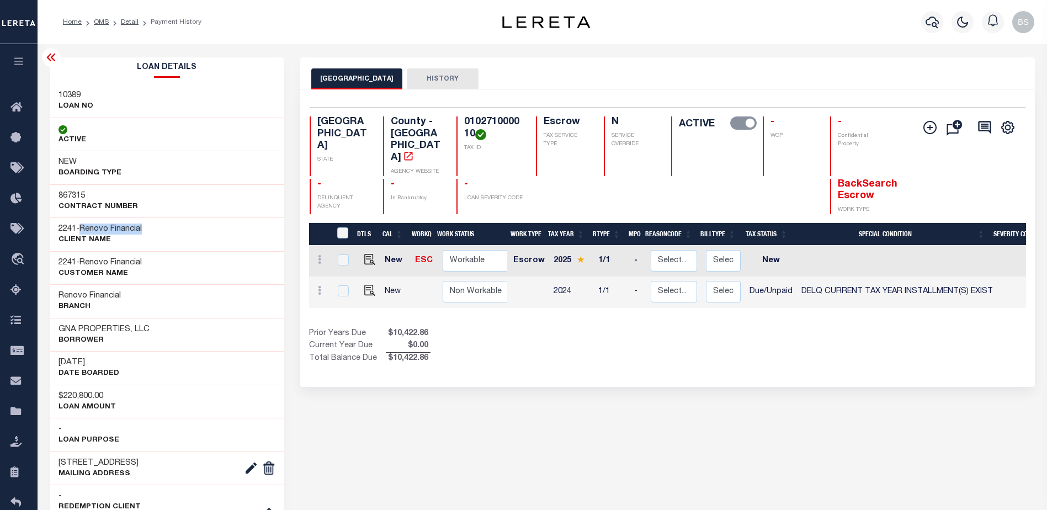
drag, startPoint x: 84, startPoint y: 230, endPoint x: 161, endPoint y: 228, distance: 76.1
click at [161, 228] on div "2241 - Renovo Financial CLIENT Name" at bounding box center [167, 234] width 234 height 34
drag, startPoint x: 161, startPoint y: 228, endPoint x: 150, endPoint y: 226, distance: 11.3
copy span "Renovo Financial"
click at [18, 107] on icon at bounding box center [19, 108] width 18 height 14
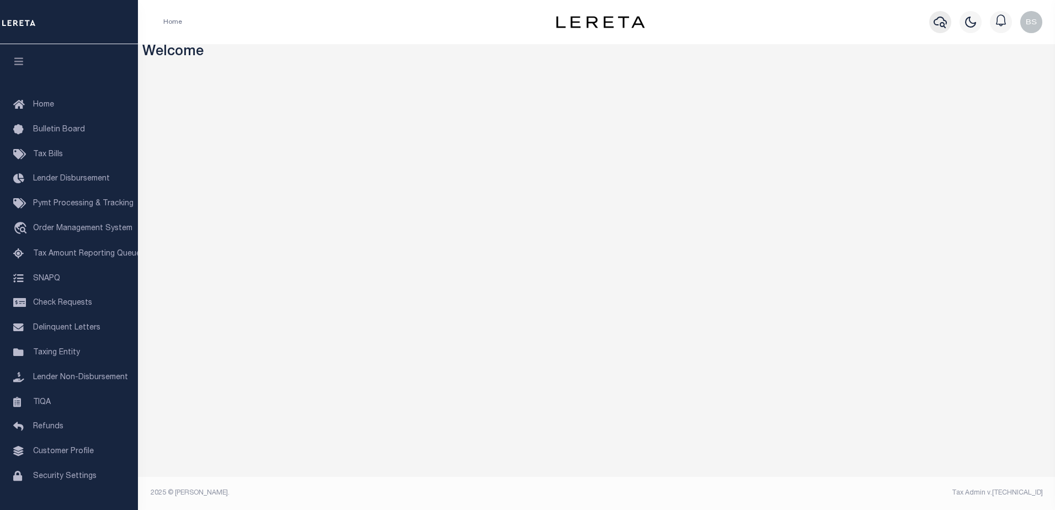
click at [942, 20] on icon "button" at bounding box center [939, 21] width 13 height 13
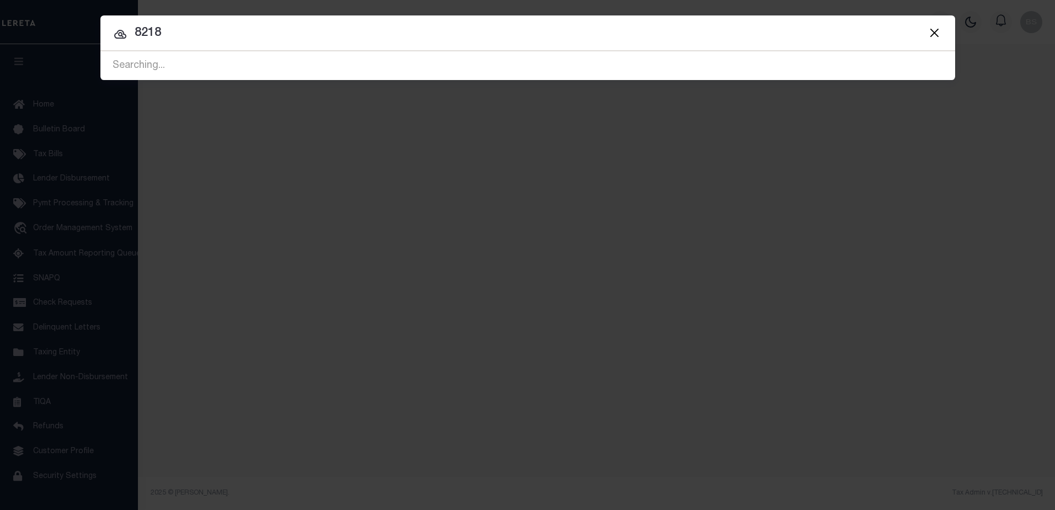
type input "8218"
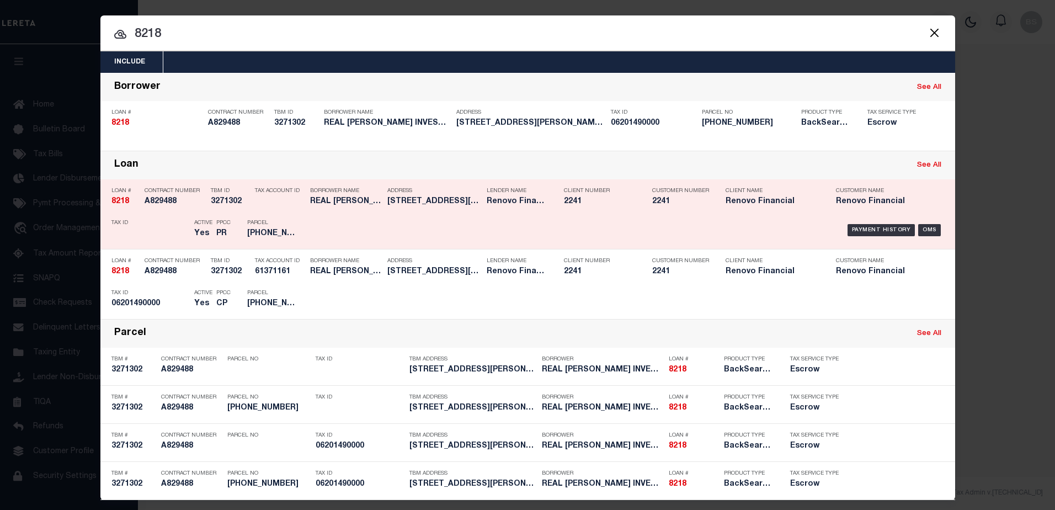
scroll to position [7, 0]
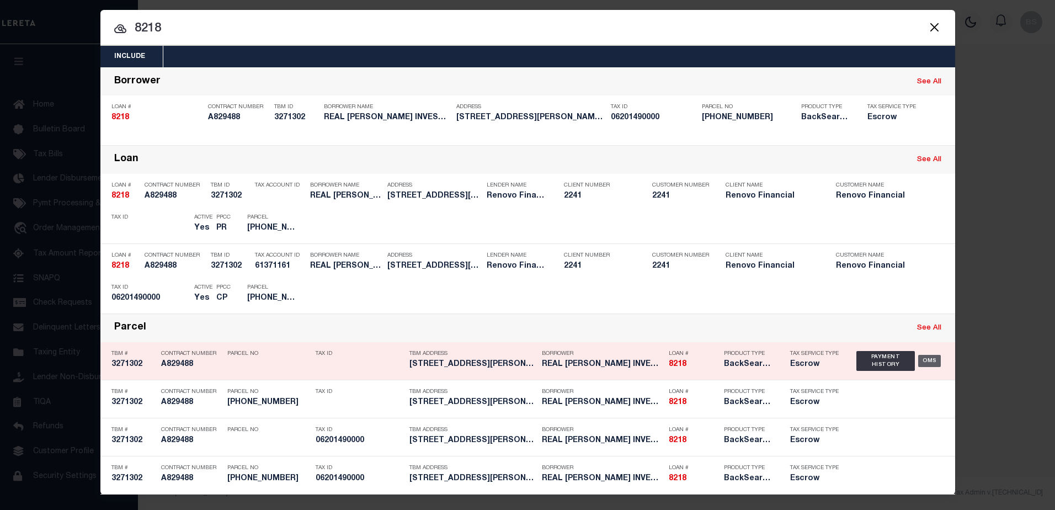
click at [925, 362] on div "OMS" at bounding box center [929, 361] width 23 height 12
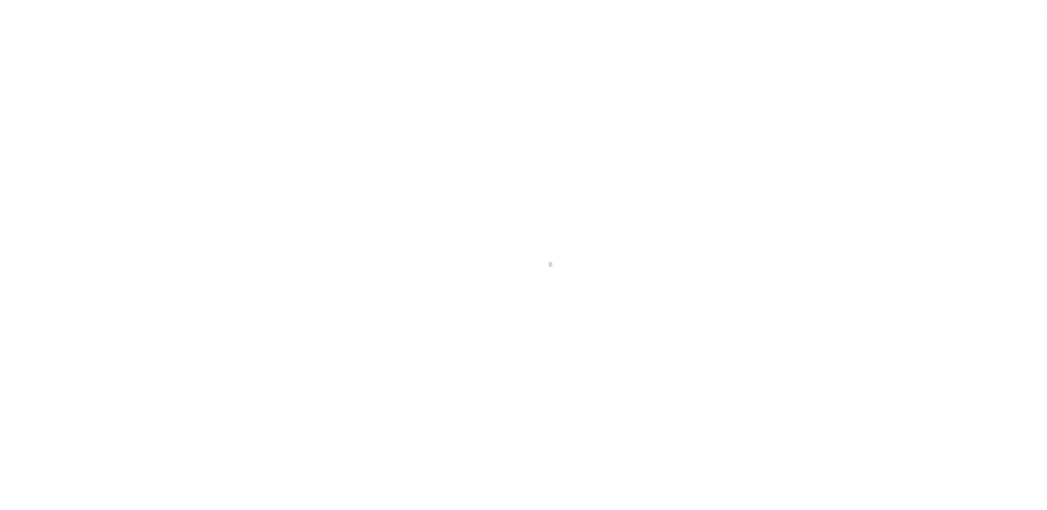
select select "Escrow"
type input "[STREET_ADDRESS][PERSON_NAME]"
type input "[GEOGRAPHIC_DATA]"
type input "a0k8Y00000d1nRN"
type input "RI"
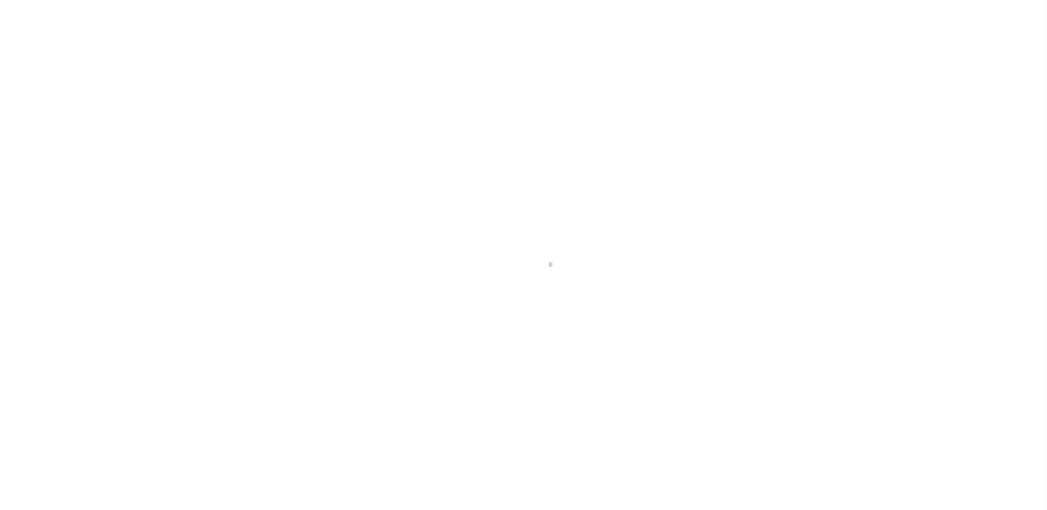
select select
select select "14701"
select select "25066"
select select
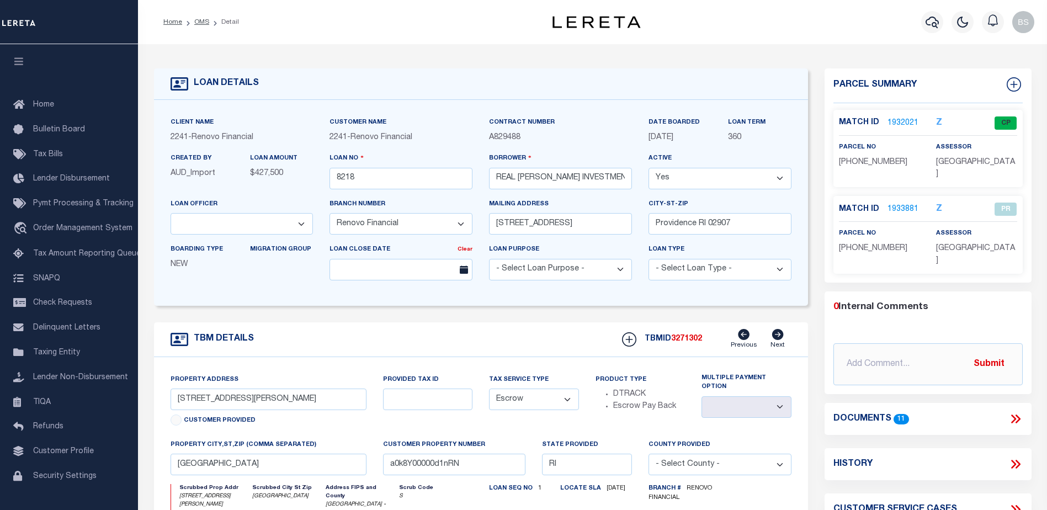
click at [895, 121] on link "1932021" at bounding box center [902, 124] width 31 height 12
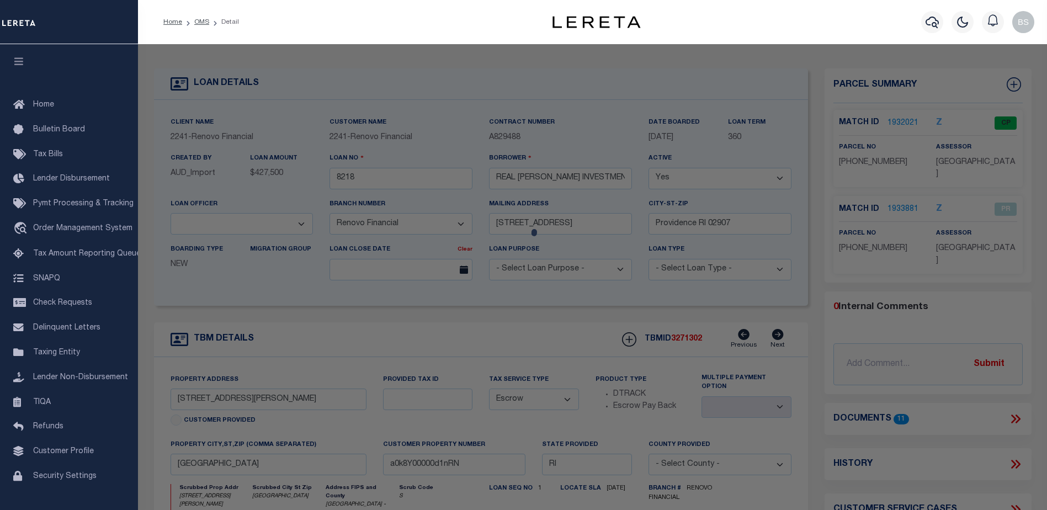
checkbox input "false"
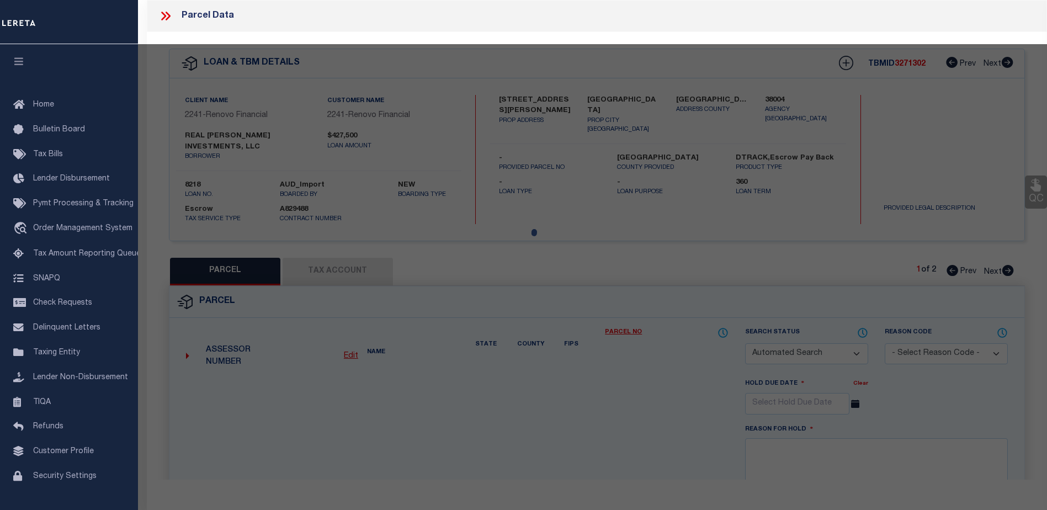
select select "CP"
type input "Real Vasquez Investments LLC"
select select
type input "33 PUTNAM ST"
checkbox input "false"
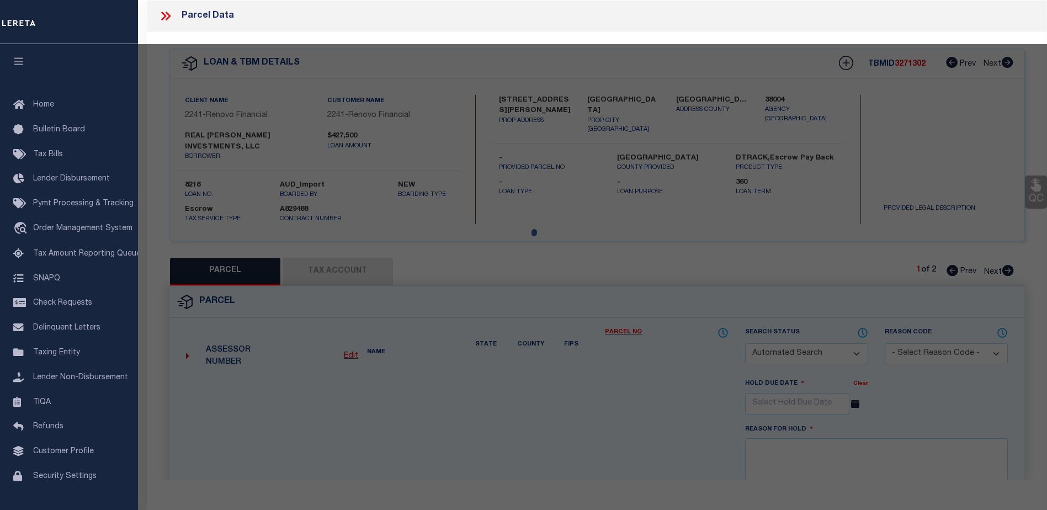
type input "[GEOGRAPHIC_DATA]"
type textarea "3,800 SF"
type textarea "Tax ID Special Project"
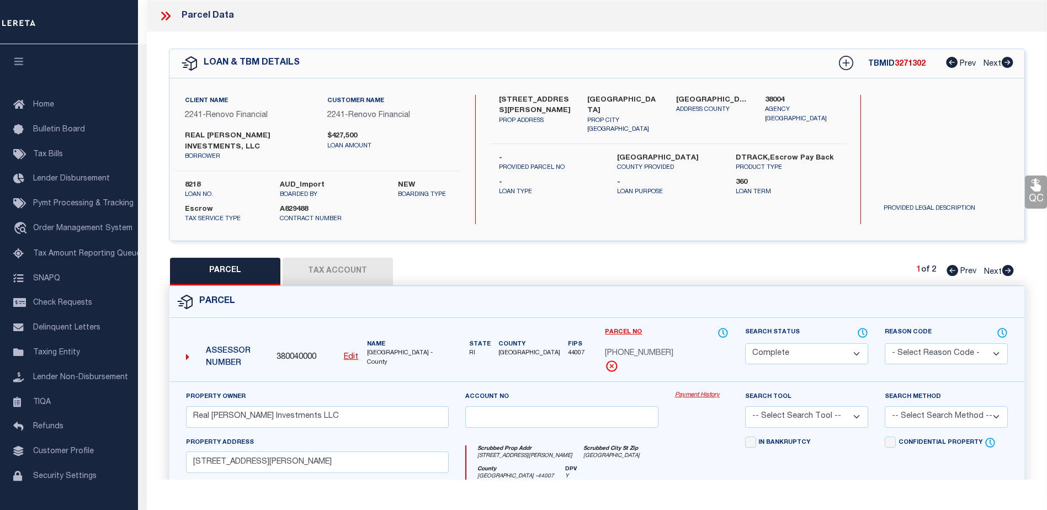
click at [692, 394] on link "Payment History" at bounding box center [702, 395] width 54 height 9
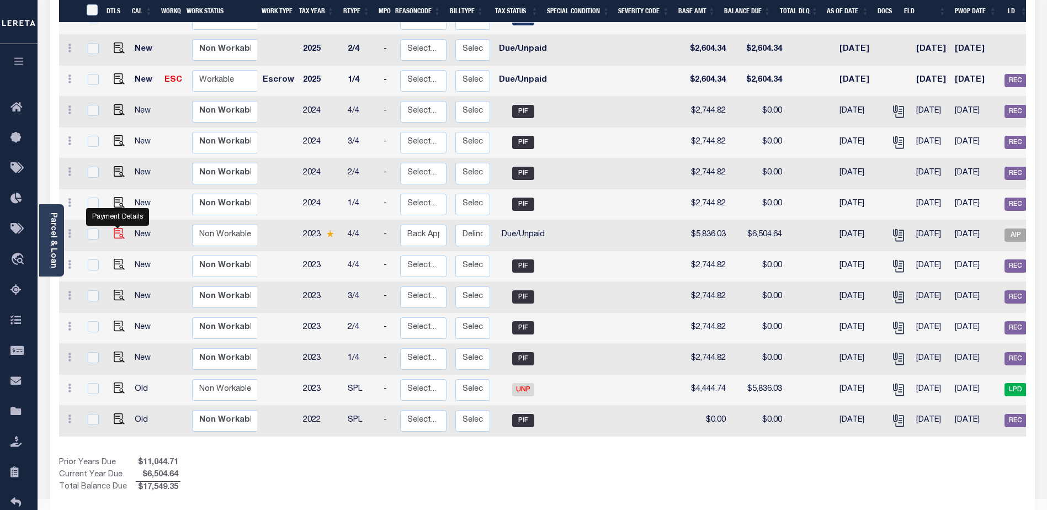
click at [114, 228] on img "" at bounding box center [119, 233] width 11 height 11
checkbox input "true"
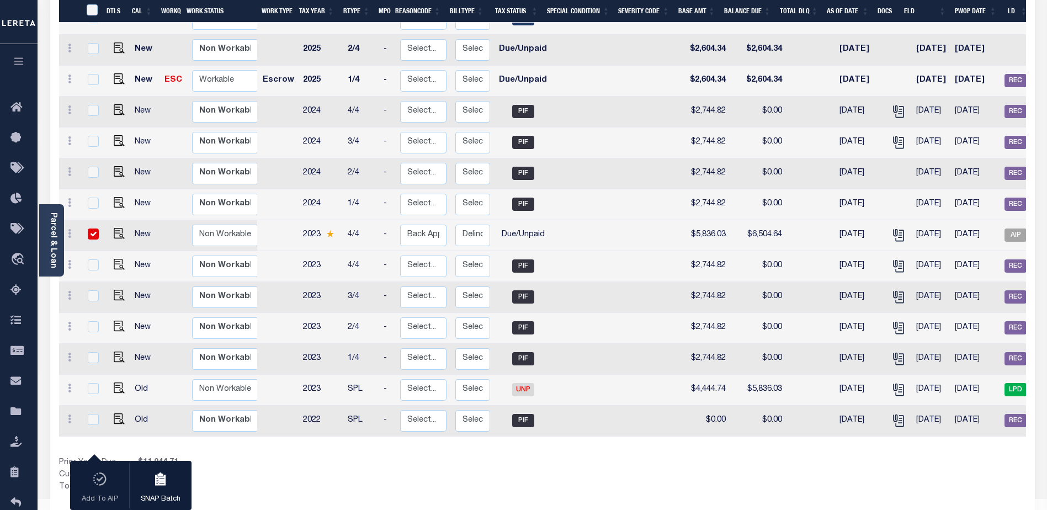
click at [93, 228] on input "checkbox" at bounding box center [93, 233] width 11 height 11
checkbox input "false"
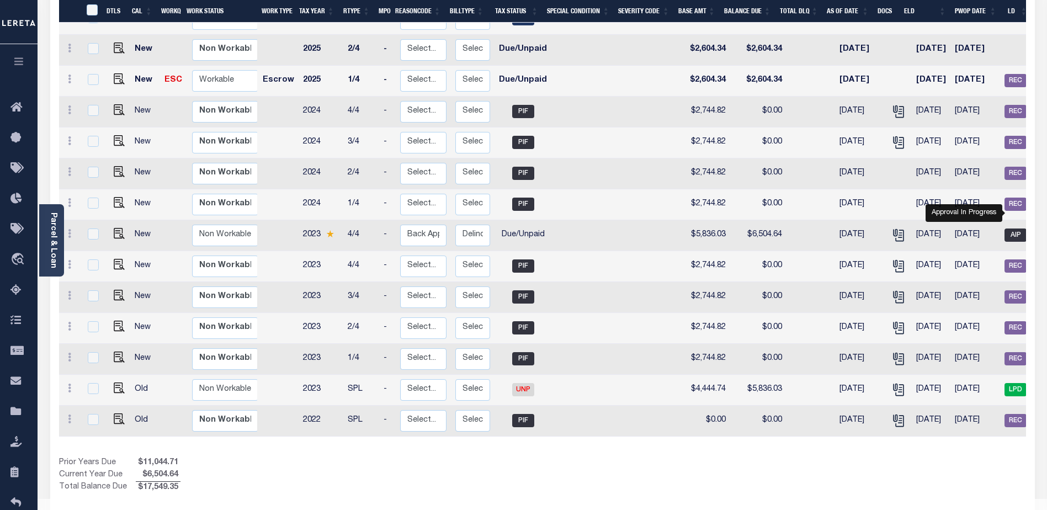
click at [1015, 228] on span "AIP" at bounding box center [1015, 234] width 22 height 13
checkbox input "true"
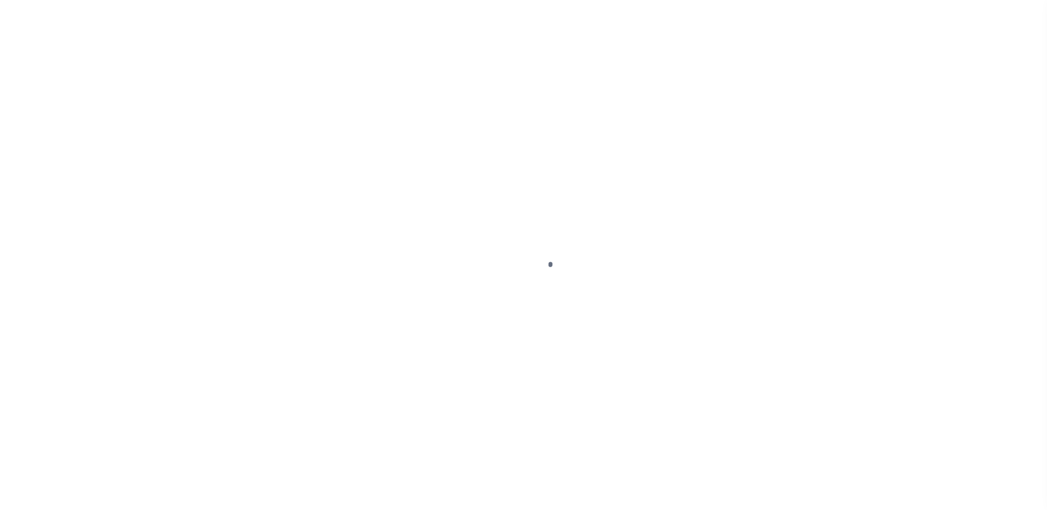
select select "DUE"
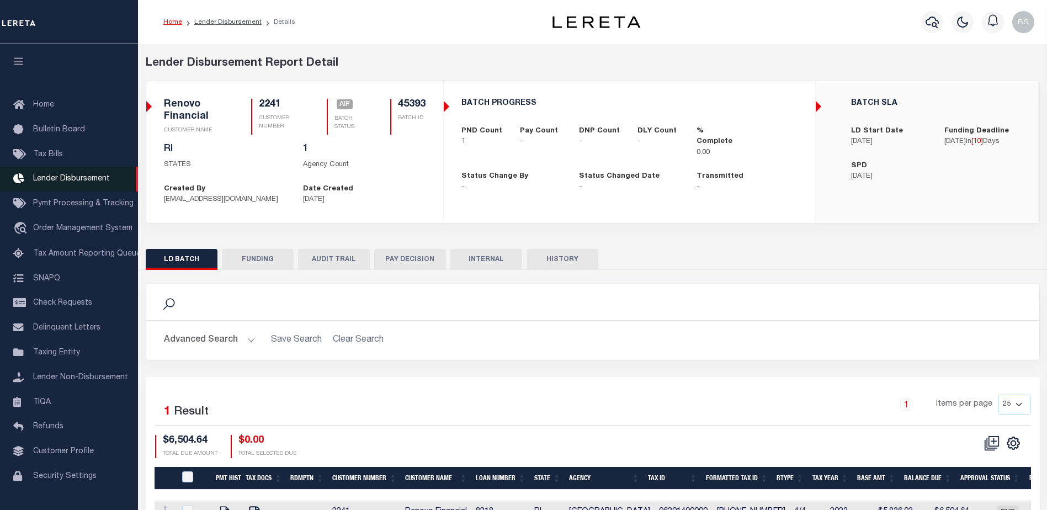
click at [61, 180] on span "Lender Disbursement" at bounding box center [71, 179] width 77 height 8
